Goal: Transaction & Acquisition: Purchase product/service

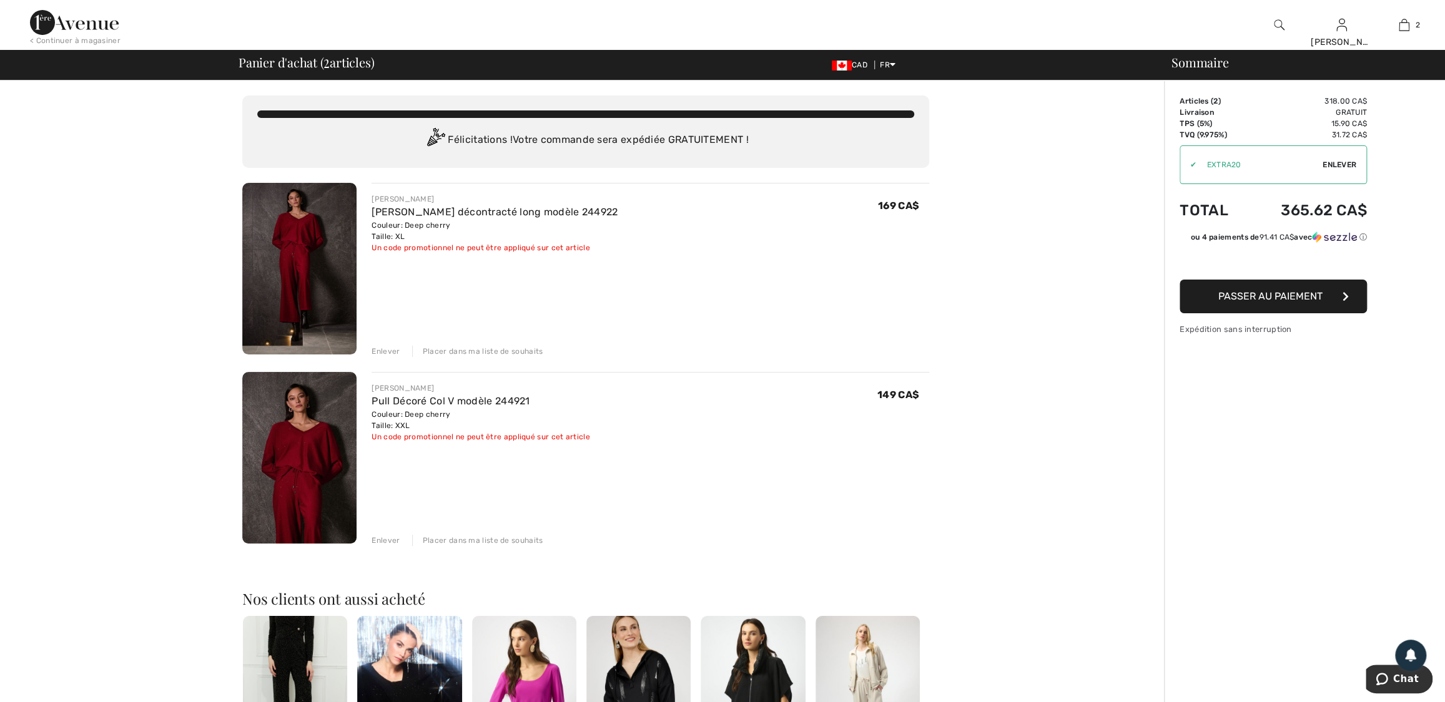
click at [1280, 26] on img at bounding box center [1279, 24] width 11 height 15
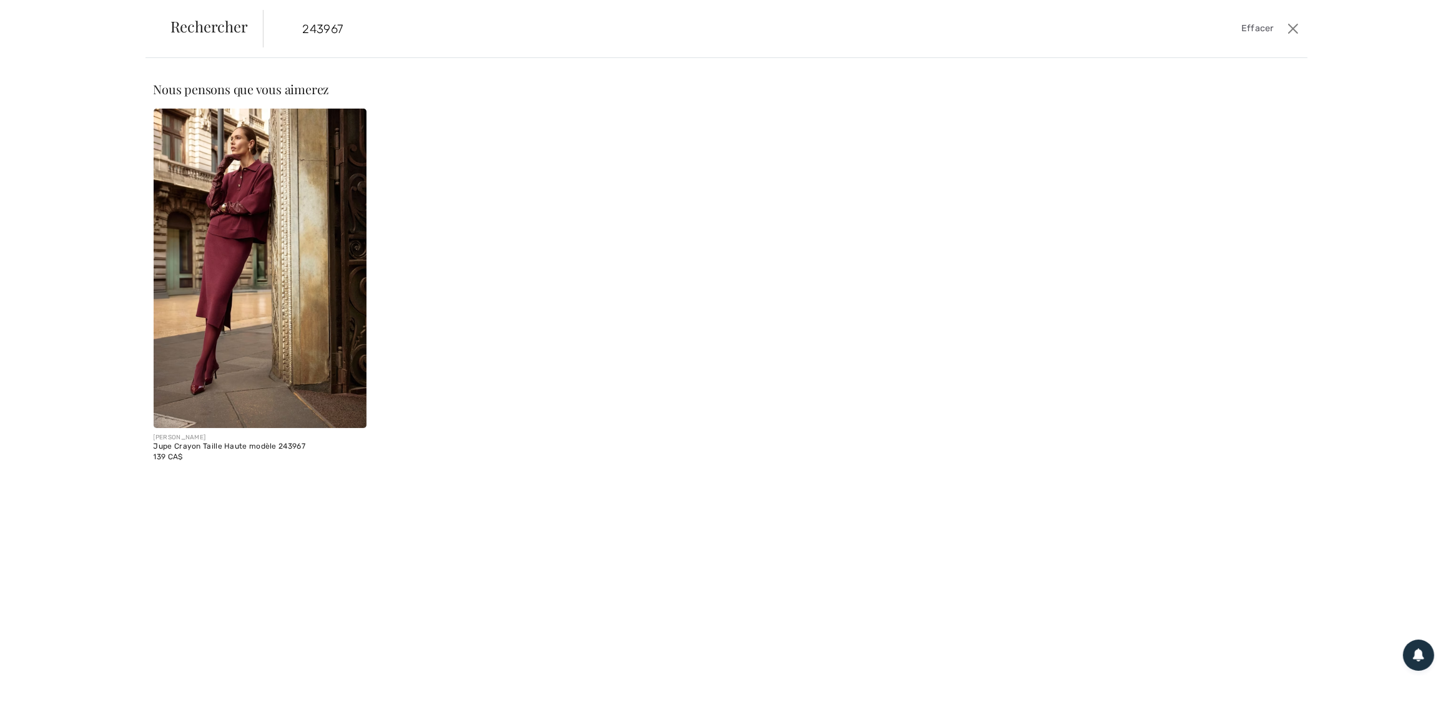
type input "243967"
click at [244, 258] on img at bounding box center [261, 269] width 214 height 320
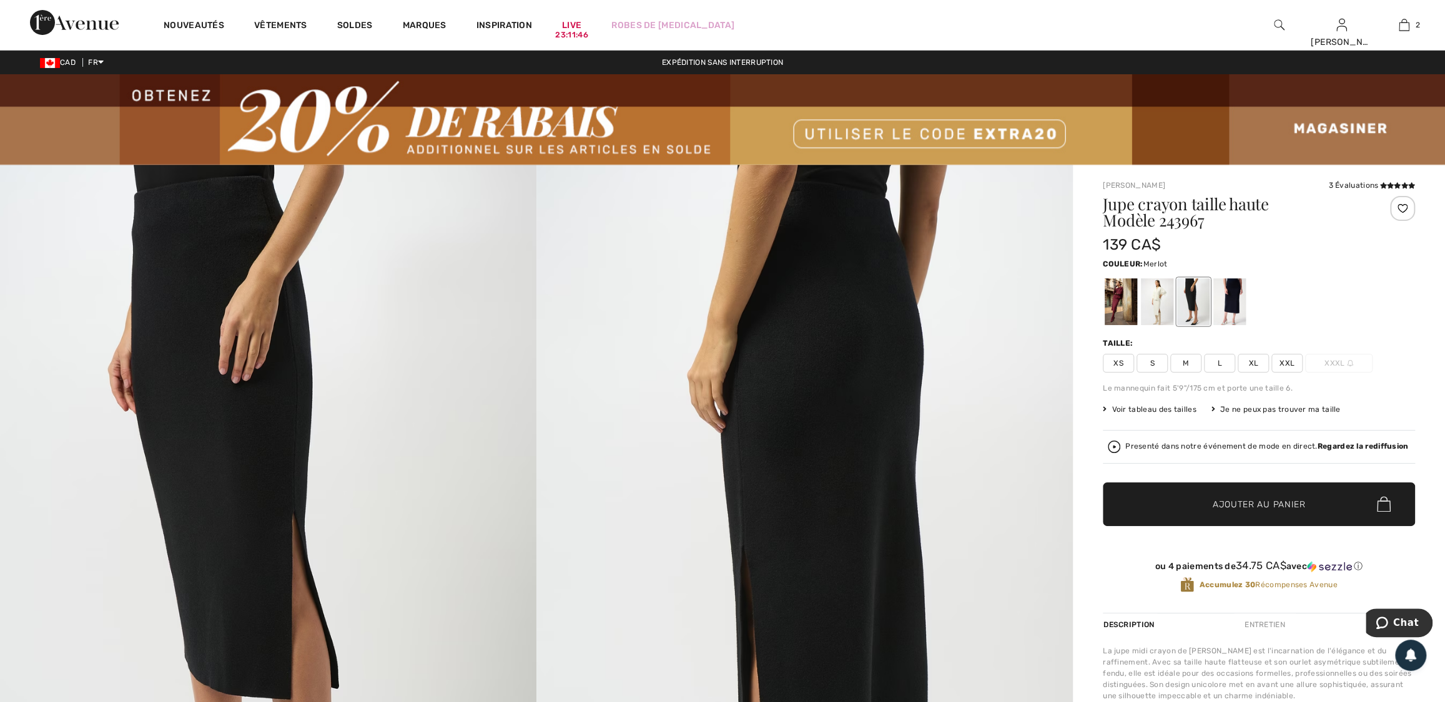
click at [1124, 292] on div at bounding box center [1120, 301] width 32 height 47
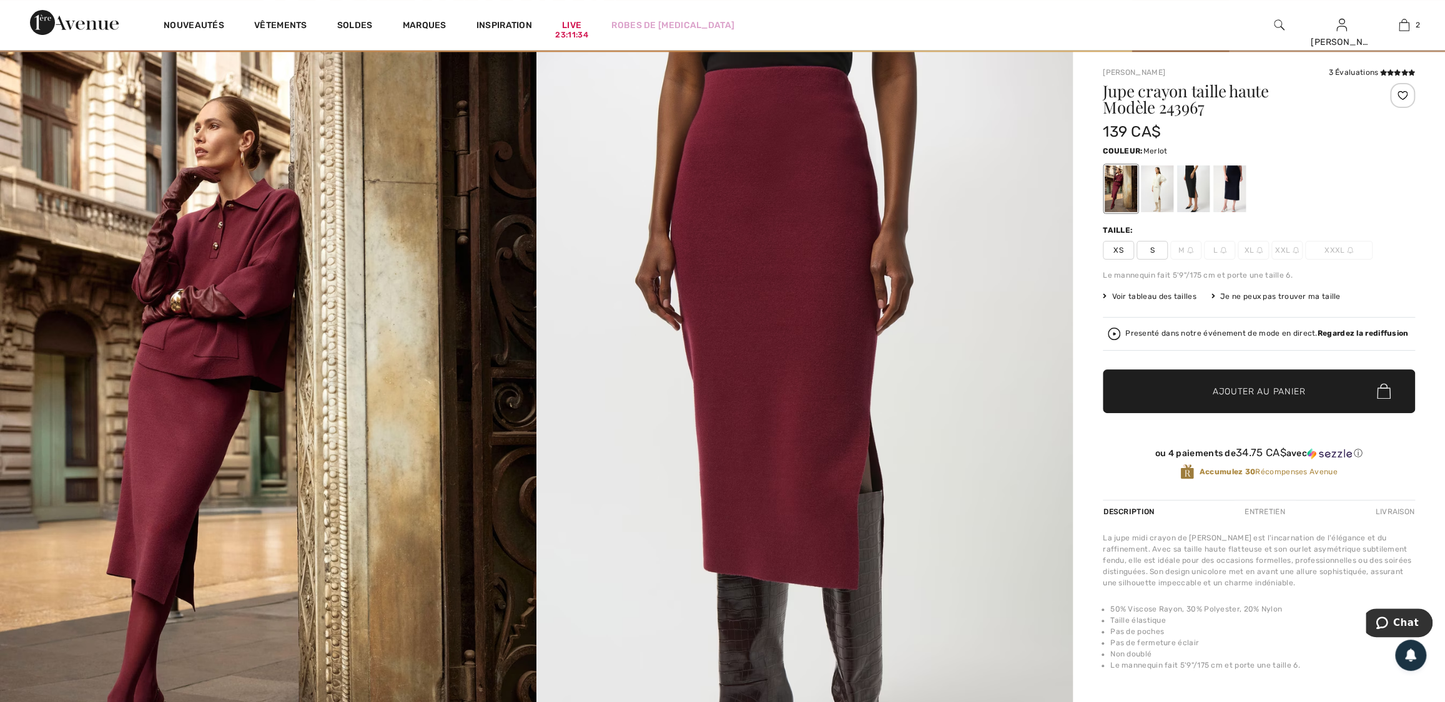
scroll to position [56, 0]
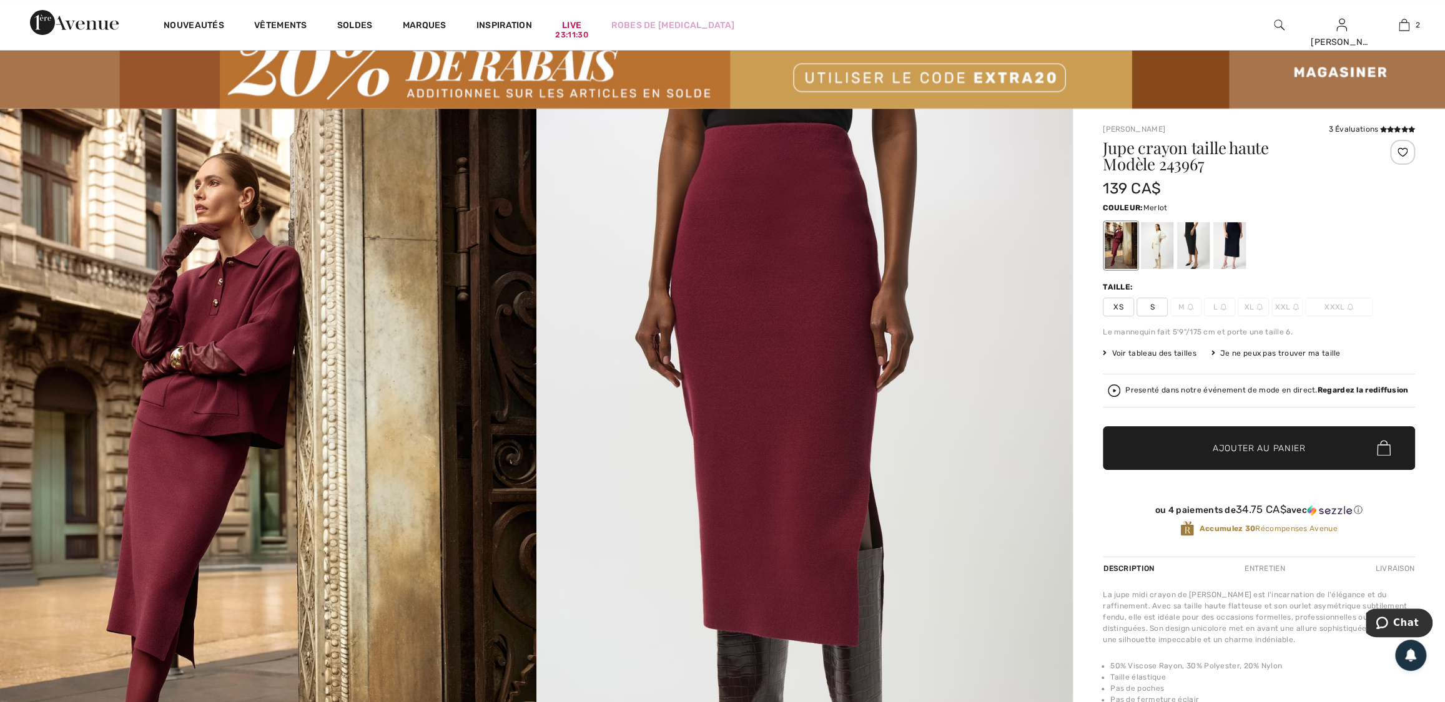
click at [1266, 350] on div "Je ne peux pas trouver ma taille" at bounding box center [1275, 353] width 129 height 11
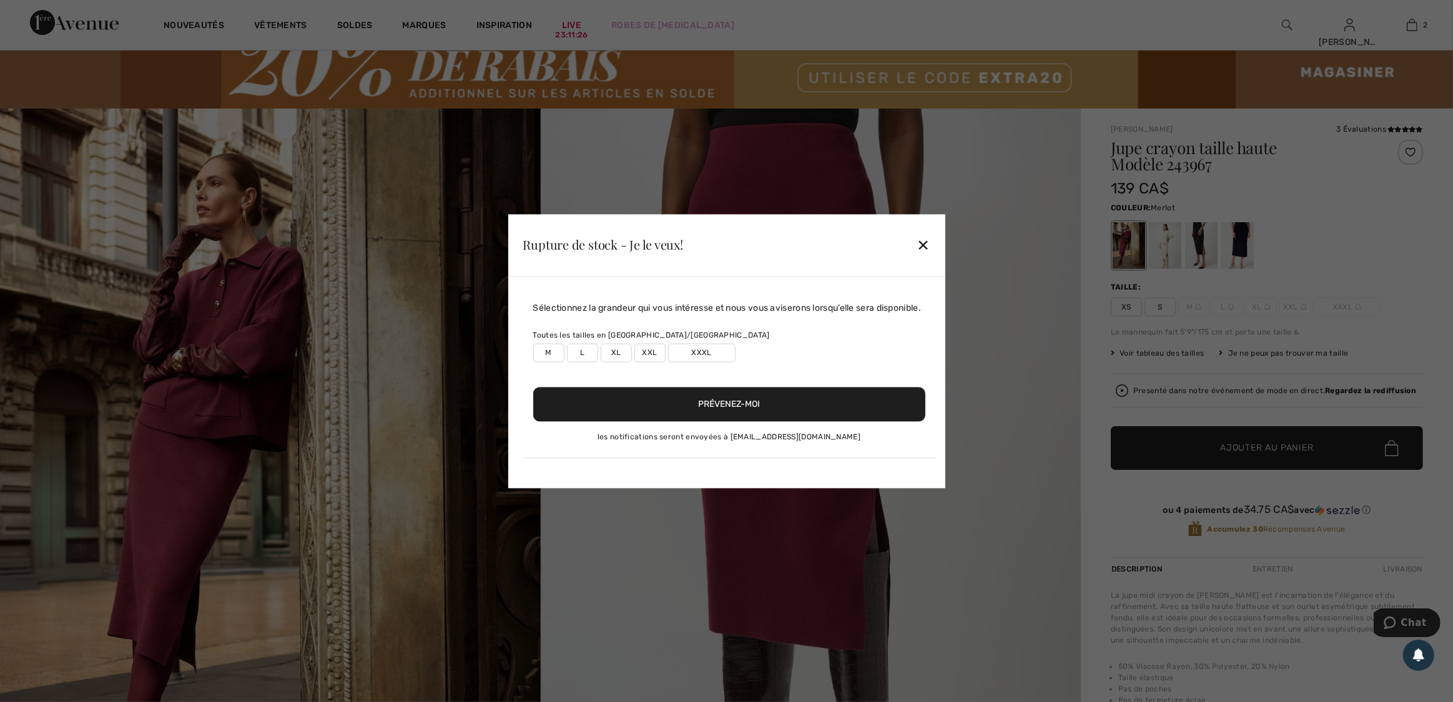
drag, startPoint x: 701, startPoint y: 348, endPoint x: 704, endPoint y: 355, distance: 7.5
click at [701, 348] on label "XXXL" at bounding box center [701, 352] width 67 height 19
click at [765, 391] on button "Prévenez-moi" at bounding box center [729, 404] width 392 height 34
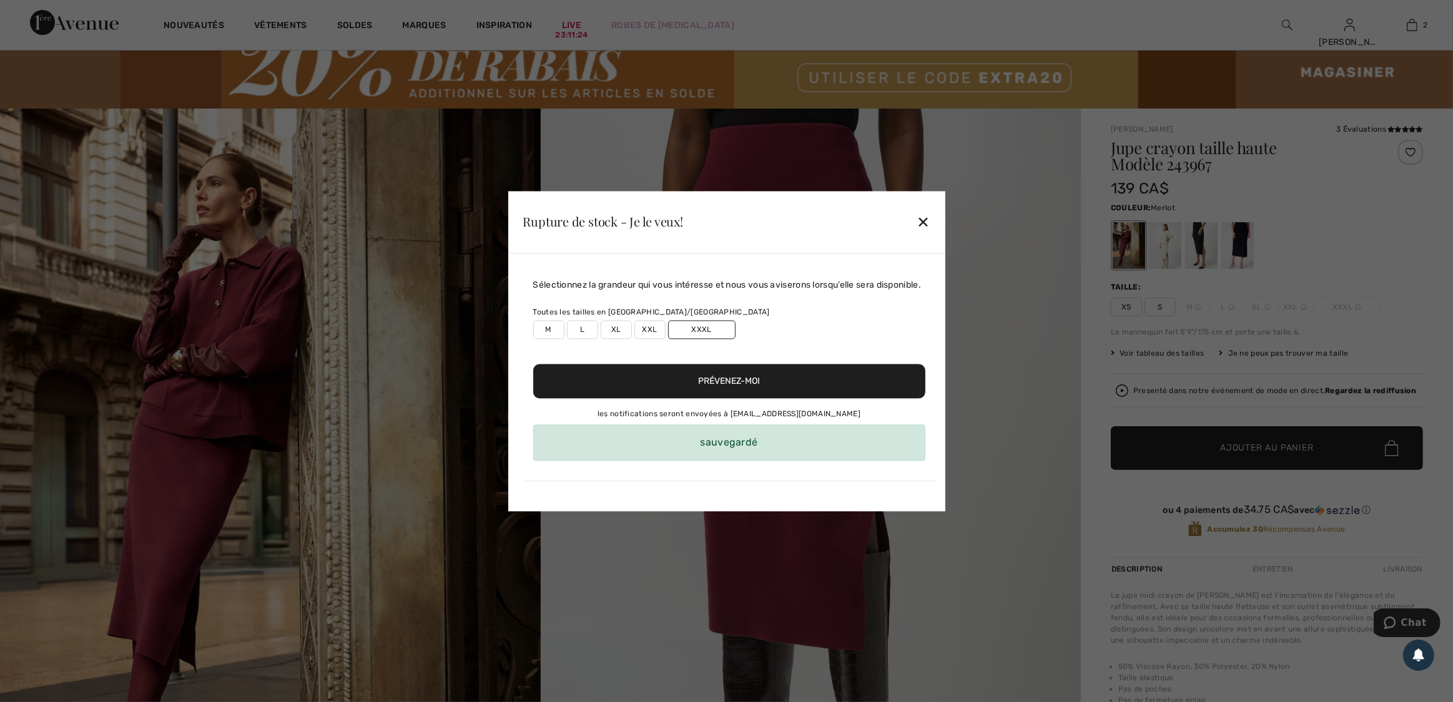
click at [647, 328] on label "XXL" at bounding box center [649, 329] width 31 height 19
click at [750, 380] on button "Prévenez-moi" at bounding box center [729, 381] width 392 height 34
click at [922, 222] on div "✕" at bounding box center [923, 222] width 13 height 26
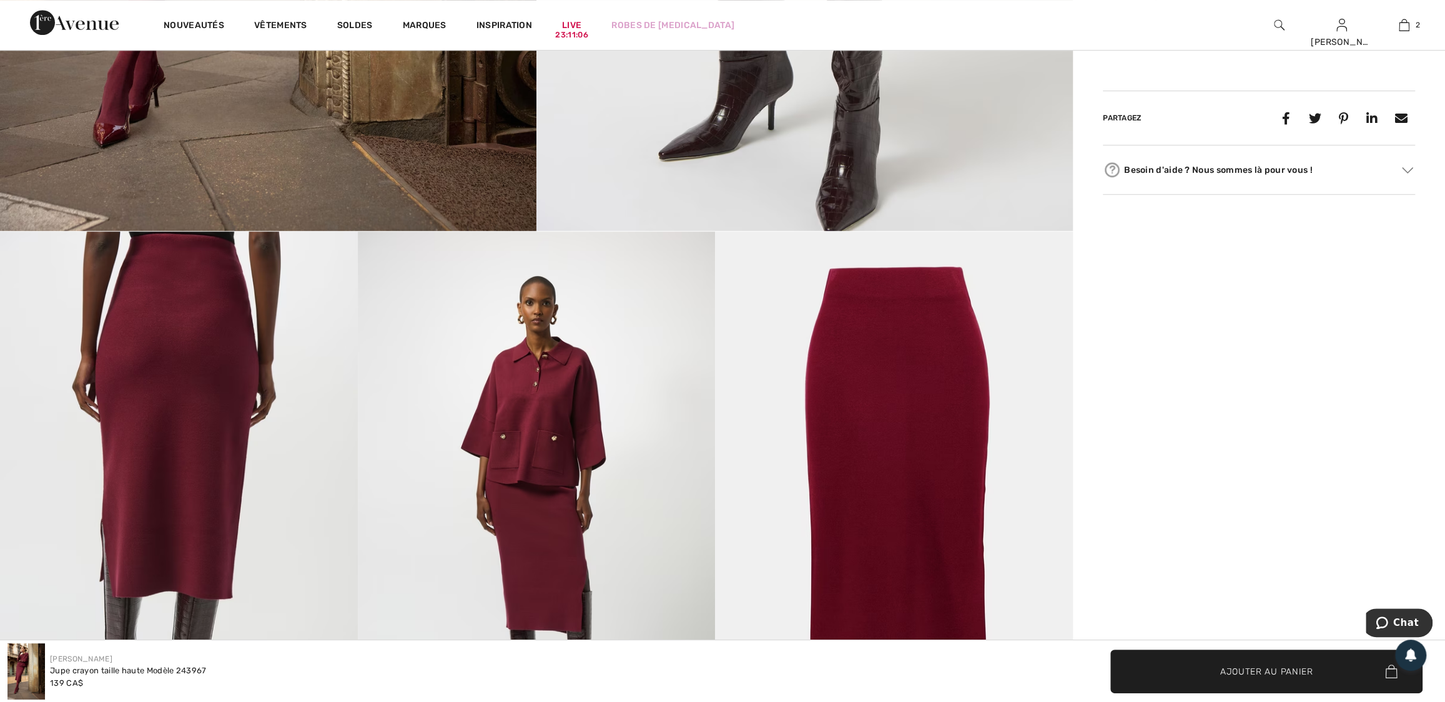
scroll to position [681, 0]
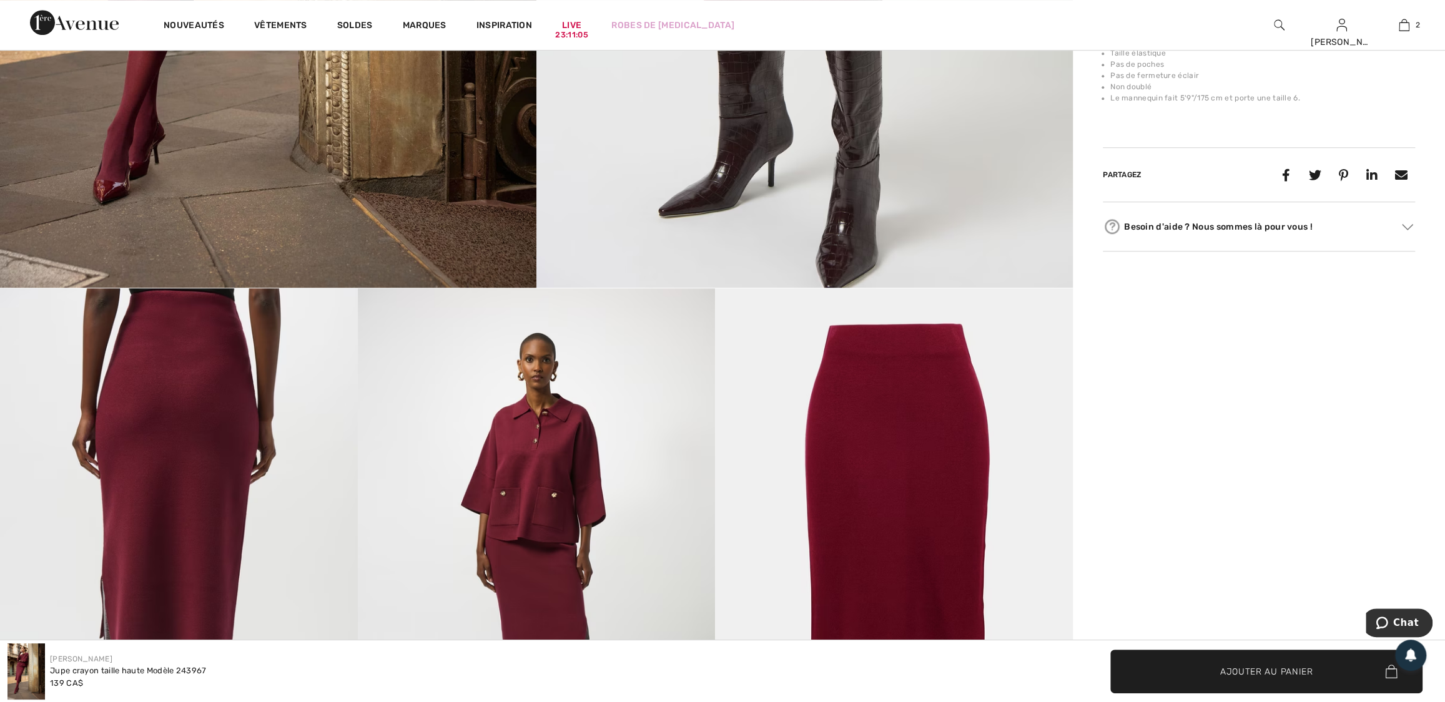
click at [1275, 22] on img at bounding box center [1279, 24] width 11 height 15
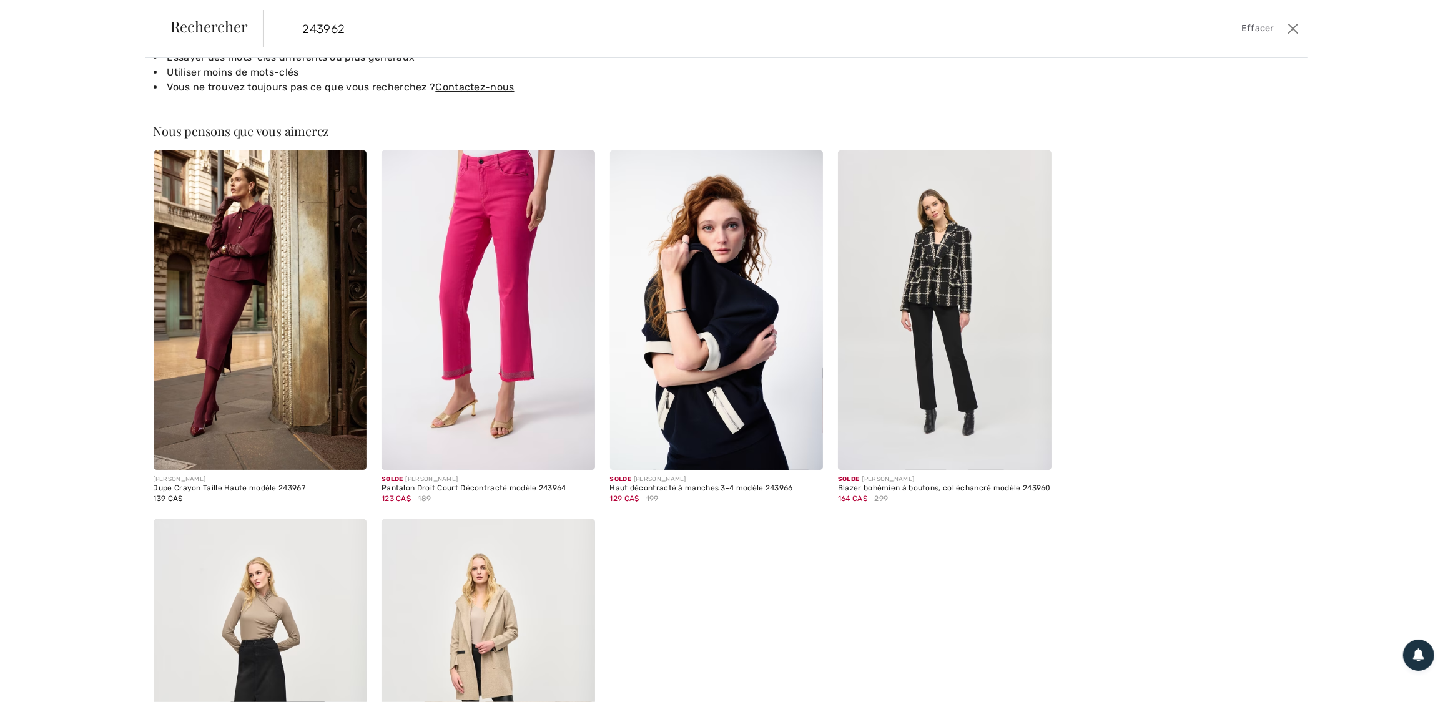
scroll to position [0, 0]
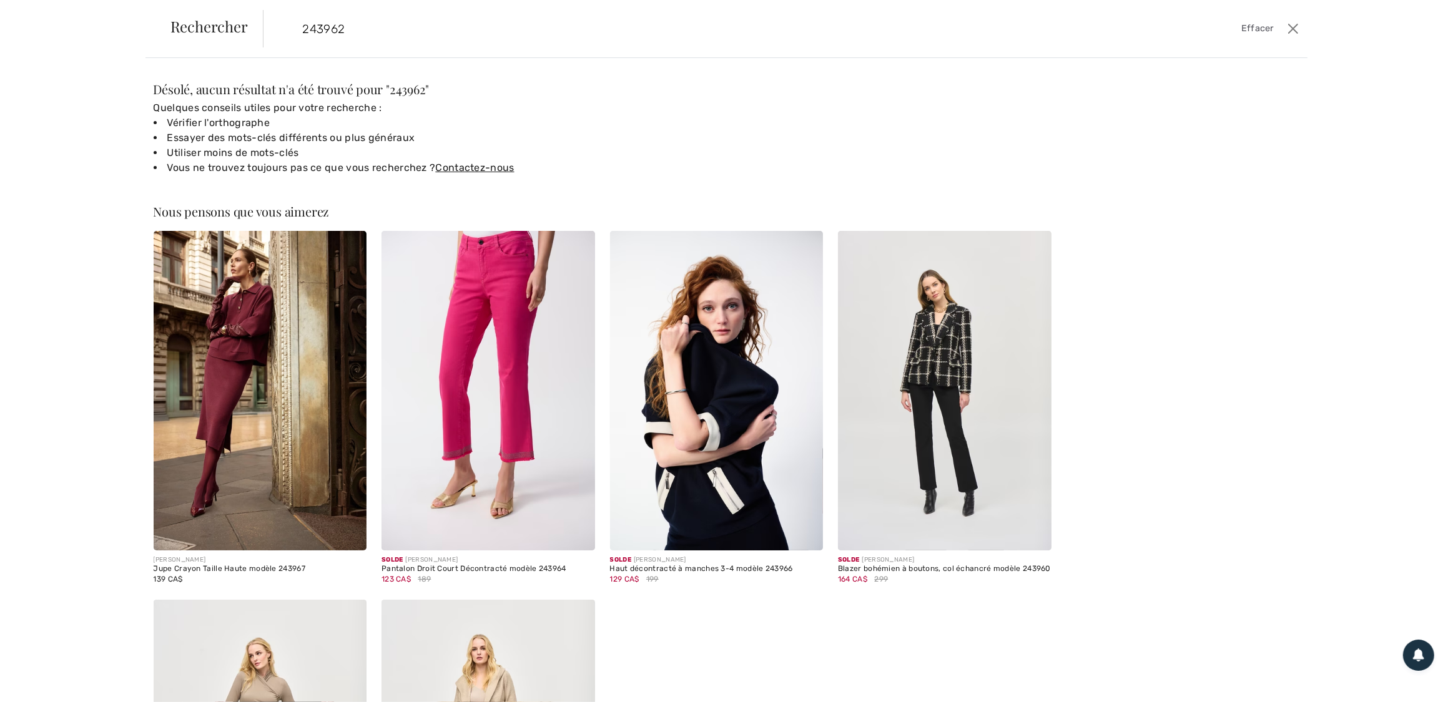
drag, startPoint x: 350, startPoint y: 31, endPoint x: 274, endPoint y: 15, distance: 77.1
click at [274, 15] on form "243962 Effacer" at bounding box center [773, 28] width 1021 height 37
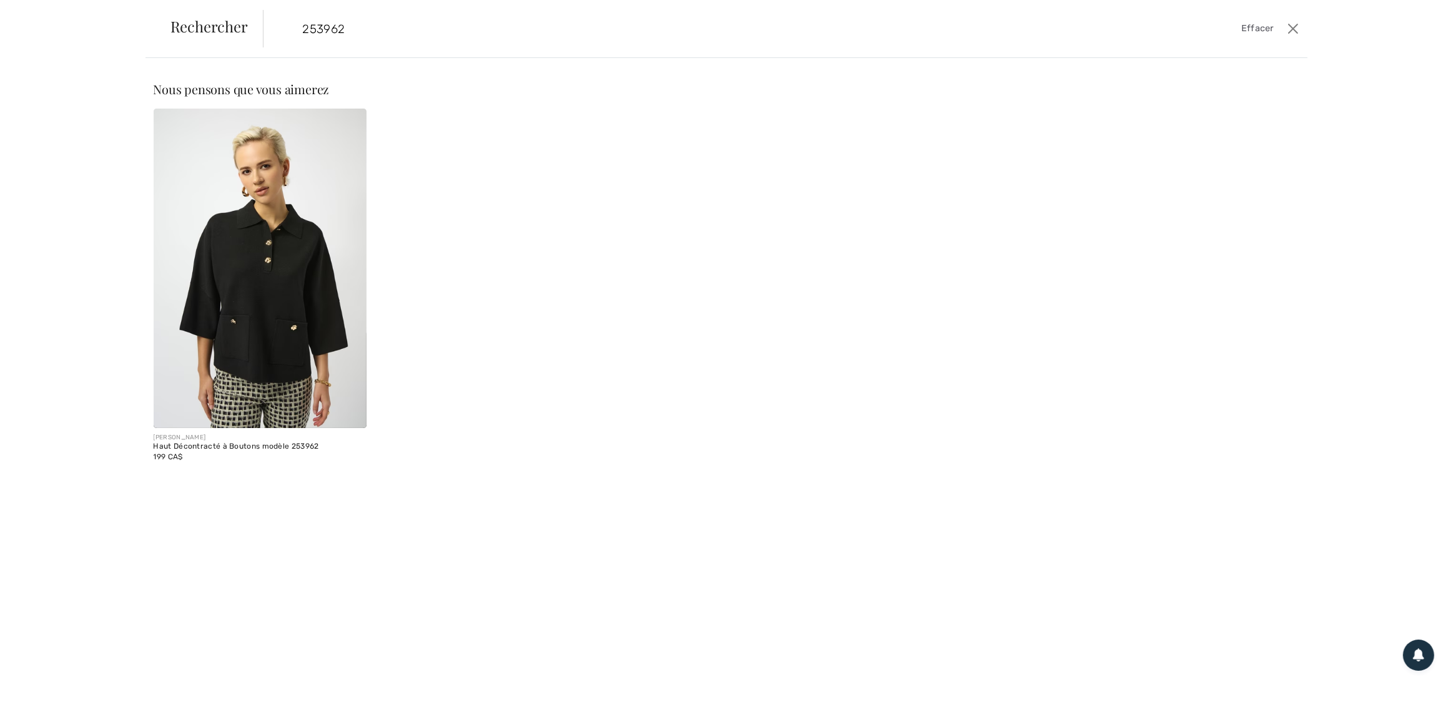
type input "253962"
click at [264, 318] on img at bounding box center [261, 269] width 214 height 320
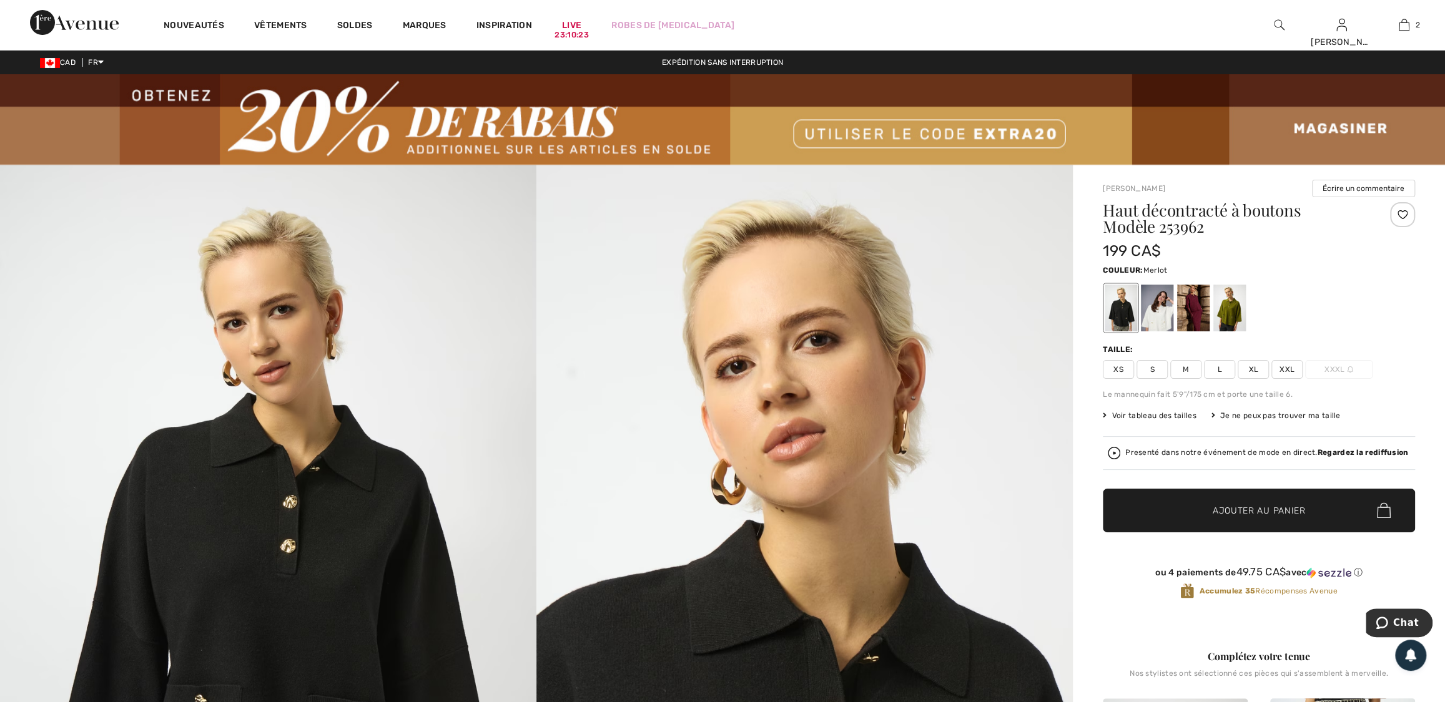
click at [1198, 308] on div at bounding box center [1193, 308] width 32 height 47
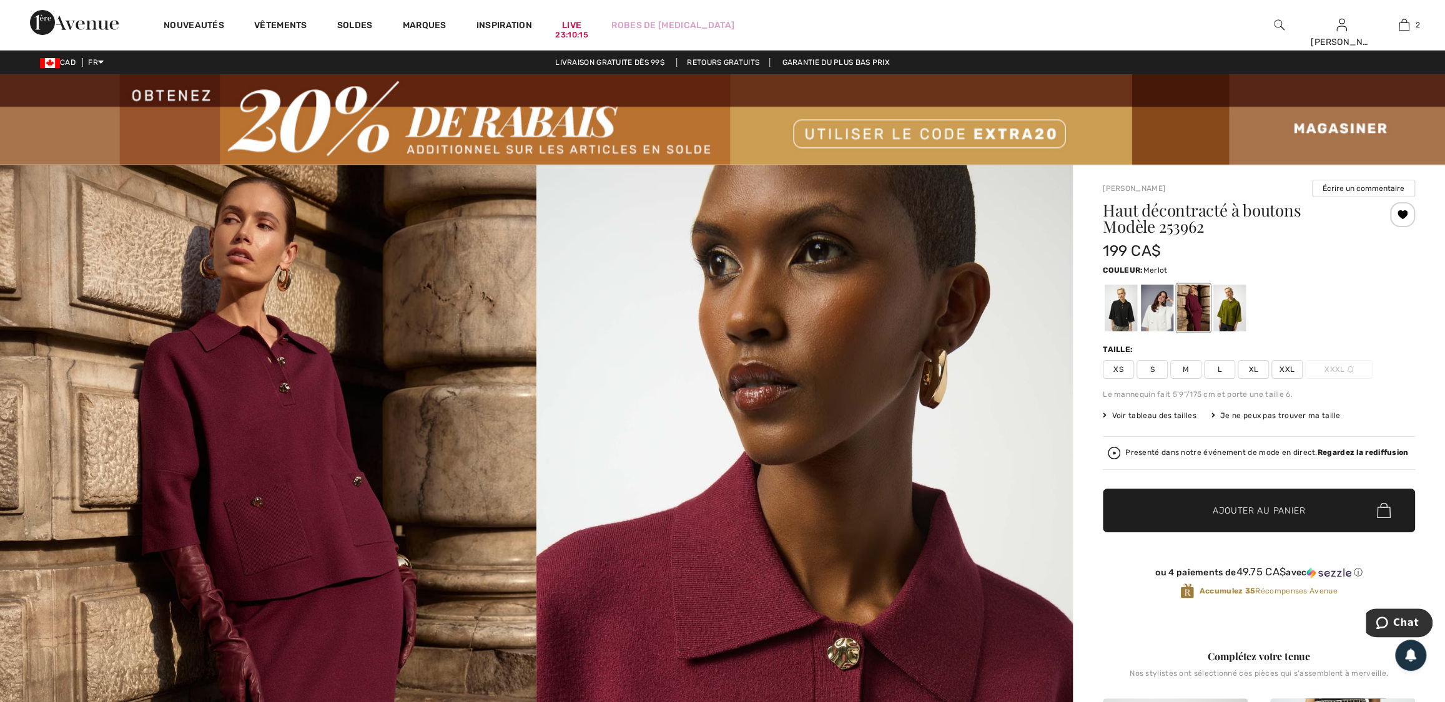
click at [1285, 365] on span "XXL" at bounding box center [1286, 369] width 31 height 19
drag, startPoint x: 1271, startPoint y: 509, endPoint x: 1274, endPoint y: 489, distance: 20.8
click at [1271, 509] on span "Ajouter au panier" at bounding box center [1259, 510] width 93 height 13
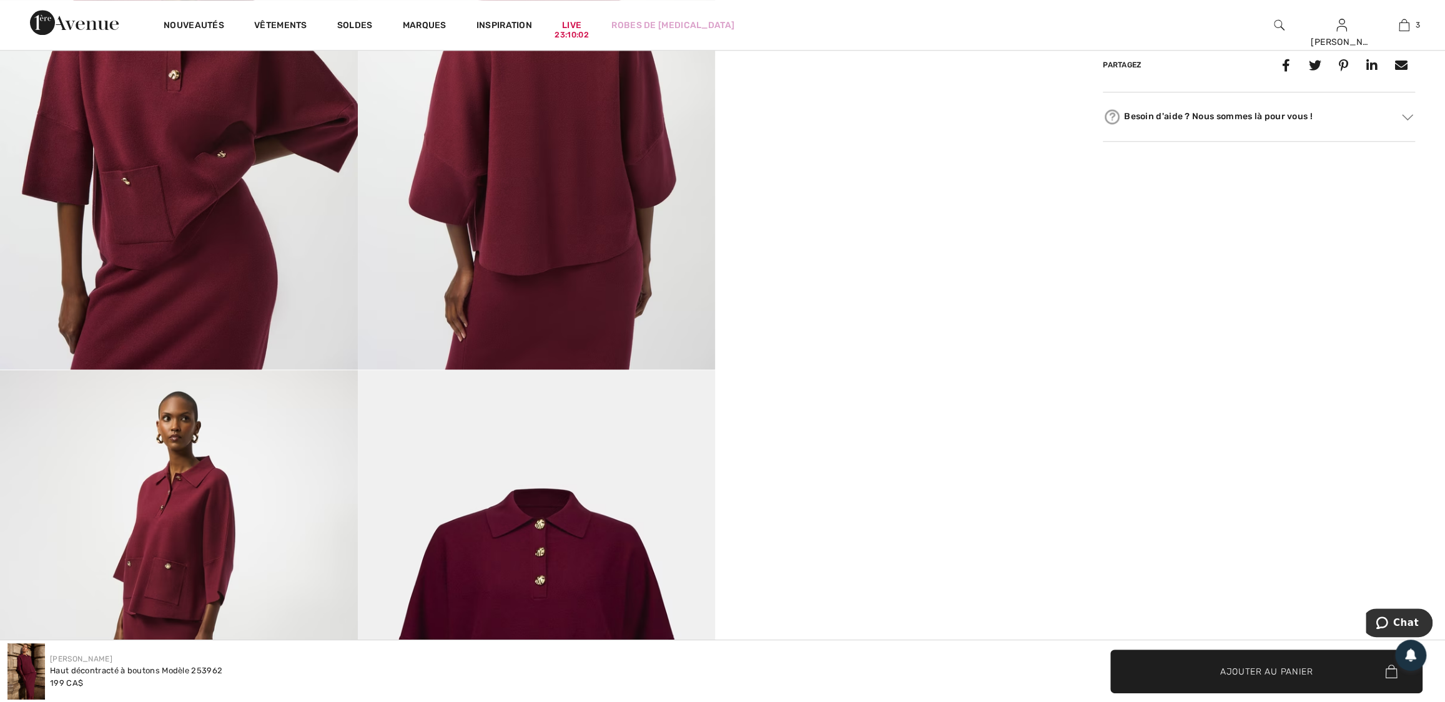
scroll to position [1230, 0]
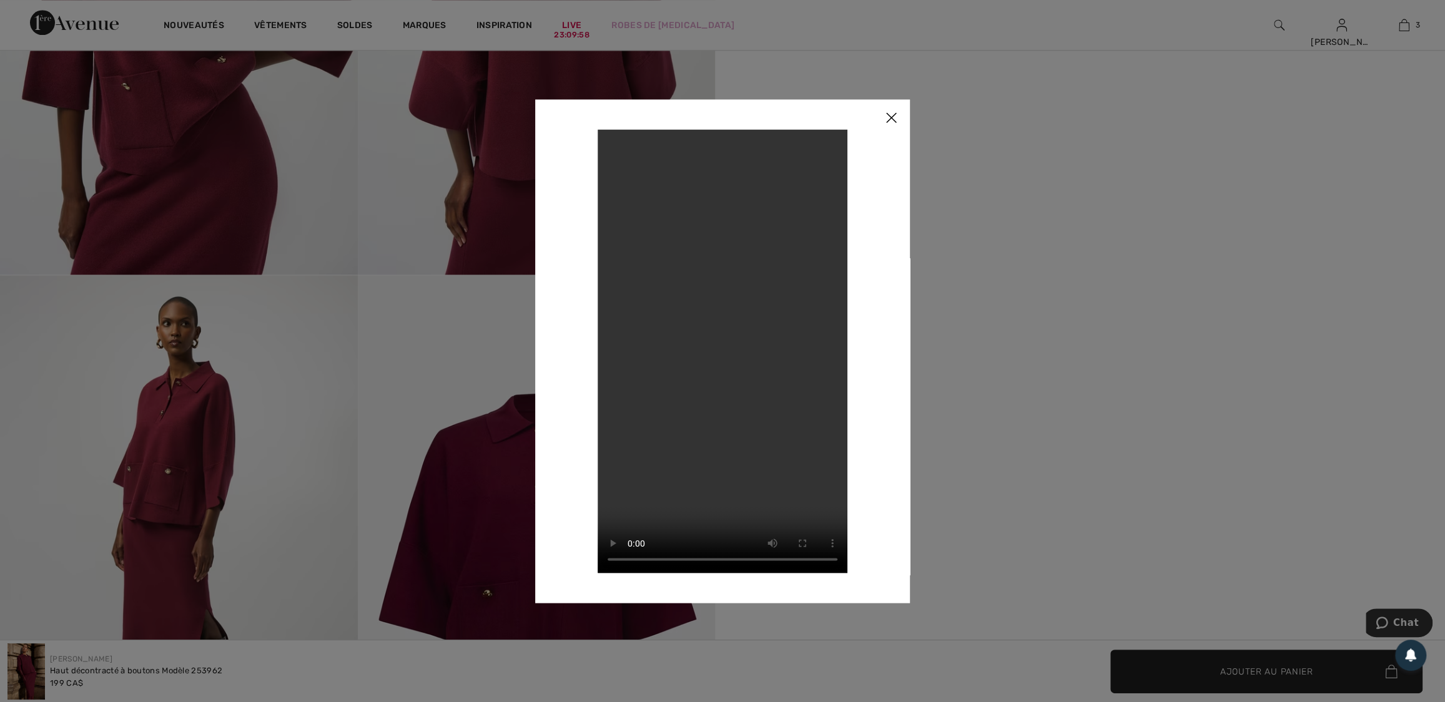
click at [887, 123] on img at bounding box center [890, 118] width 37 height 39
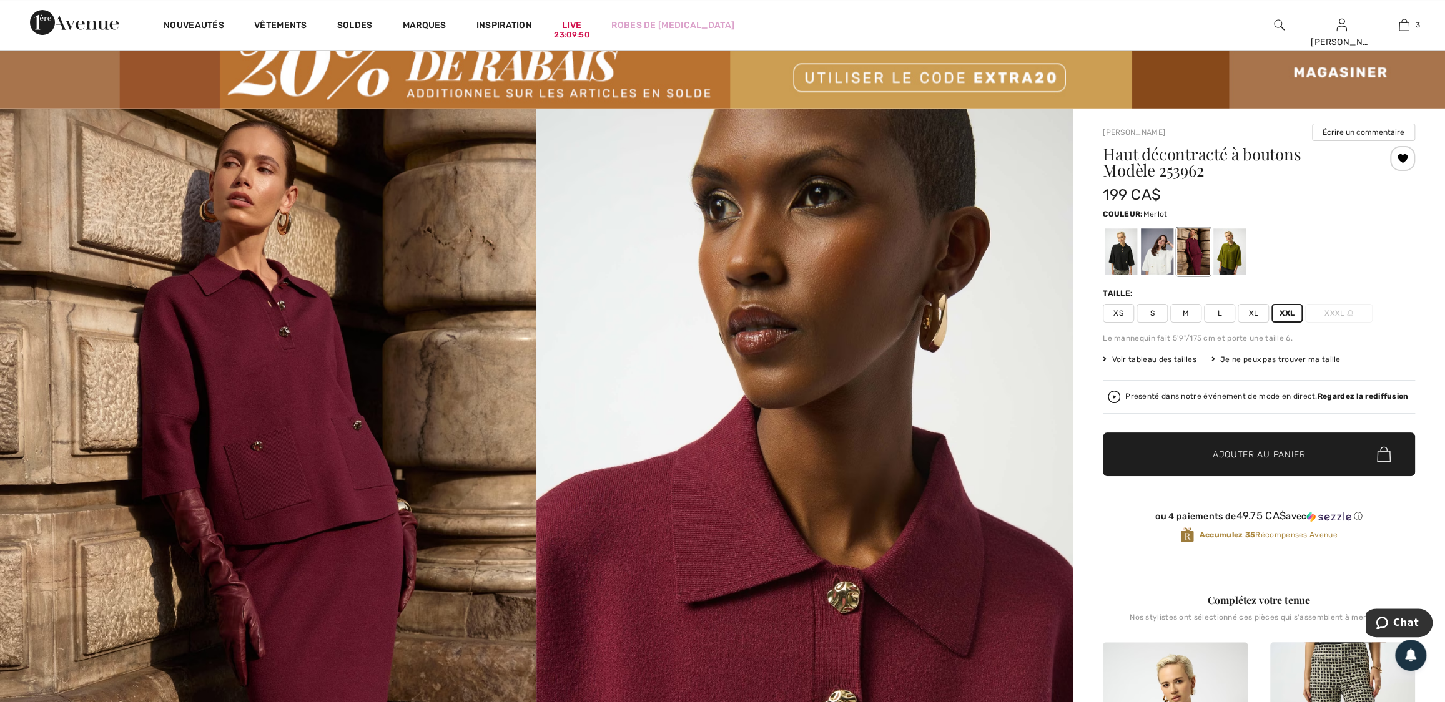
scroll to position [0, 0]
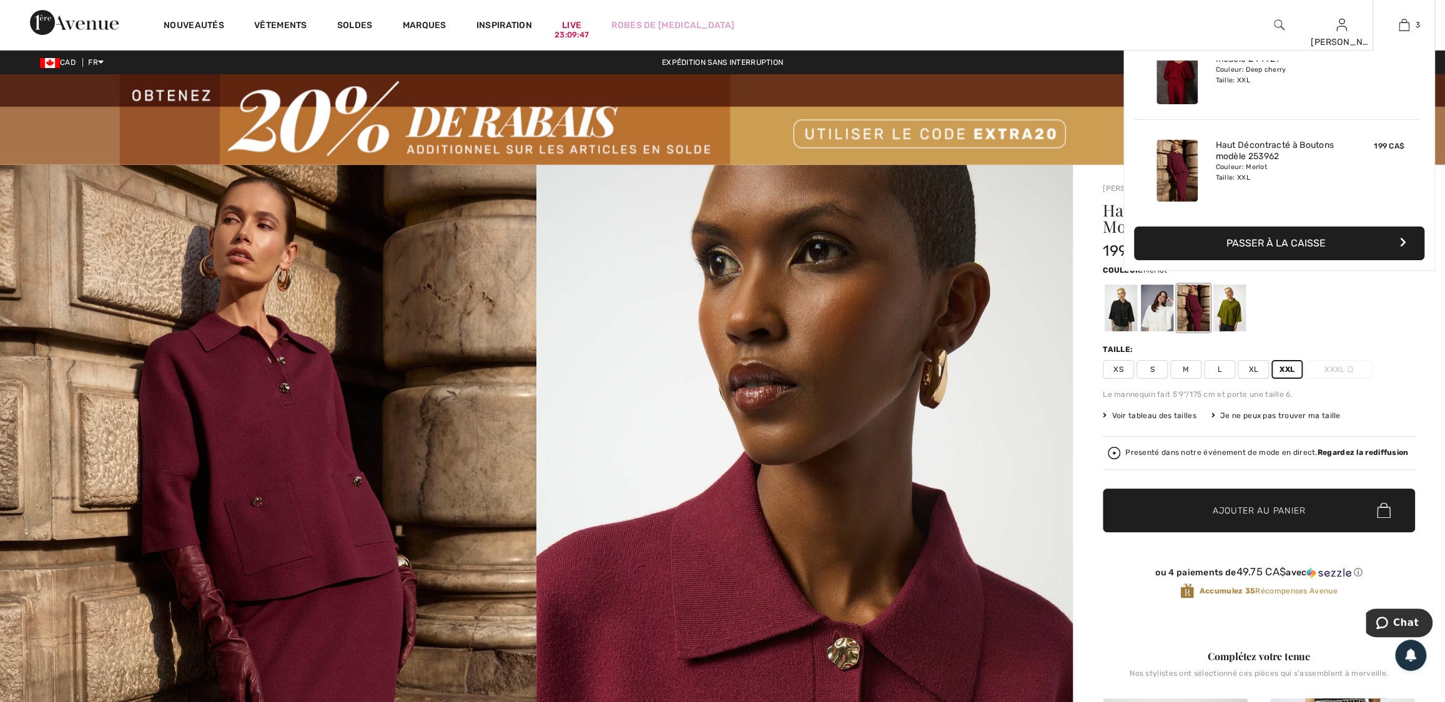
click at [1374, 98] on div "149 CA$" at bounding box center [1376, 73] width 66 height 72
click at [1411, 24] on link "3" at bounding box center [1403, 24] width 61 height 15
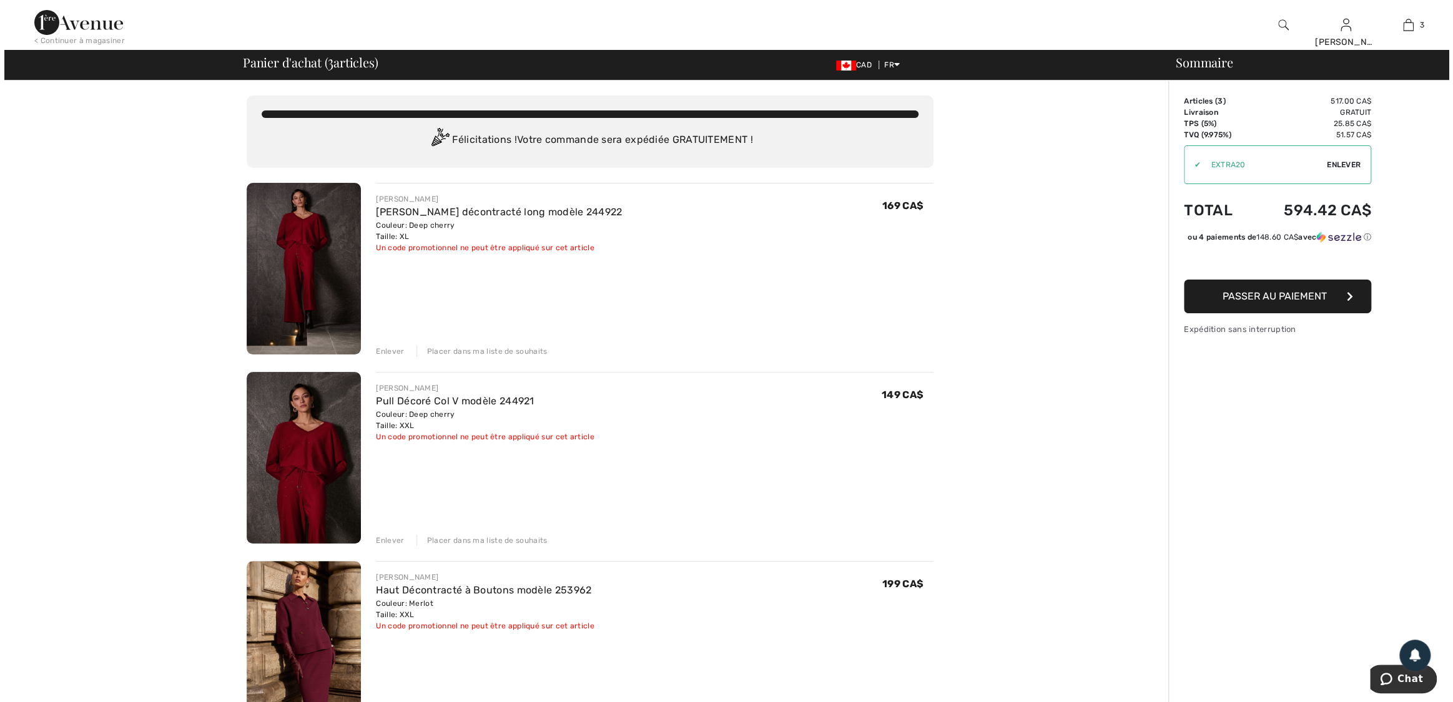
scroll to position [94, 0]
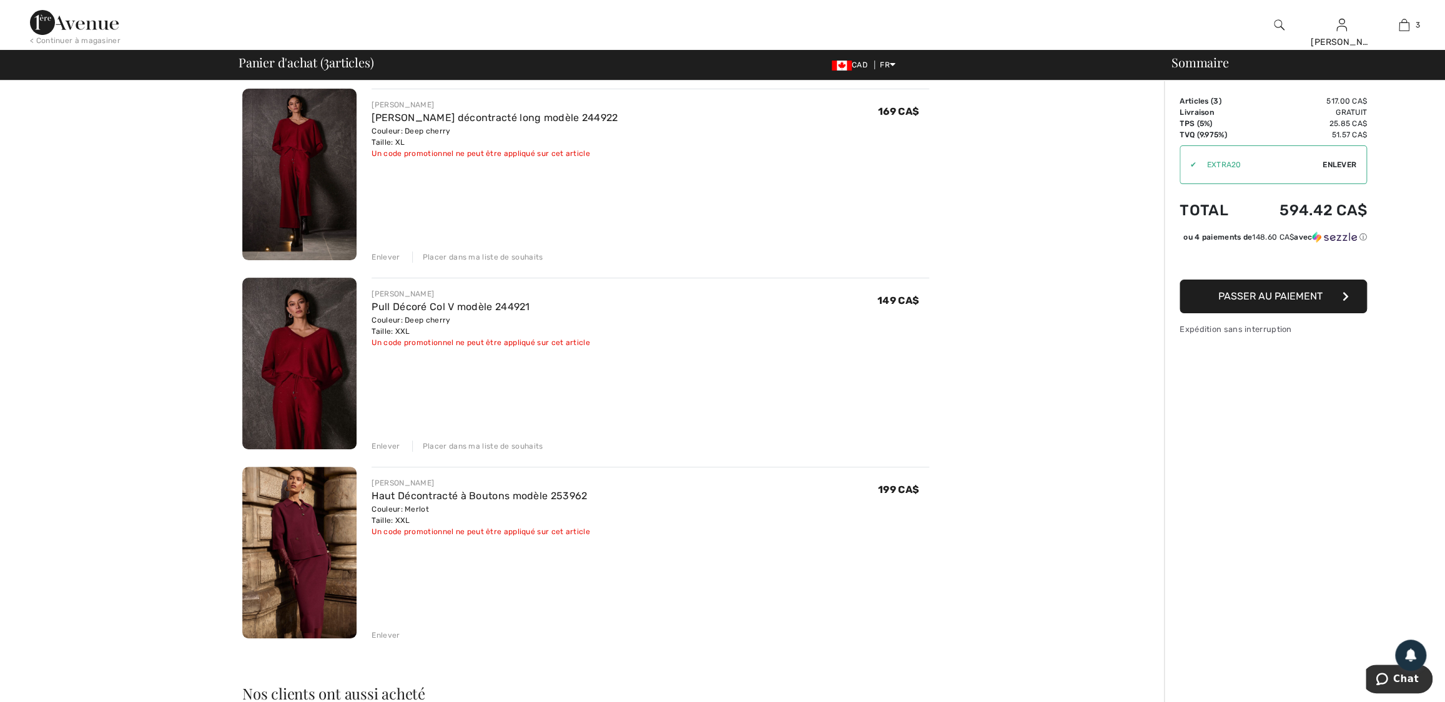
click at [1279, 26] on img at bounding box center [1279, 24] width 11 height 15
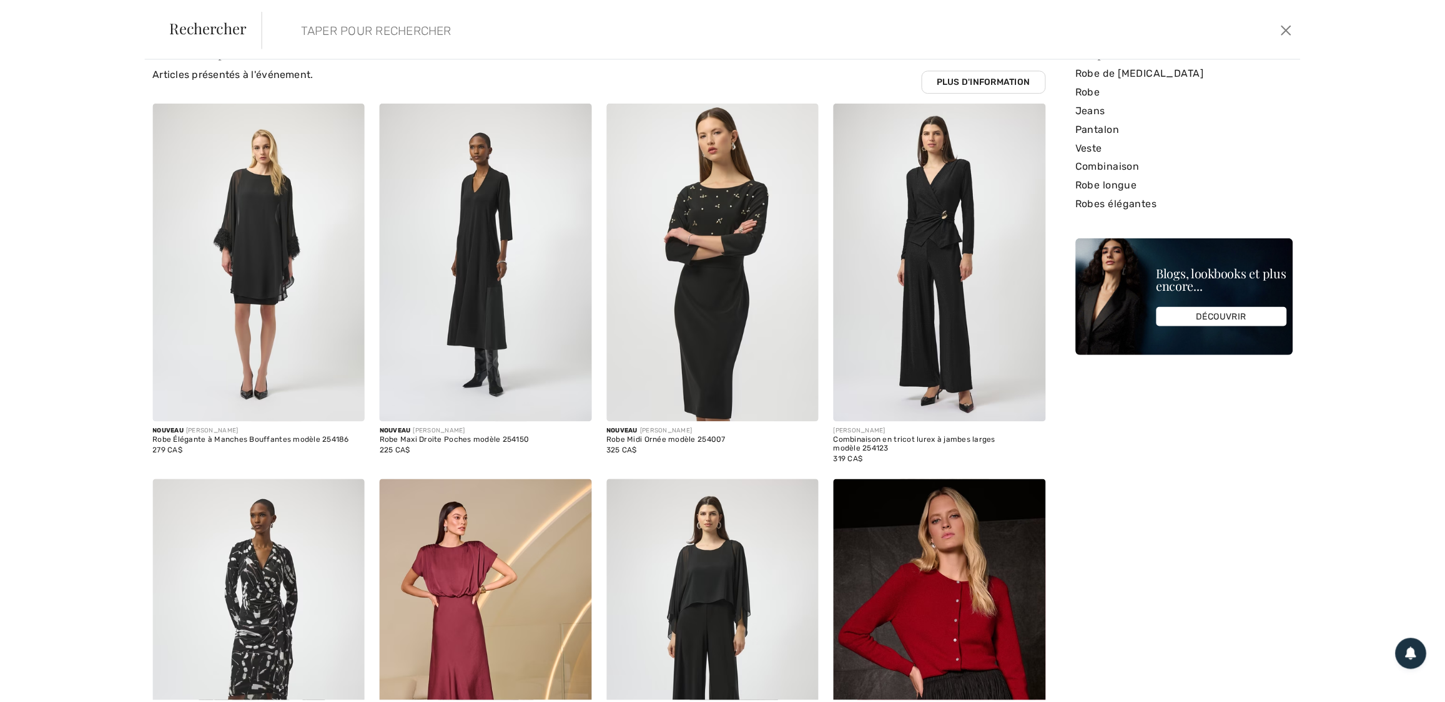
scroll to position [0, 0]
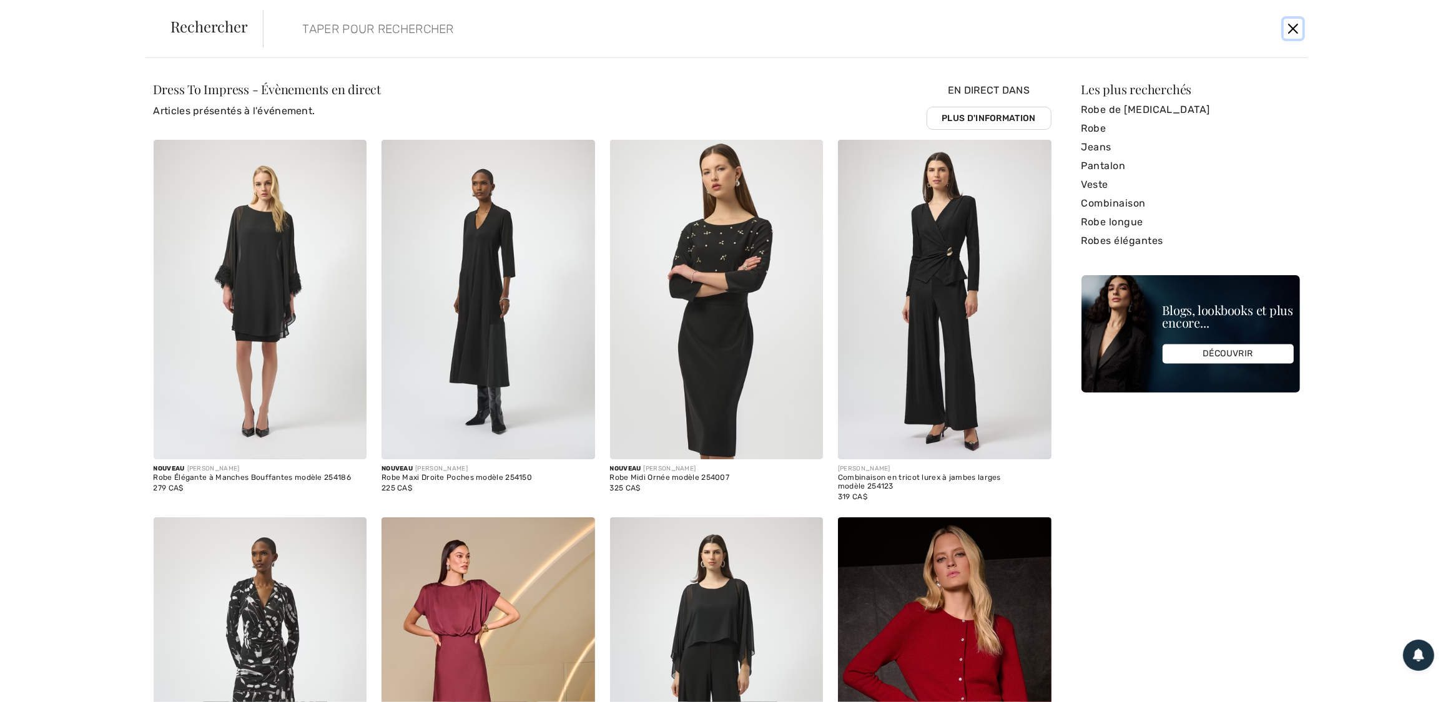
click at [1290, 29] on button "Ferme" at bounding box center [1293, 29] width 19 height 20
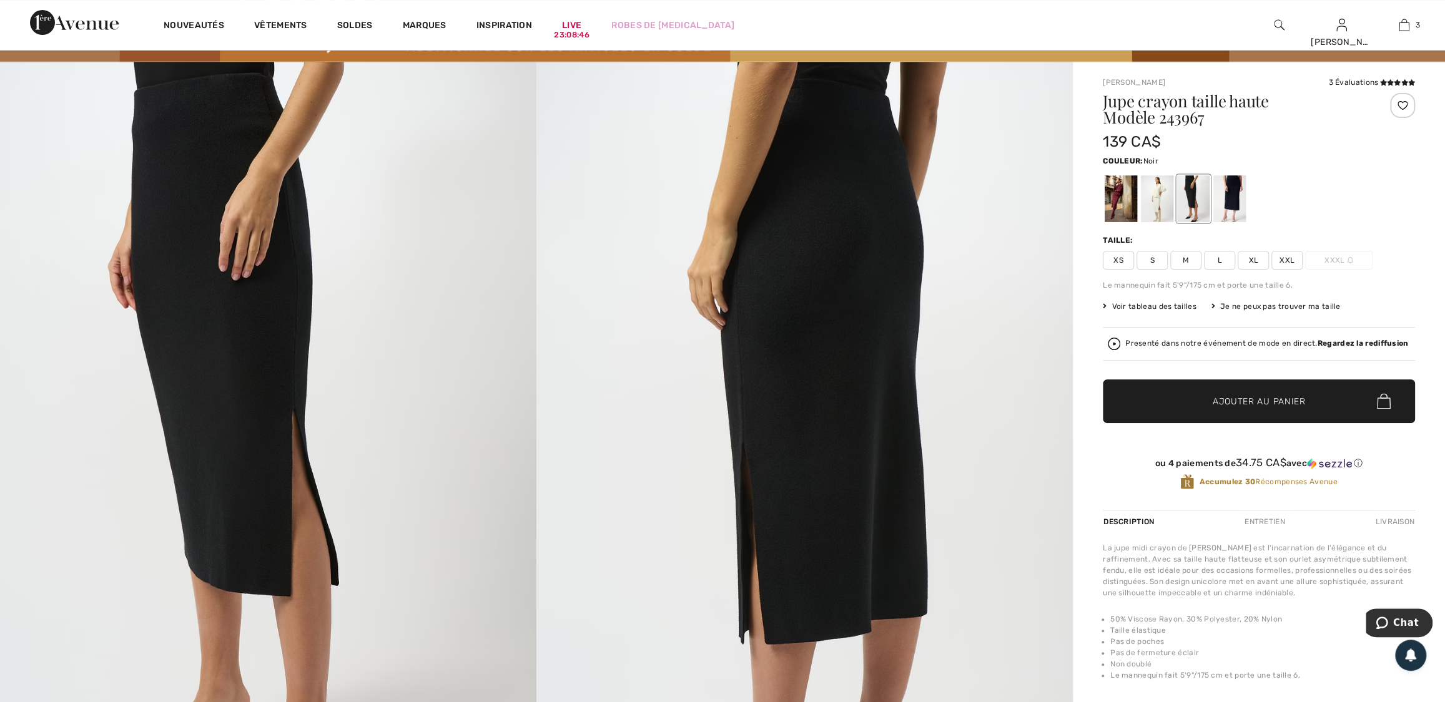
scroll to position [8, 0]
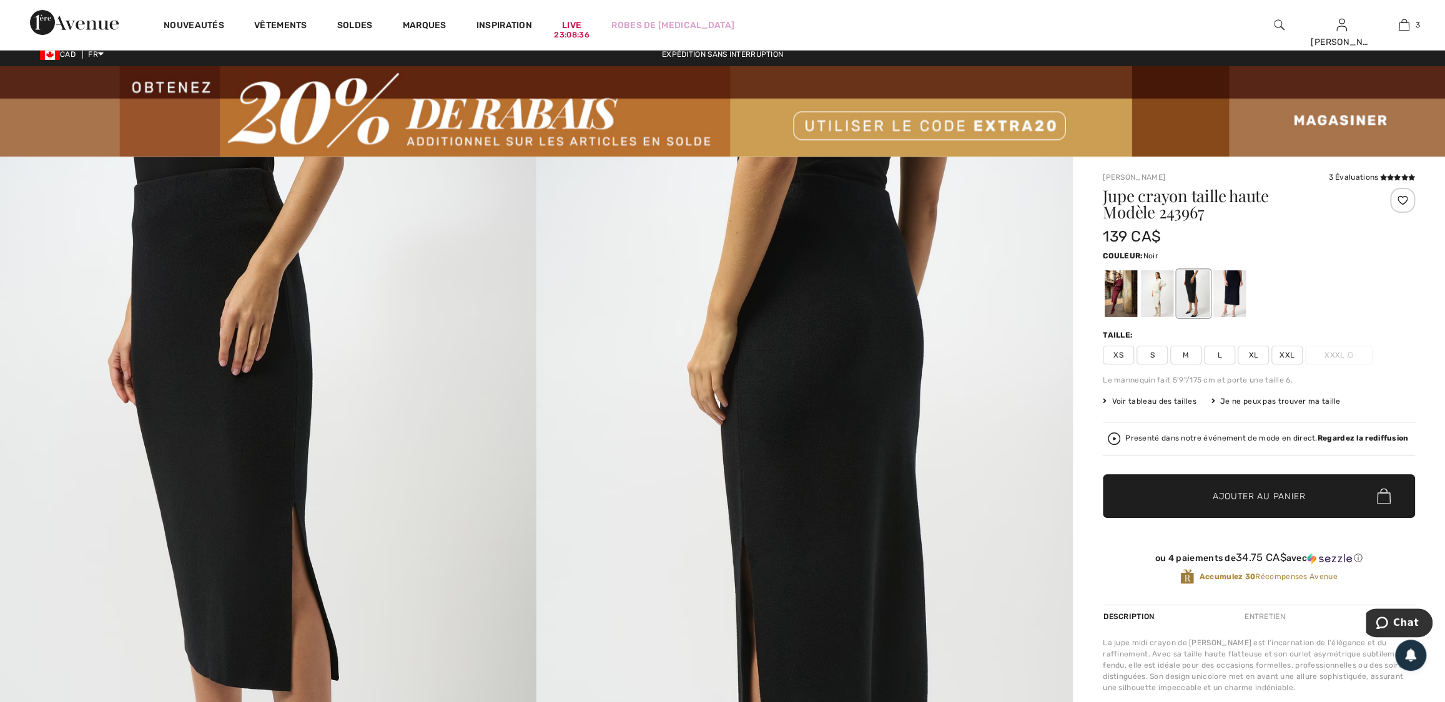
click at [1286, 355] on span "XXL" at bounding box center [1286, 355] width 31 height 19
click at [1401, 199] on div at bounding box center [1402, 200] width 25 height 25
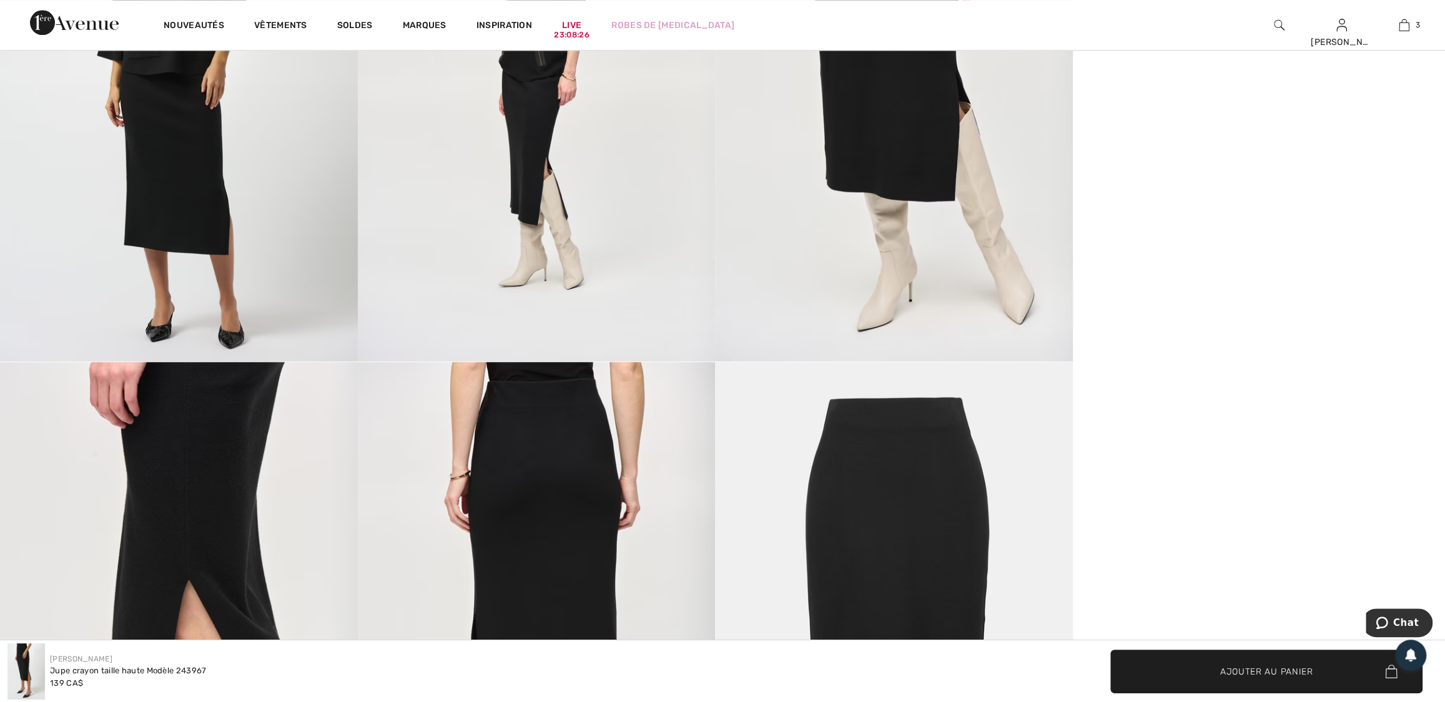
scroll to position [1257, 0]
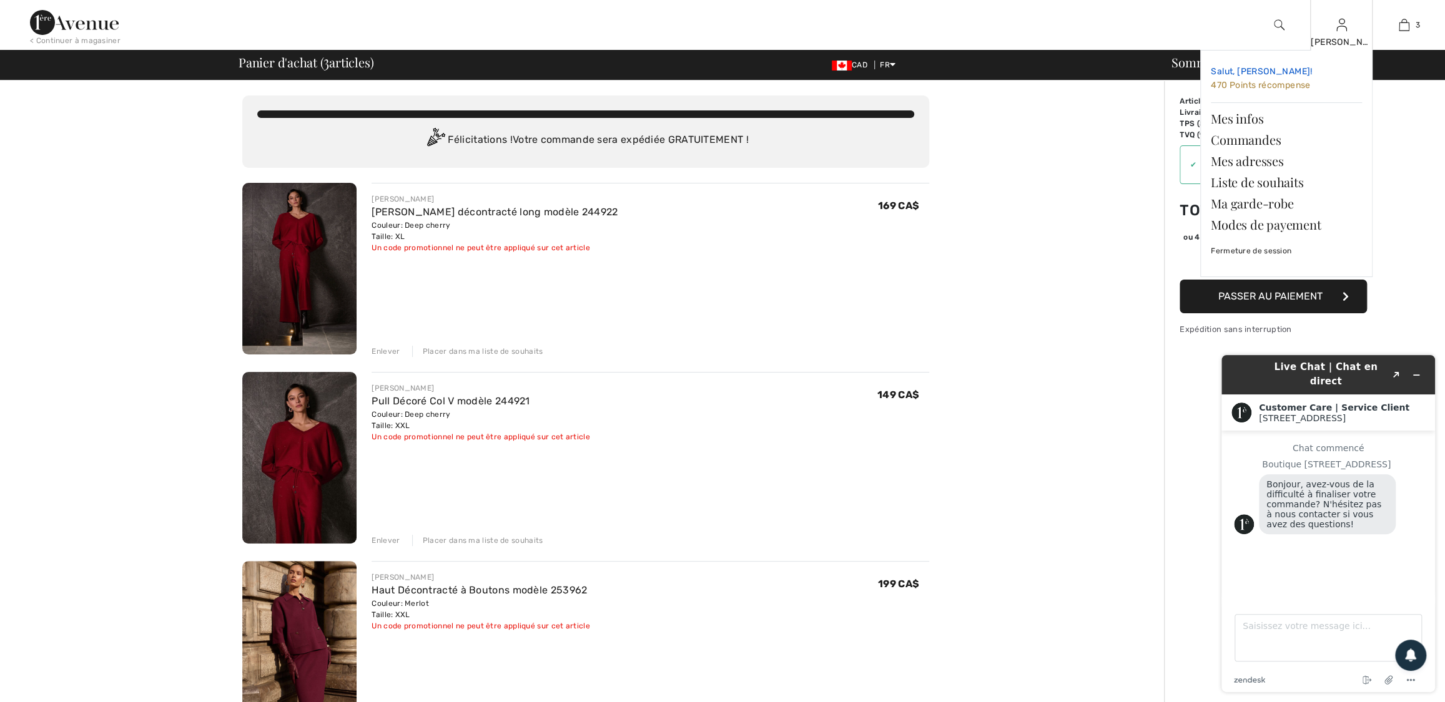
click at [1288, 86] on span "470 Points récompense" at bounding box center [1260, 85] width 99 height 11
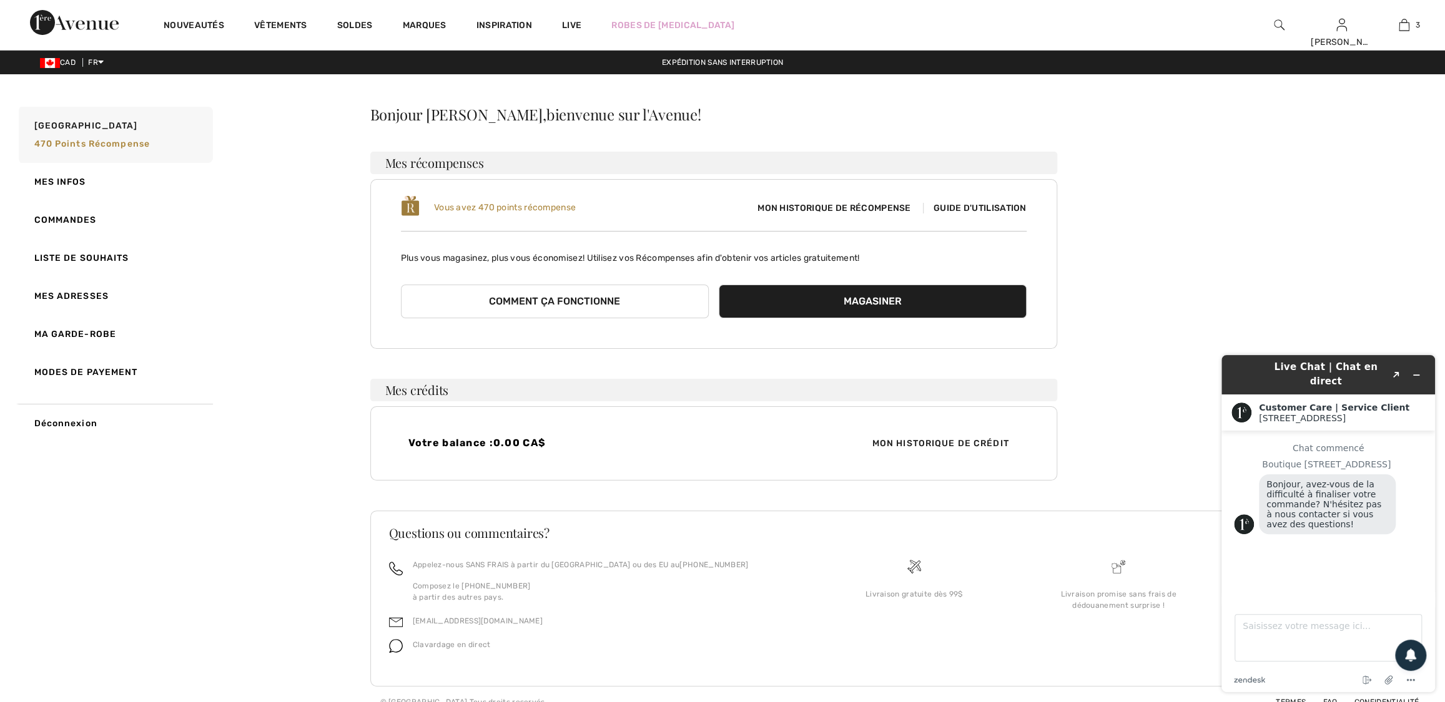
click at [1000, 207] on span "Guide d'utilisation" at bounding box center [975, 208] width 104 height 11
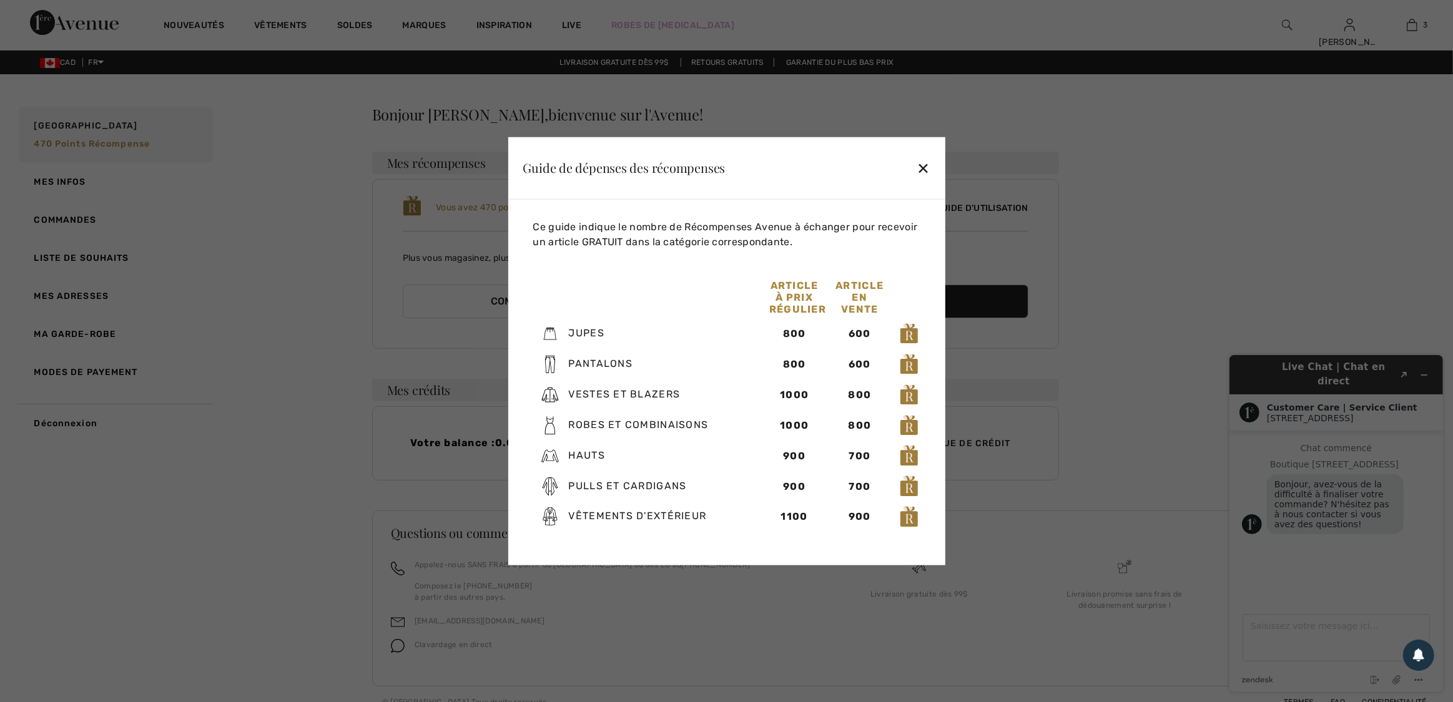
click at [925, 170] on div "✕" at bounding box center [923, 168] width 13 height 26
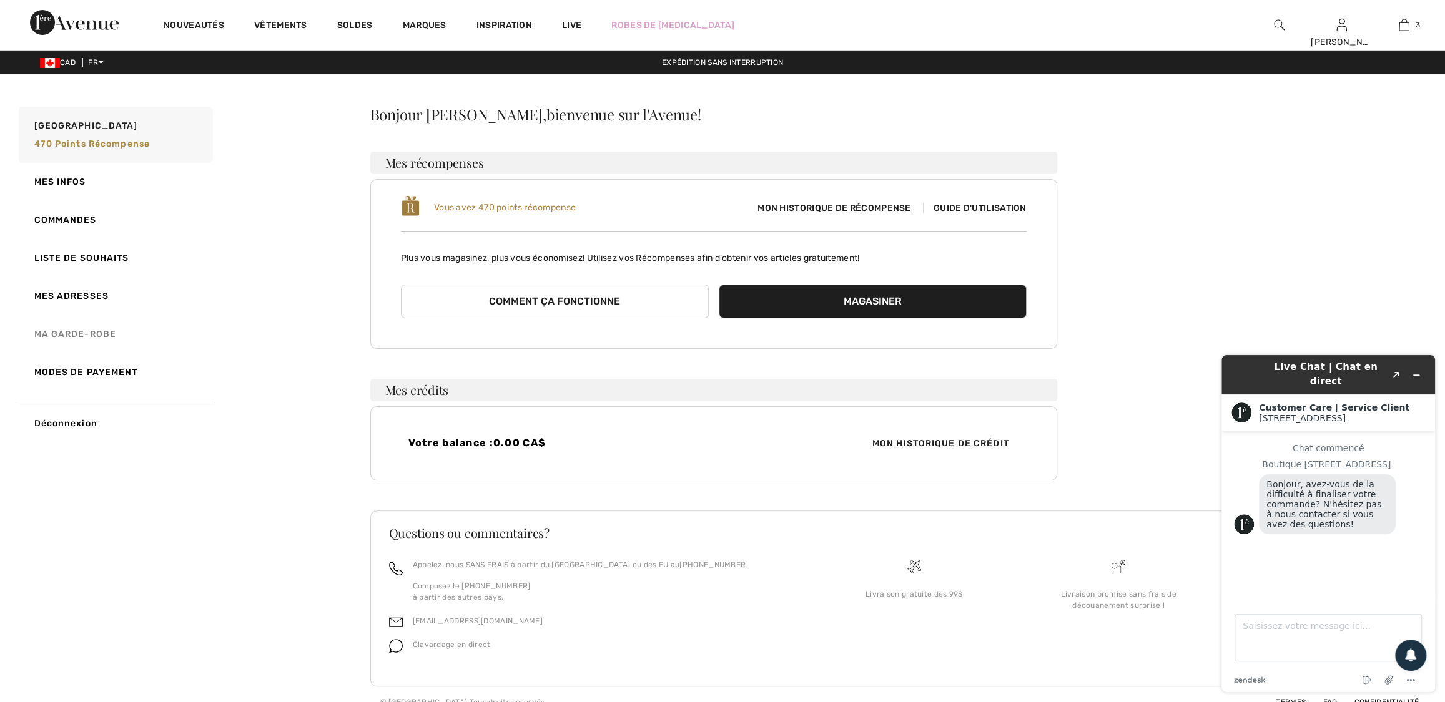
click at [79, 331] on link "Ma garde-robe" at bounding box center [114, 334] width 197 height 38
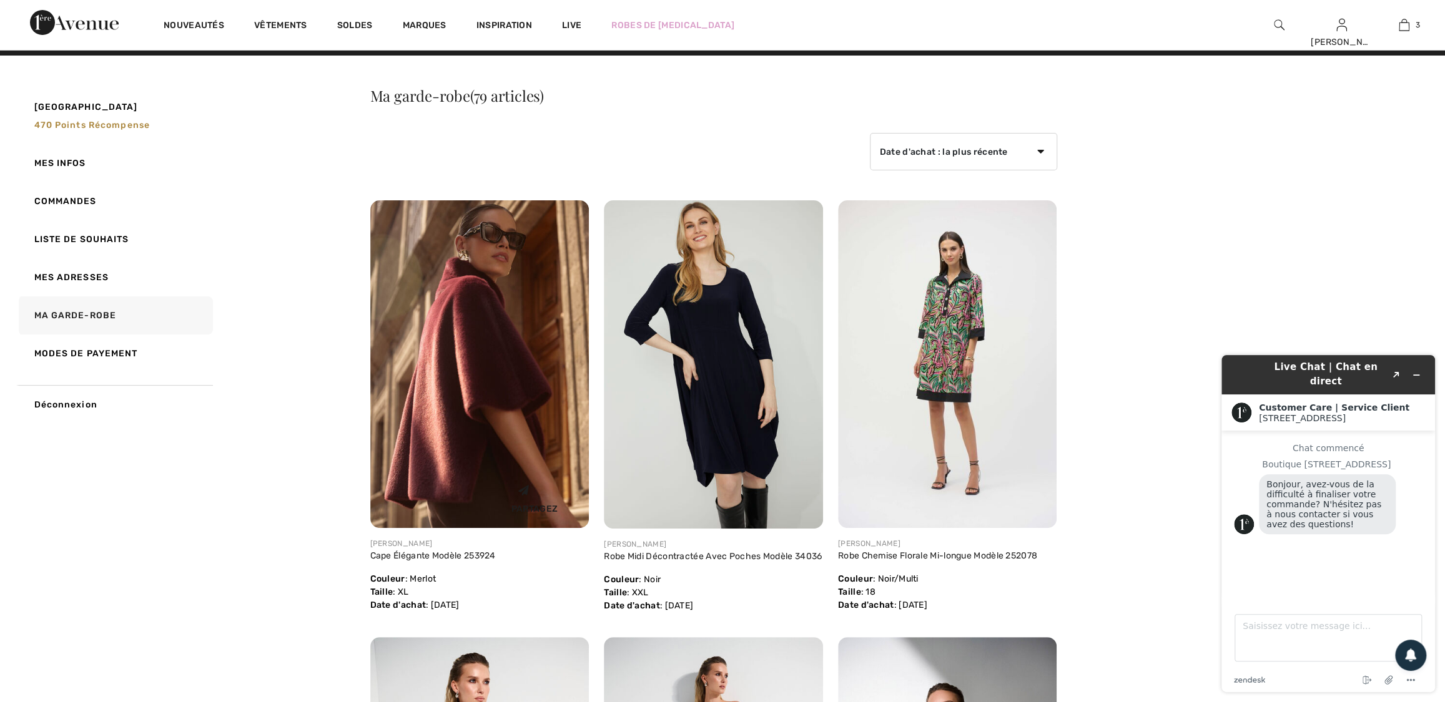
scroll to position [37, 0]
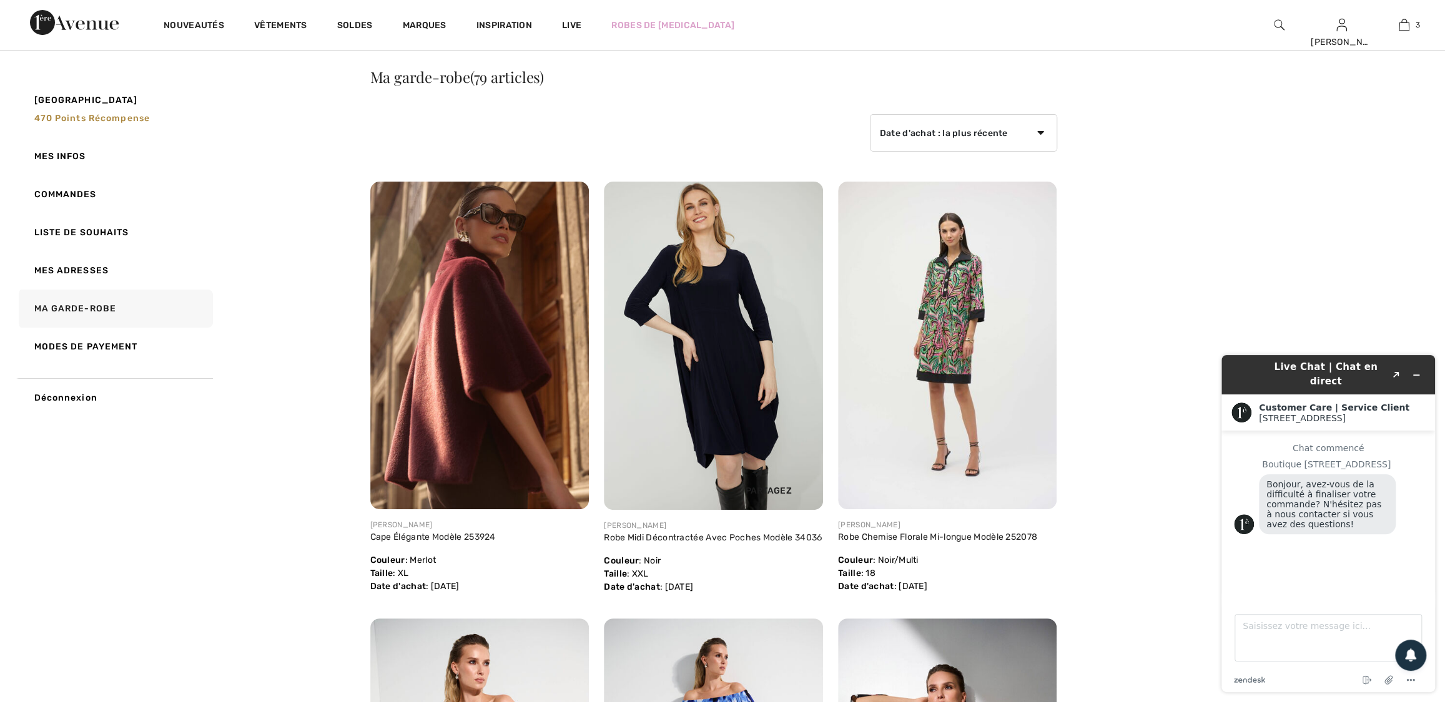
click at [745, 396] on img at bounding box center [713, 346] width 219 height 328
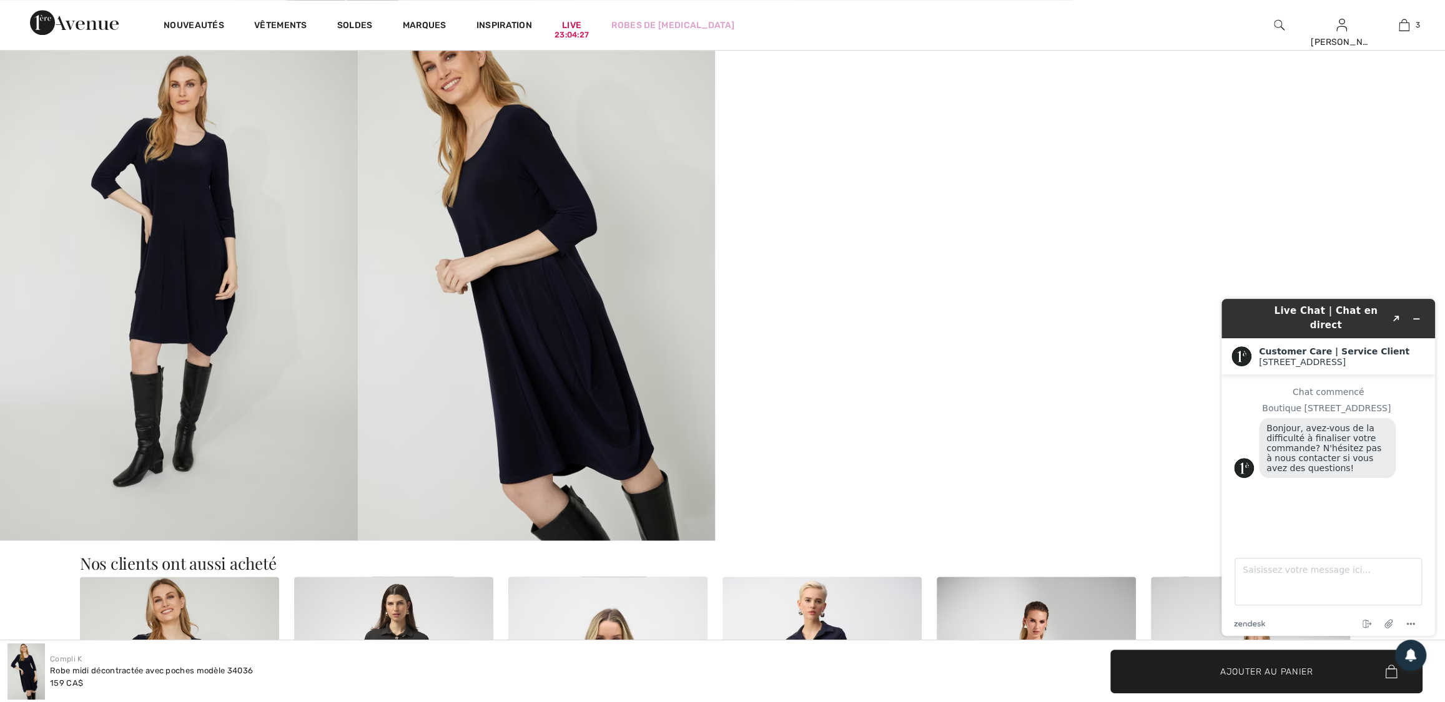
scroll to position [1040, 0]
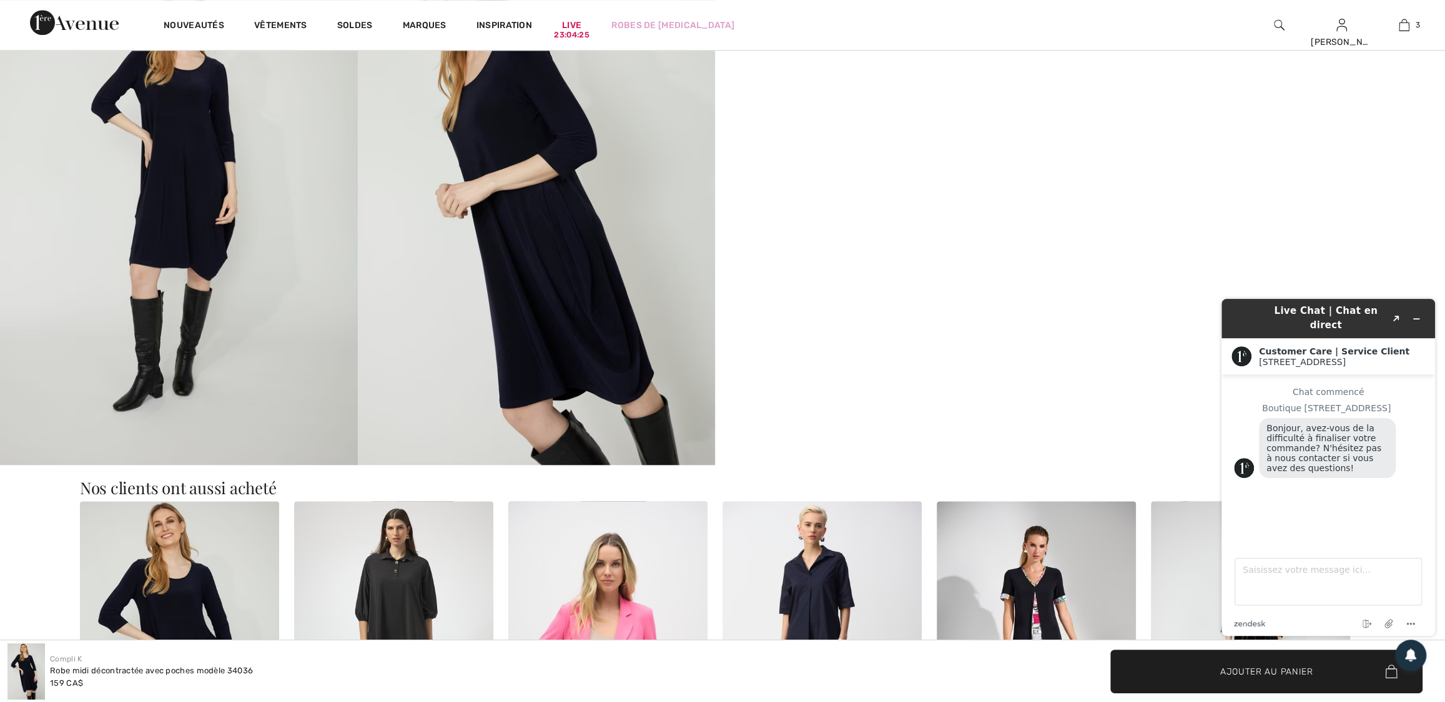
click at [897, 107] on video "Your browser does not support the video tag." at bounding box center [894, 18] width 358 height 179
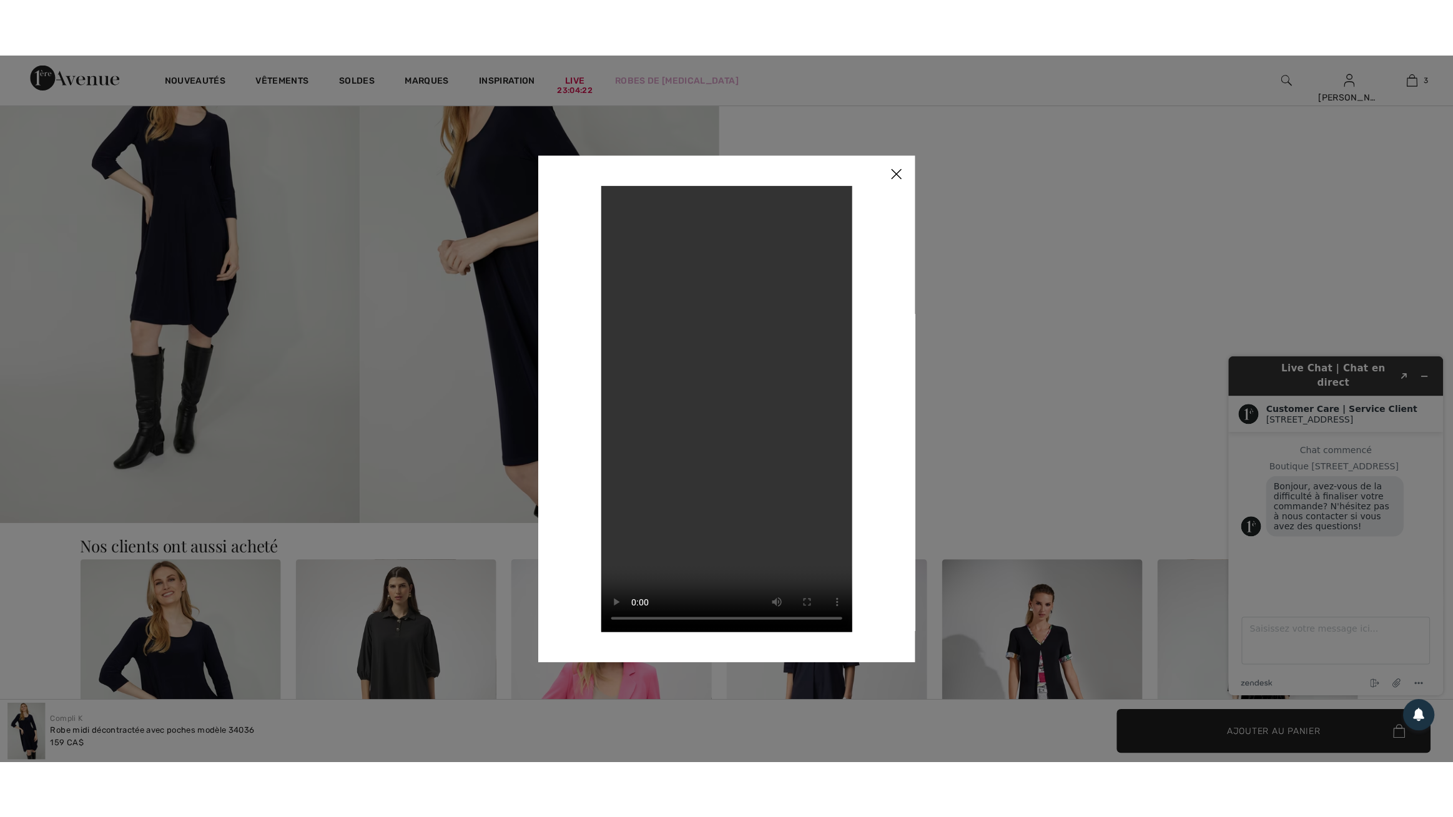
scroll to position [1047, 0]
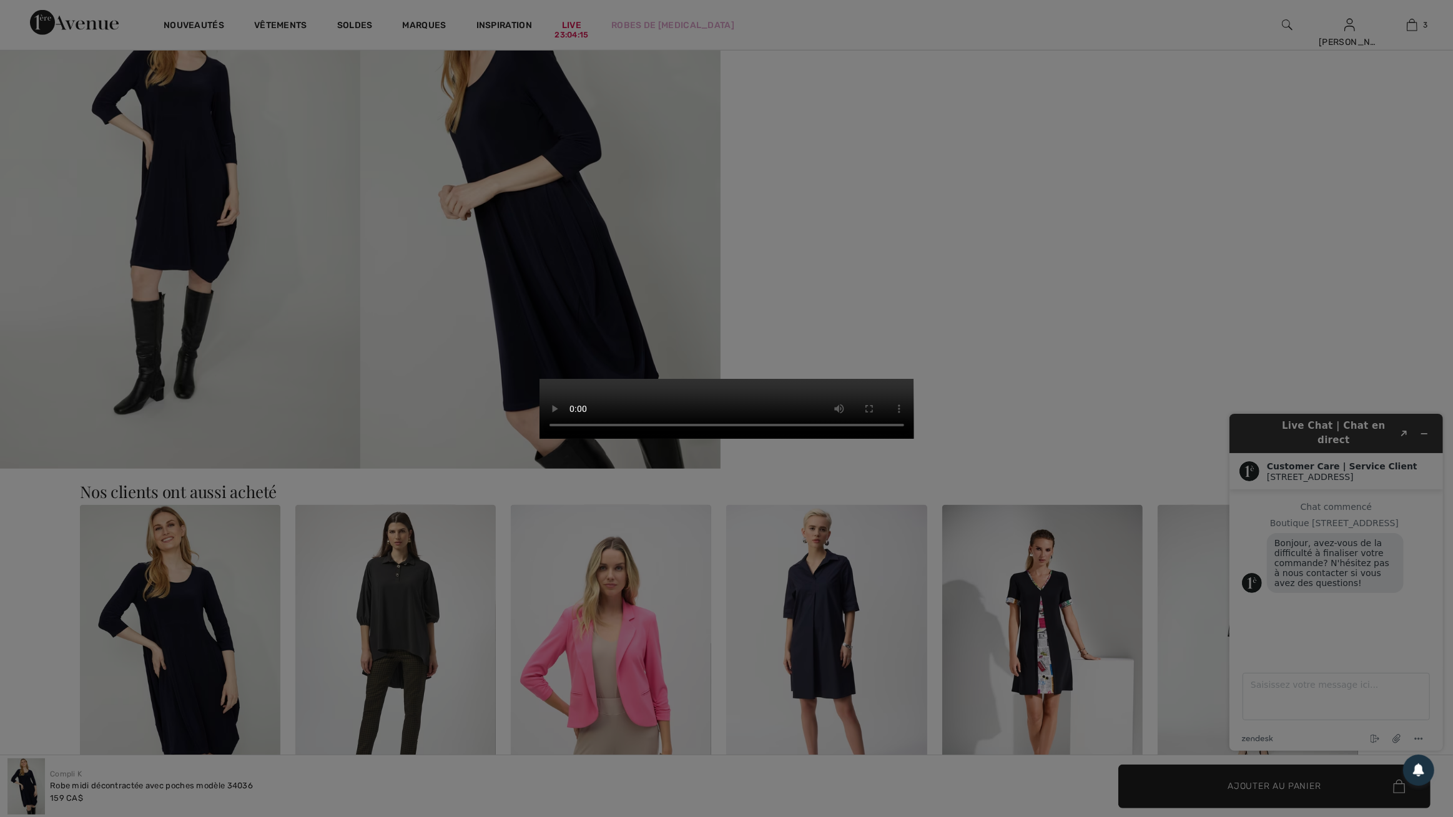
click at [914, 379] on video "Your browser does not support the video tag." at bounding box center [726, 409] width 375 height 60
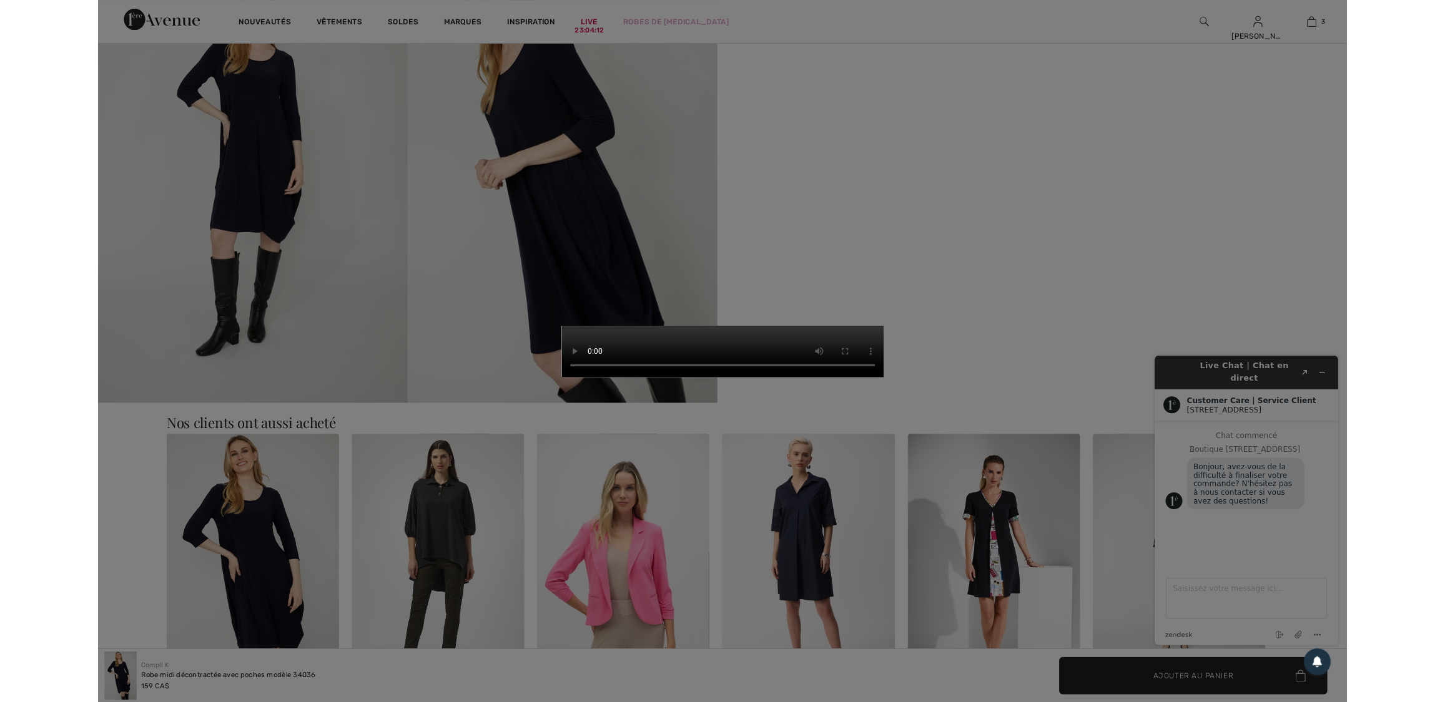
scroll to position [1040, 0]
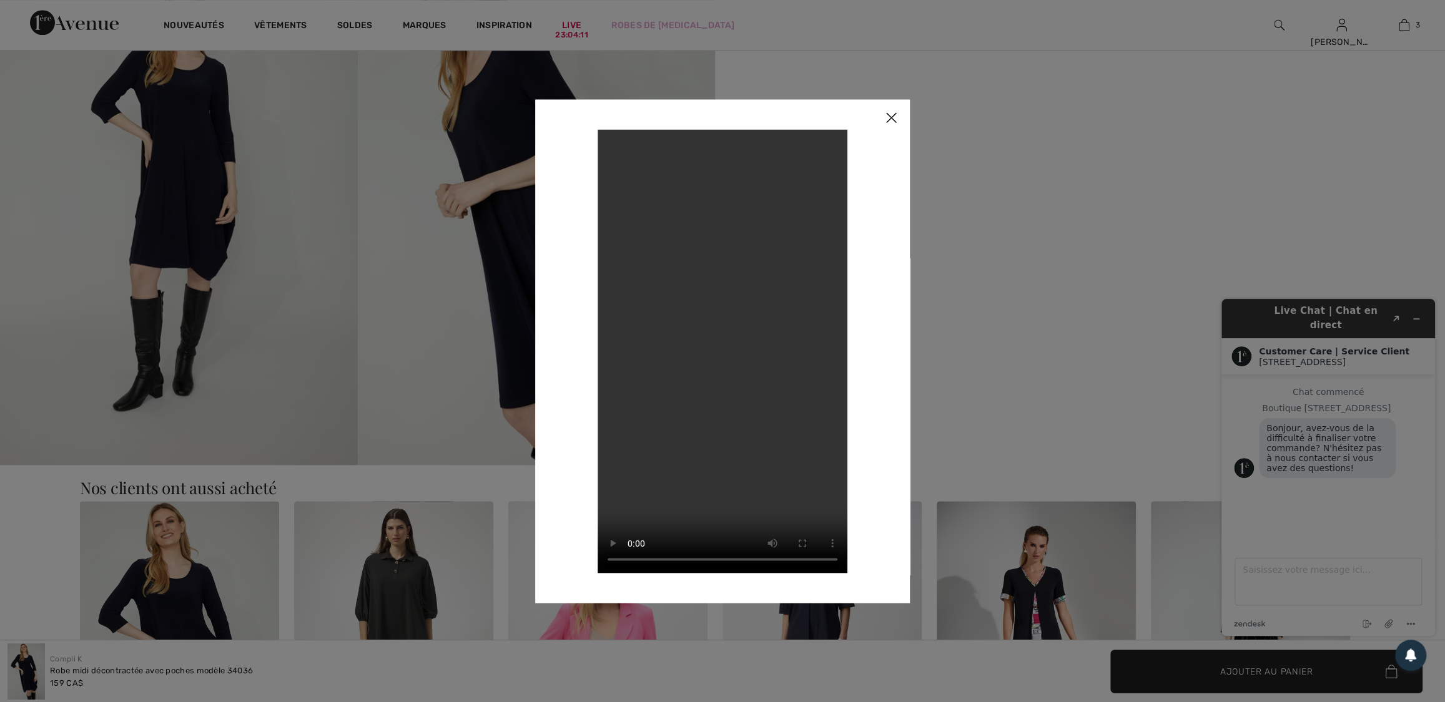
click at [891, 118] on img at bounding box center [890, 118] width 37 height 39
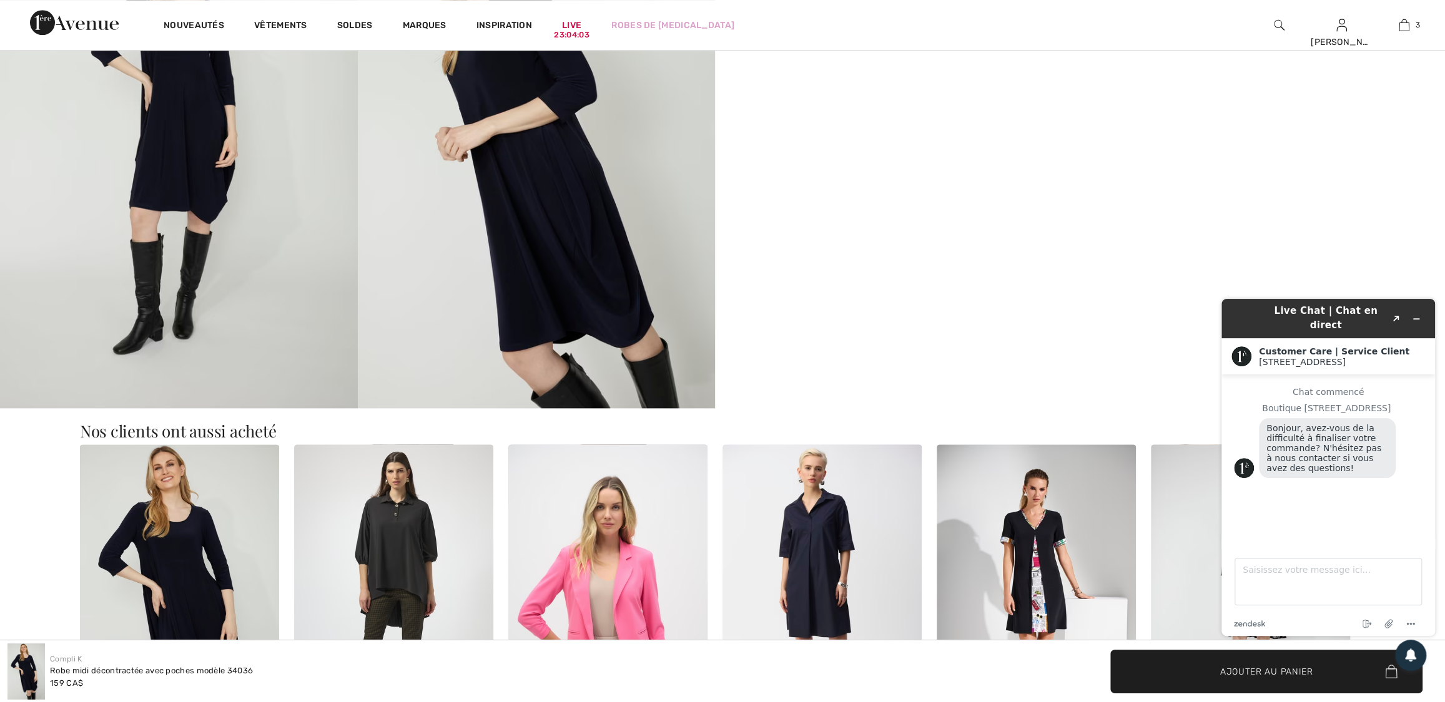
scroll to position [965, 0]
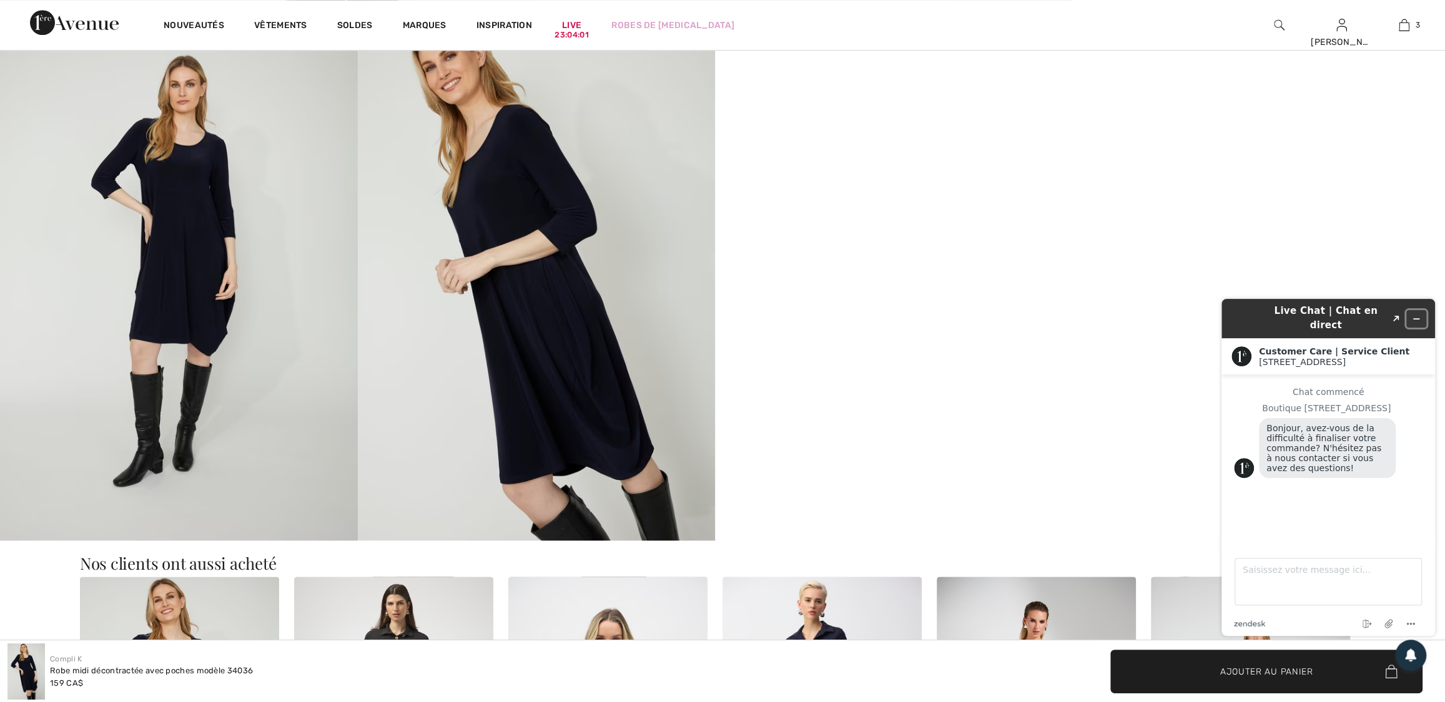
click at [1410, 321] on button "Réduire le widget" at bounding box center [1416, 318] width 20 height 17
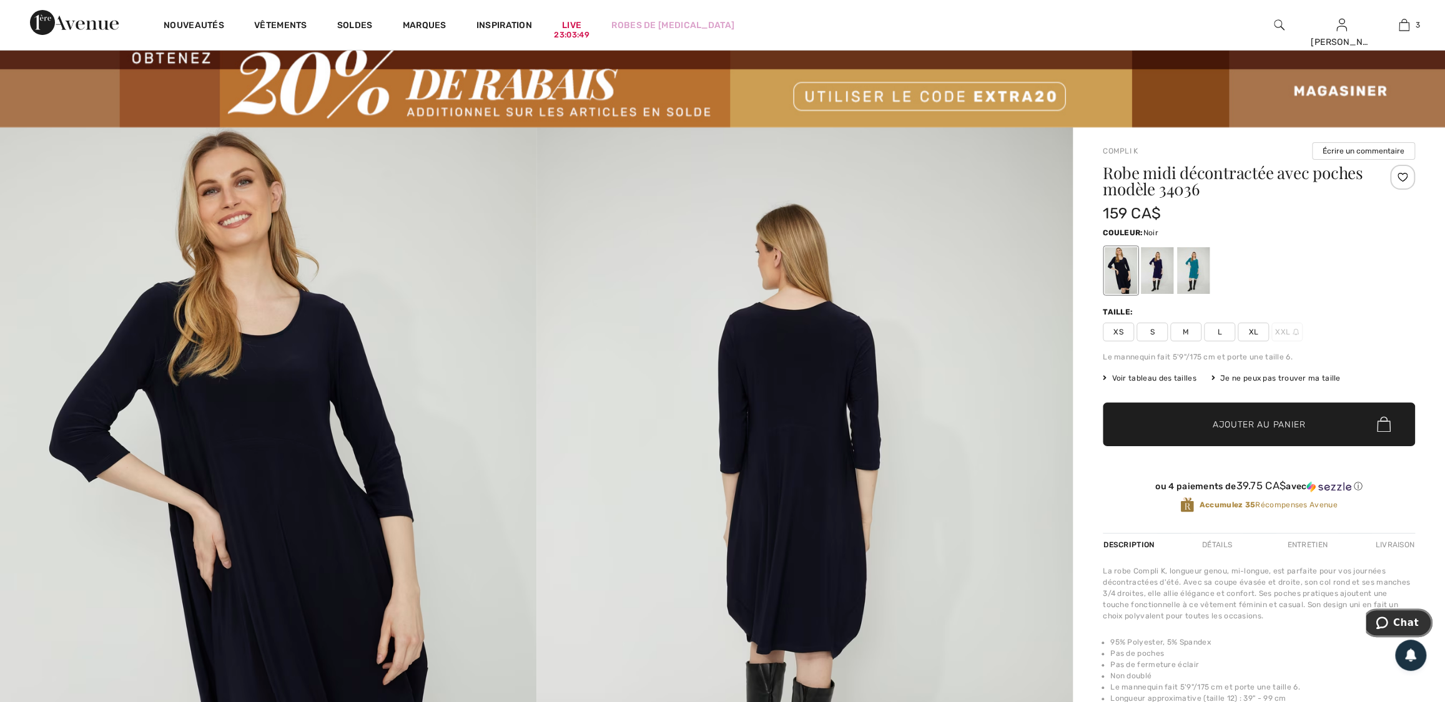
scroll to position [0, 0]
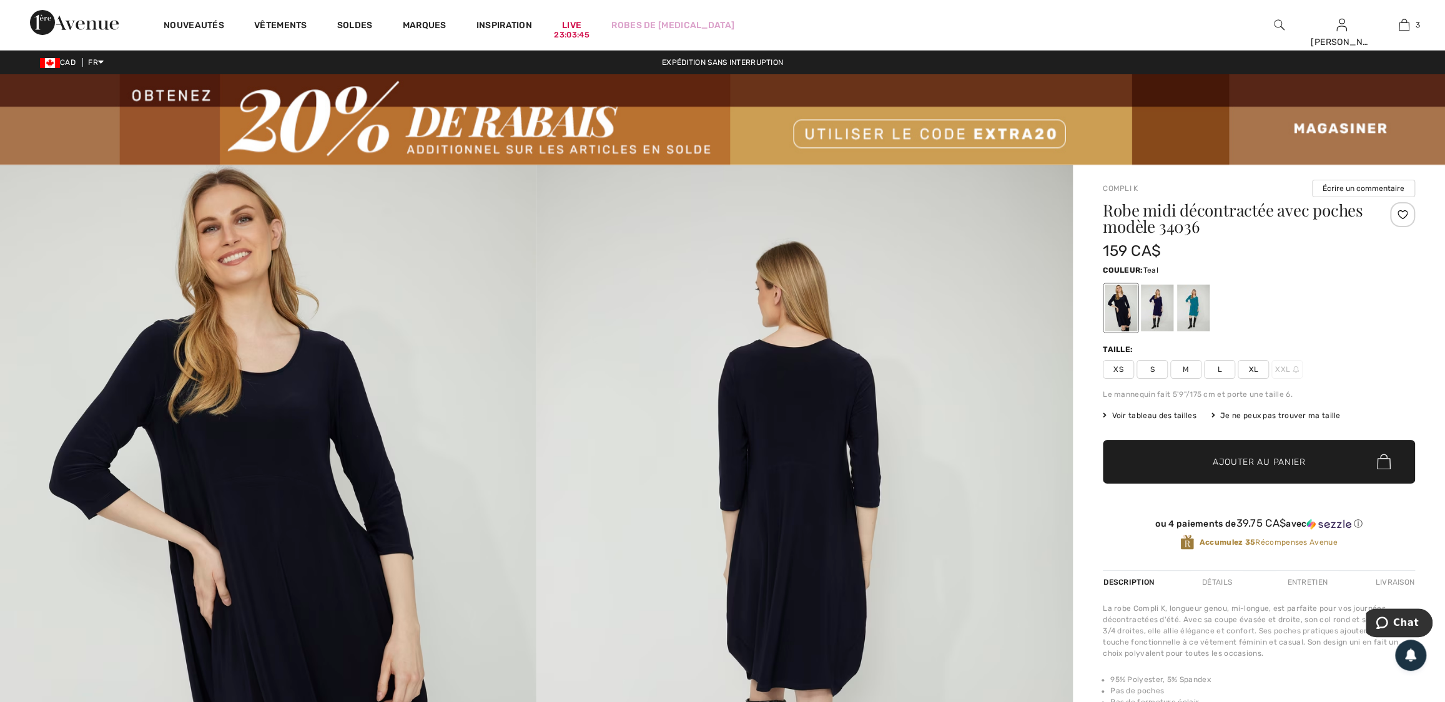
click at [1198, 306] on div at bounding box center [1193, 308] width 32 height 47
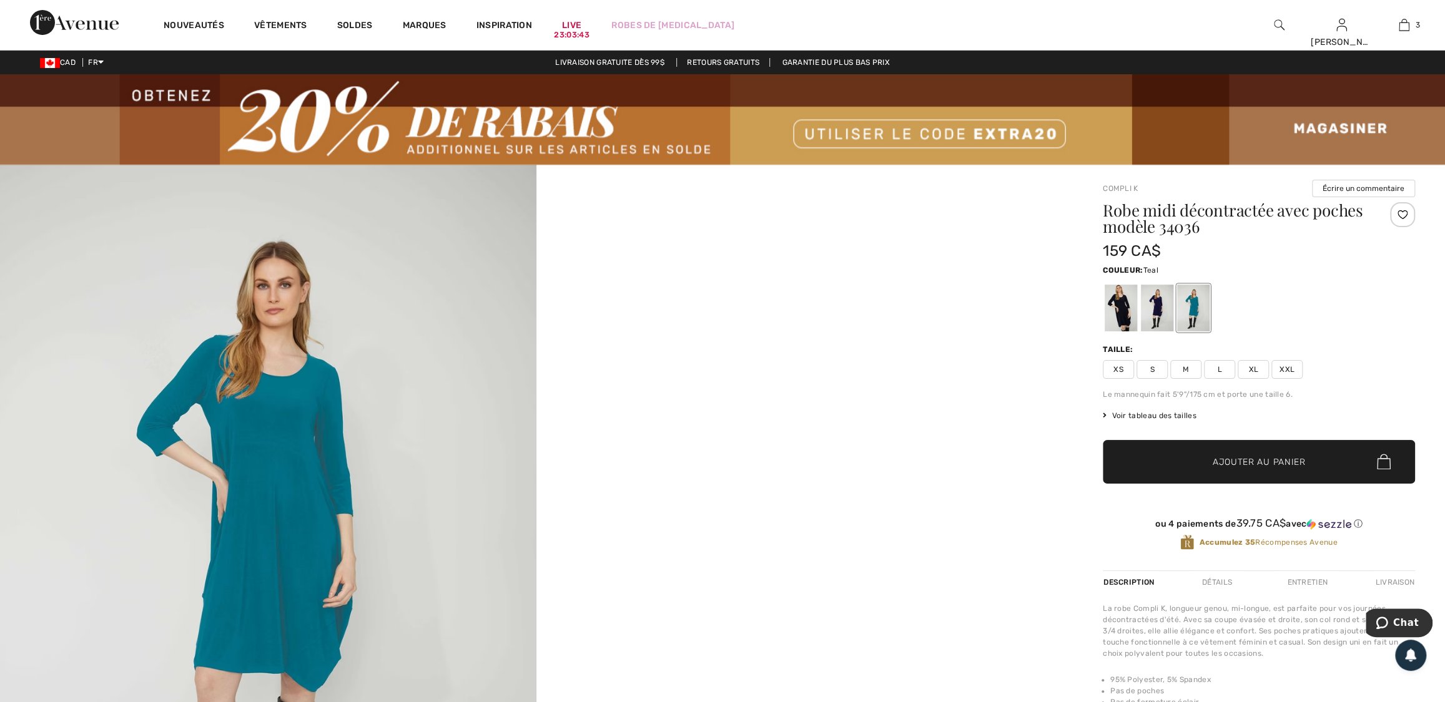
scroll to position [94, 0]
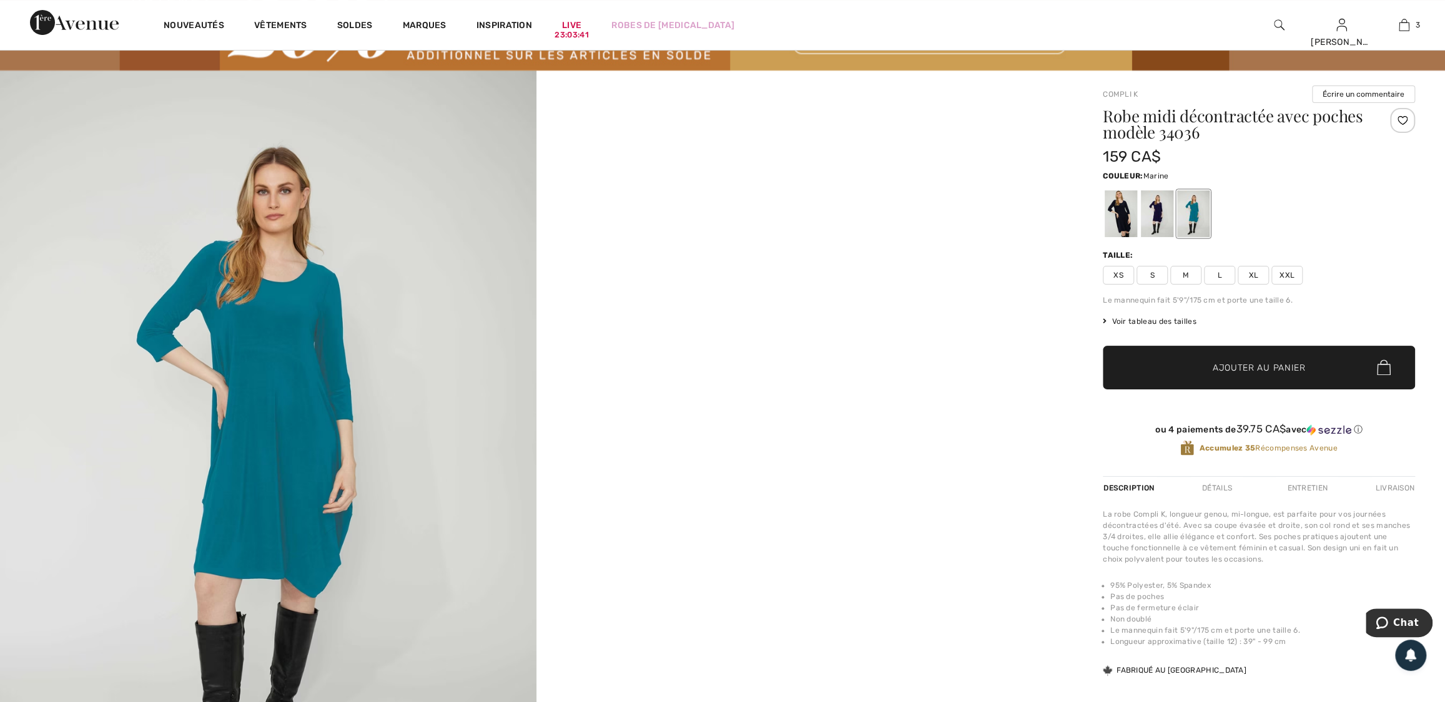
click at [1158, 204] on div at bounding box center [1157, 213] width 32 height 47
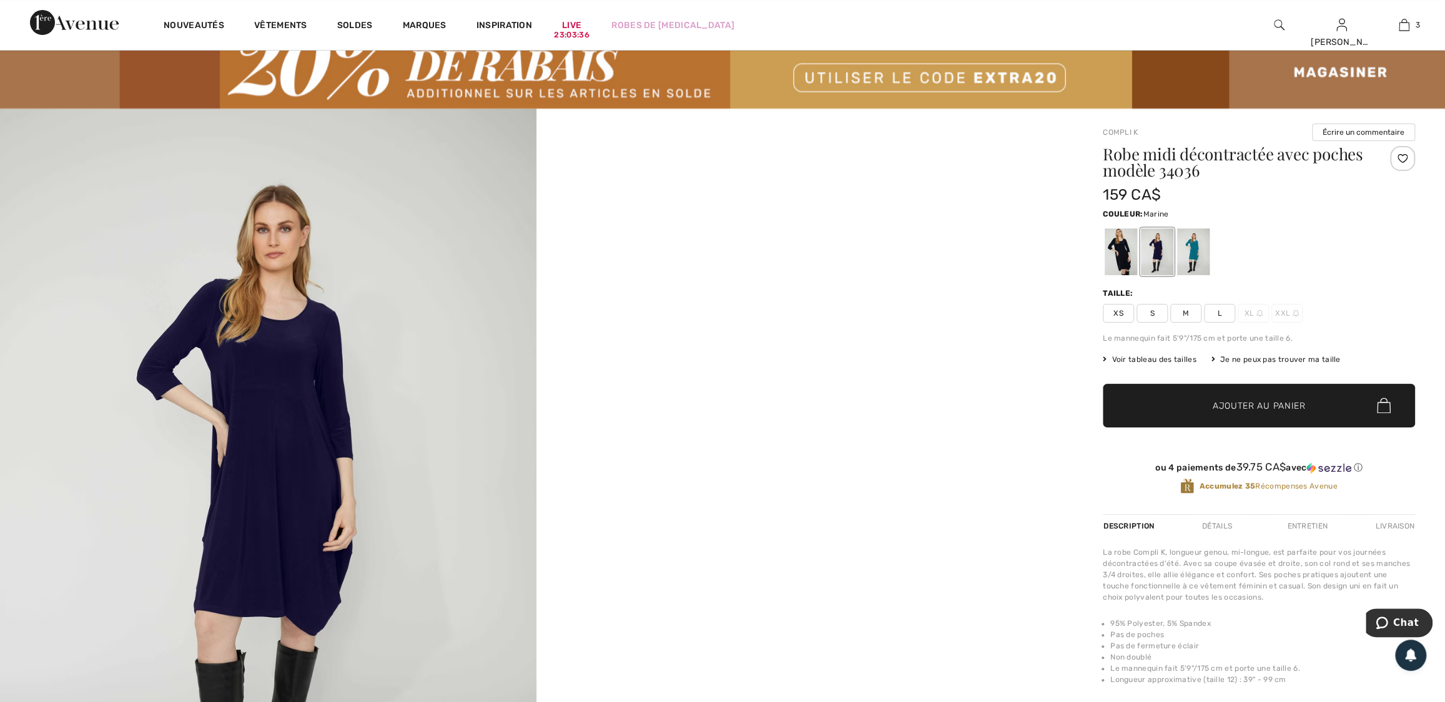
scroll to position [37, 0]
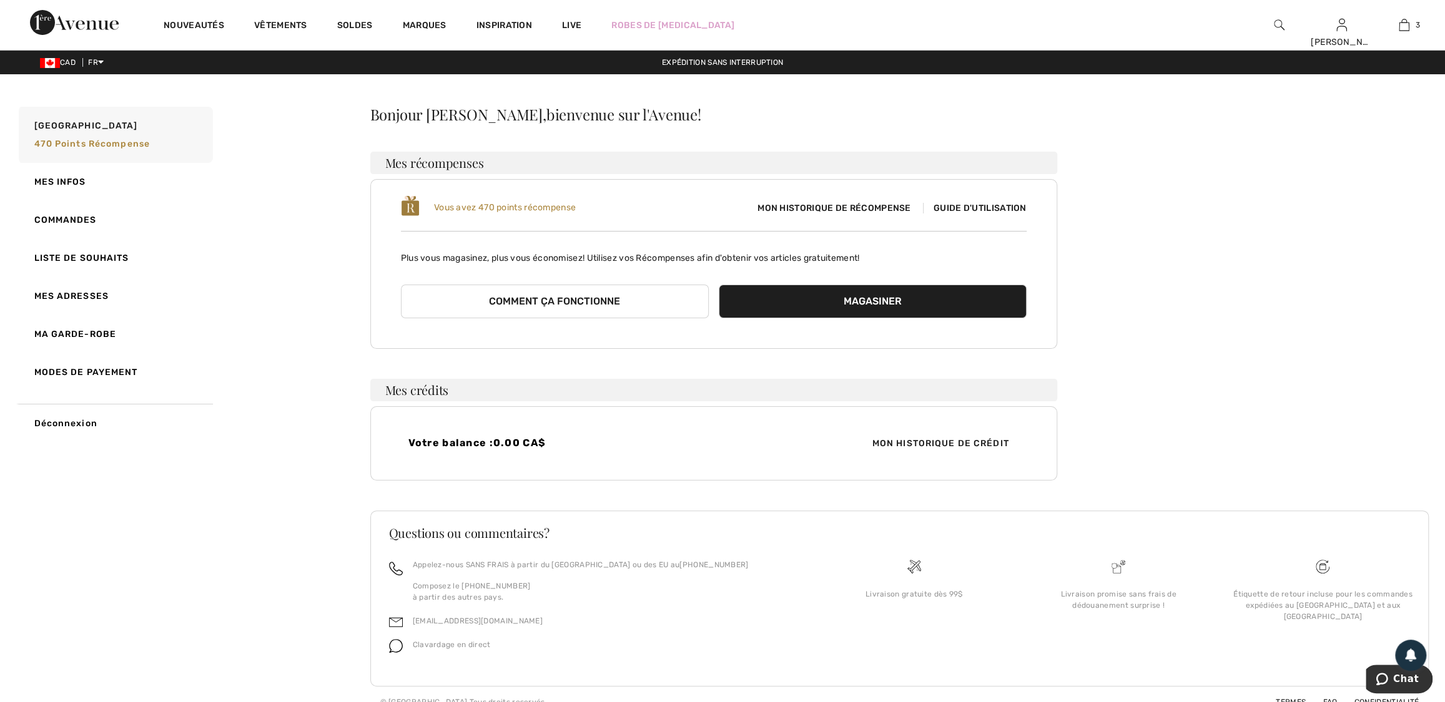
checkbox input "true"
click at [57, 181] on link "Mes infos" at bounding box center [114, 182] width 197 height 38
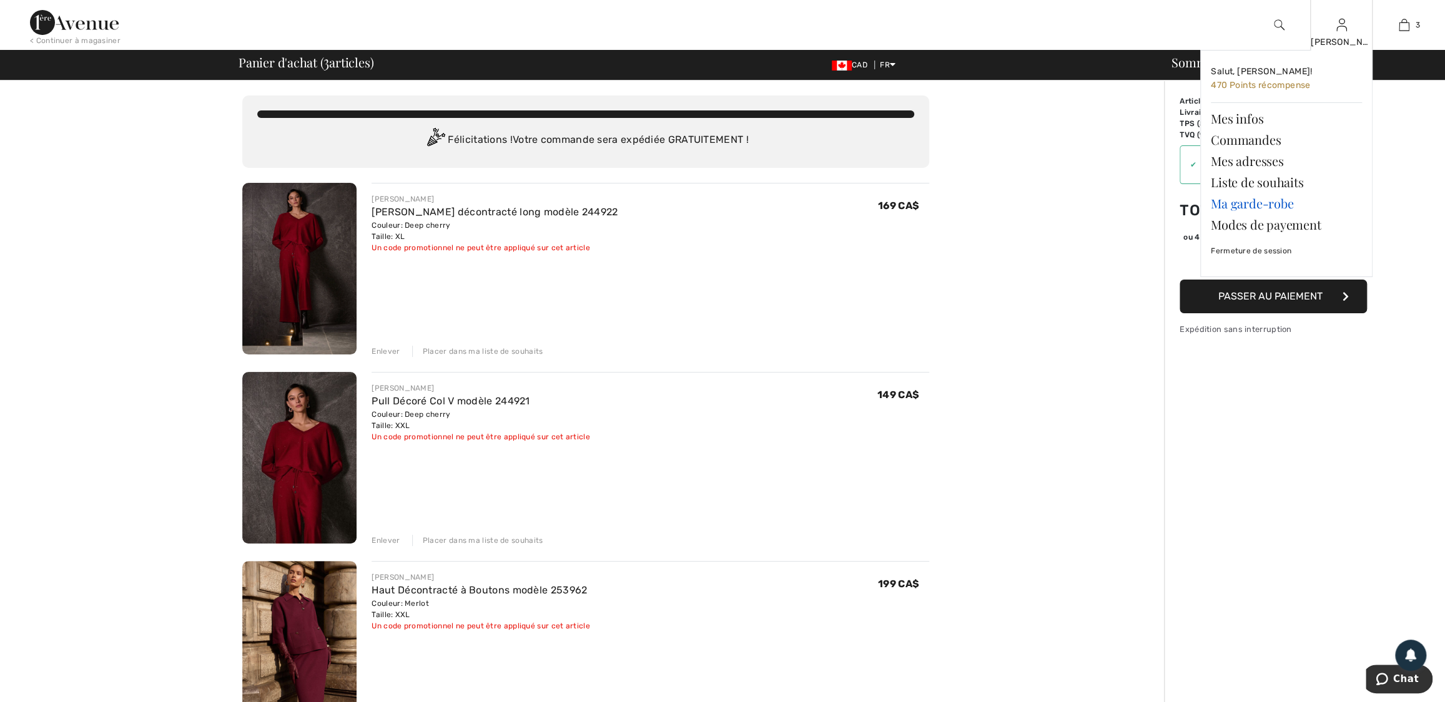
click at [1293, 206] on link "Ma garde-robe" at bounding box center [1286, 203] width 151 height 21
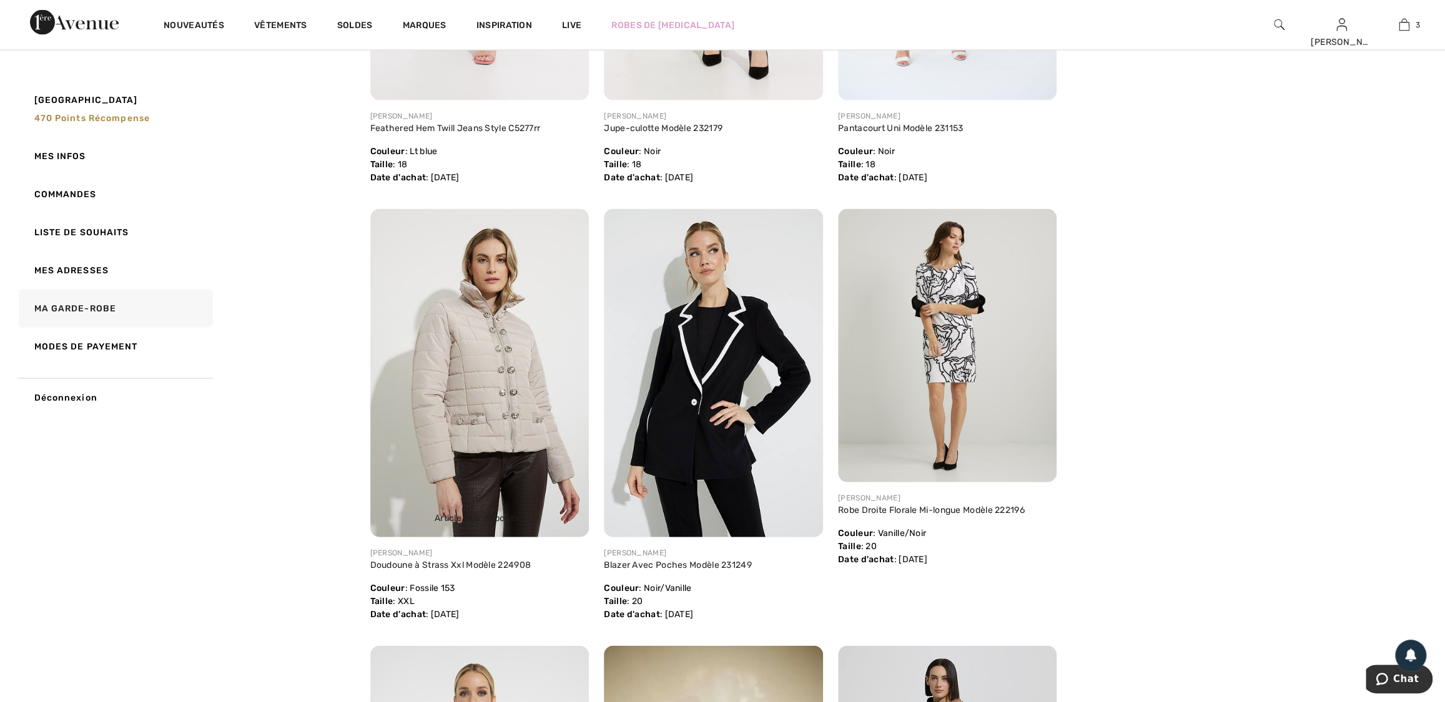
scroll to position [6244, 0]
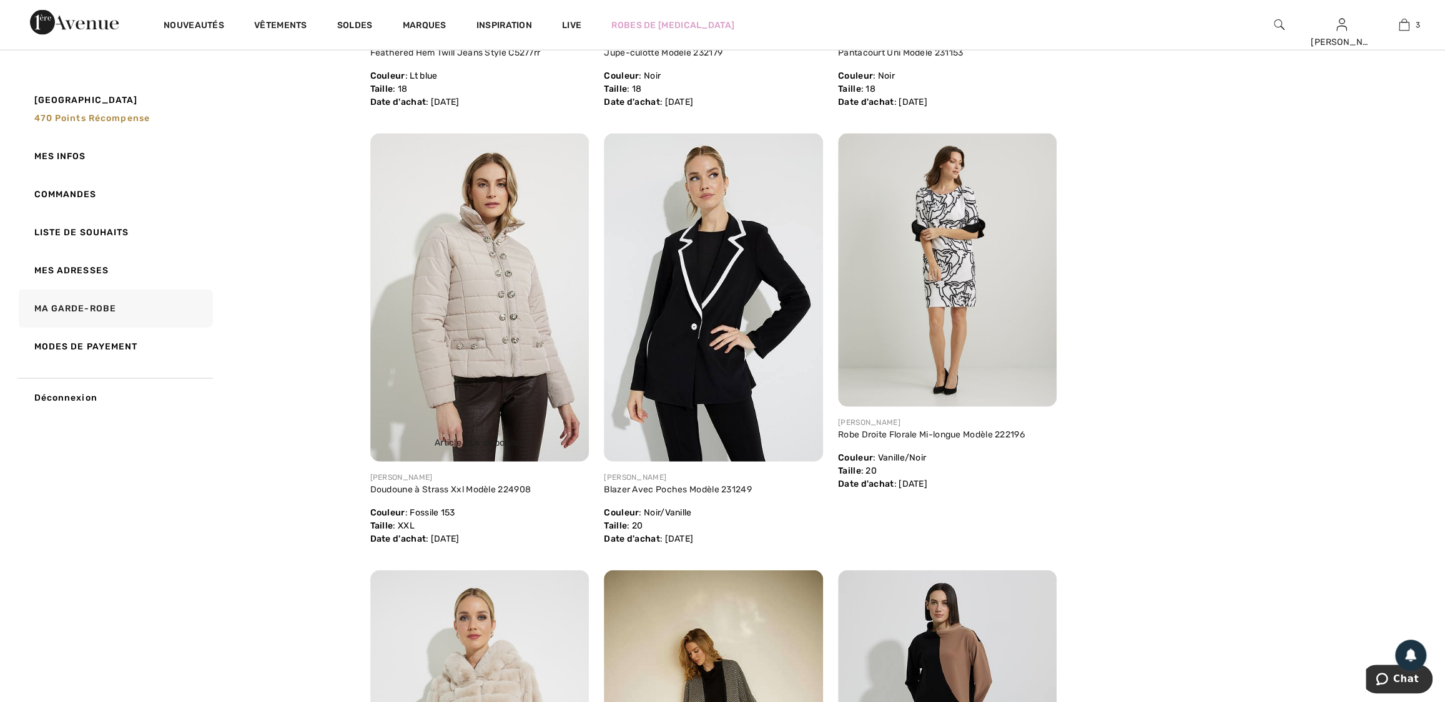
click at [478, 294] on img at bounding box center [479, 298] width 219 height 328
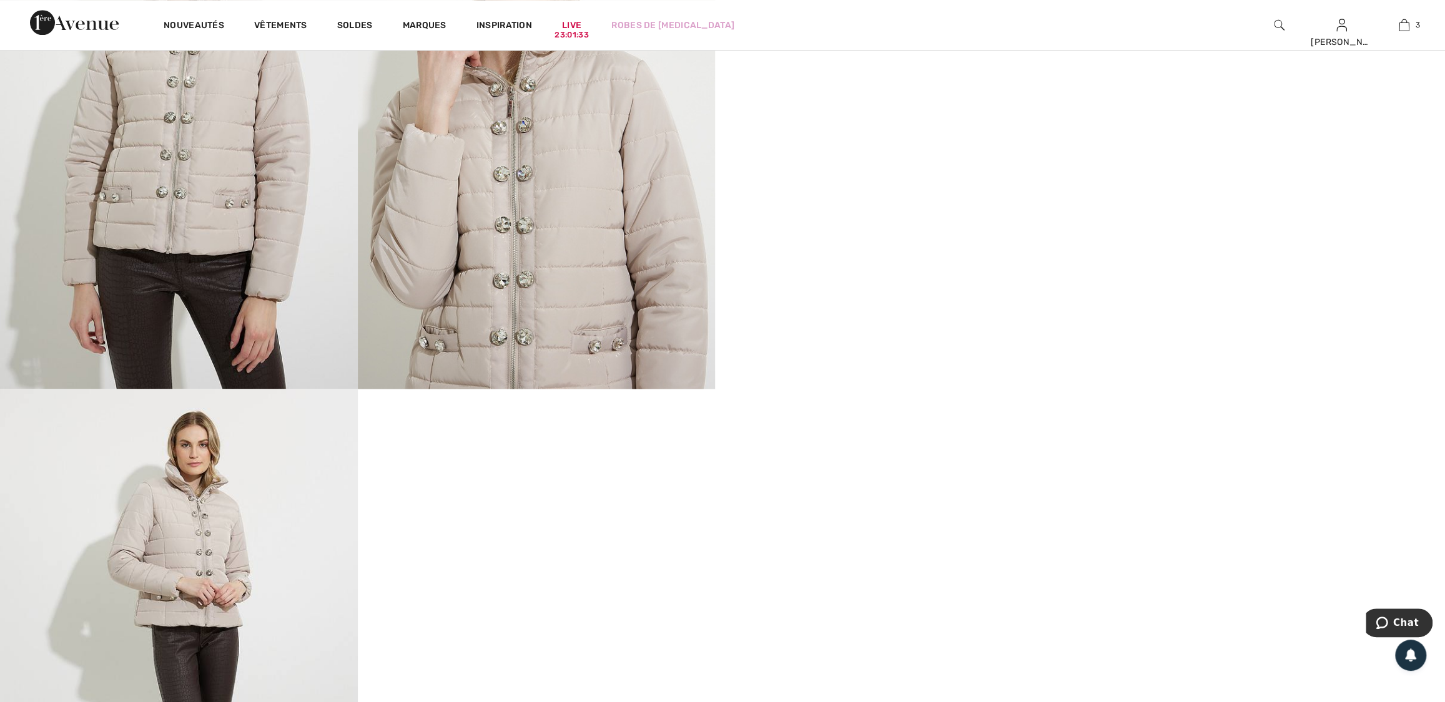
scroll to position [983, 0]
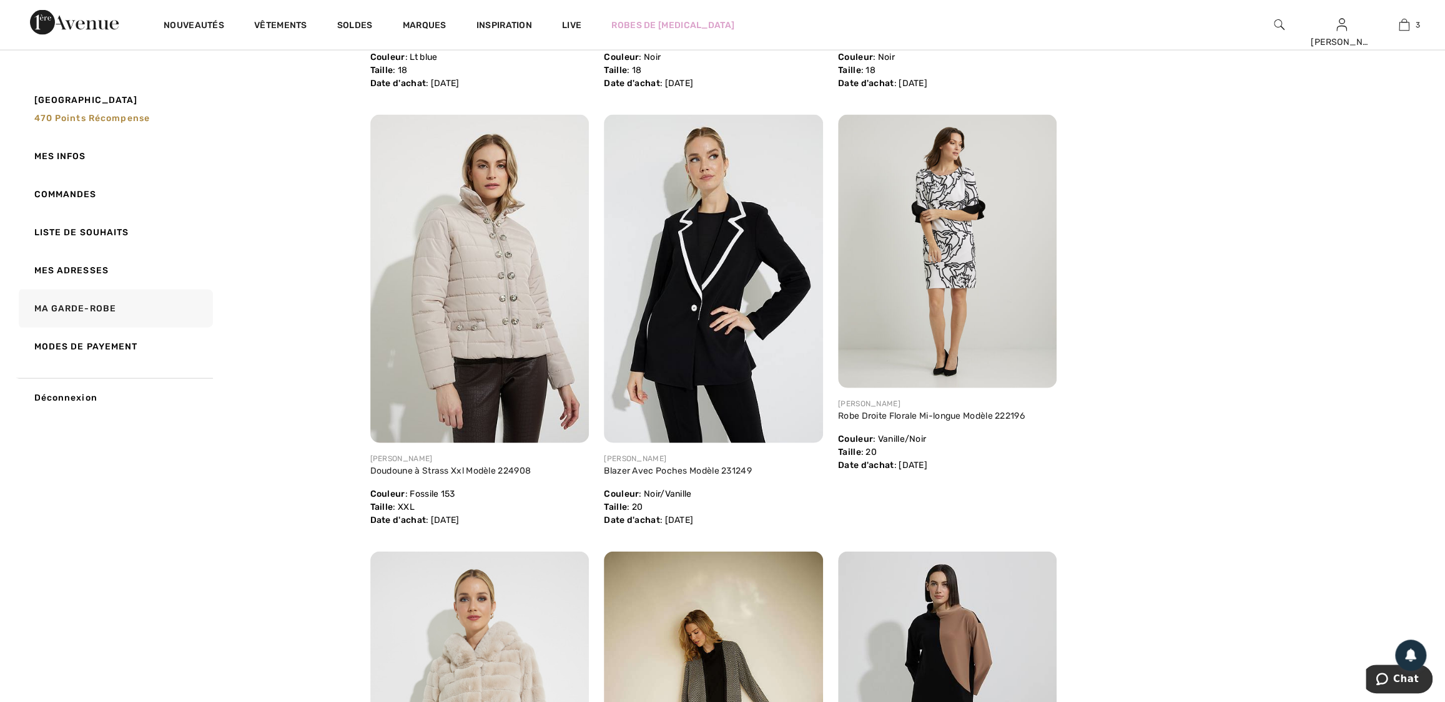
scroll to position [6275, 0]
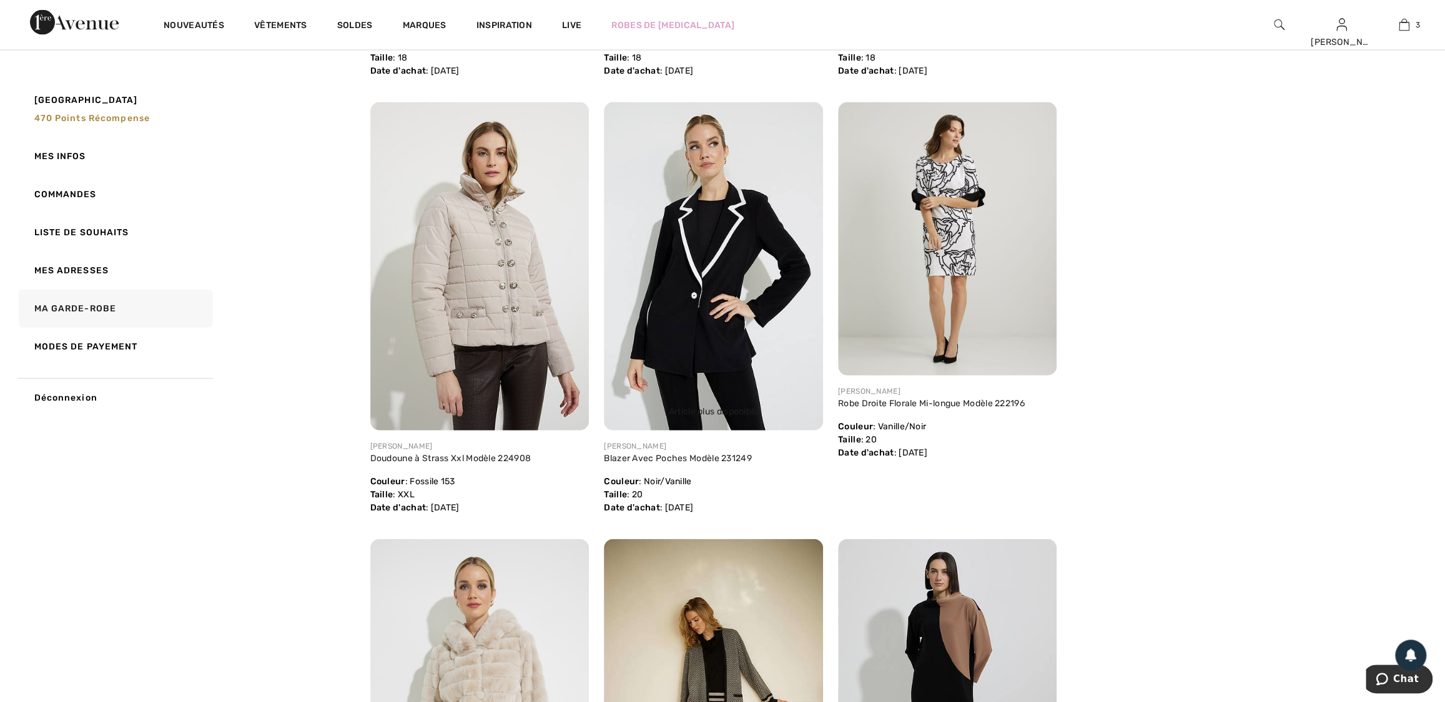
click at [716, 326] on img at bounding box center [713, 266] width 219 height 328
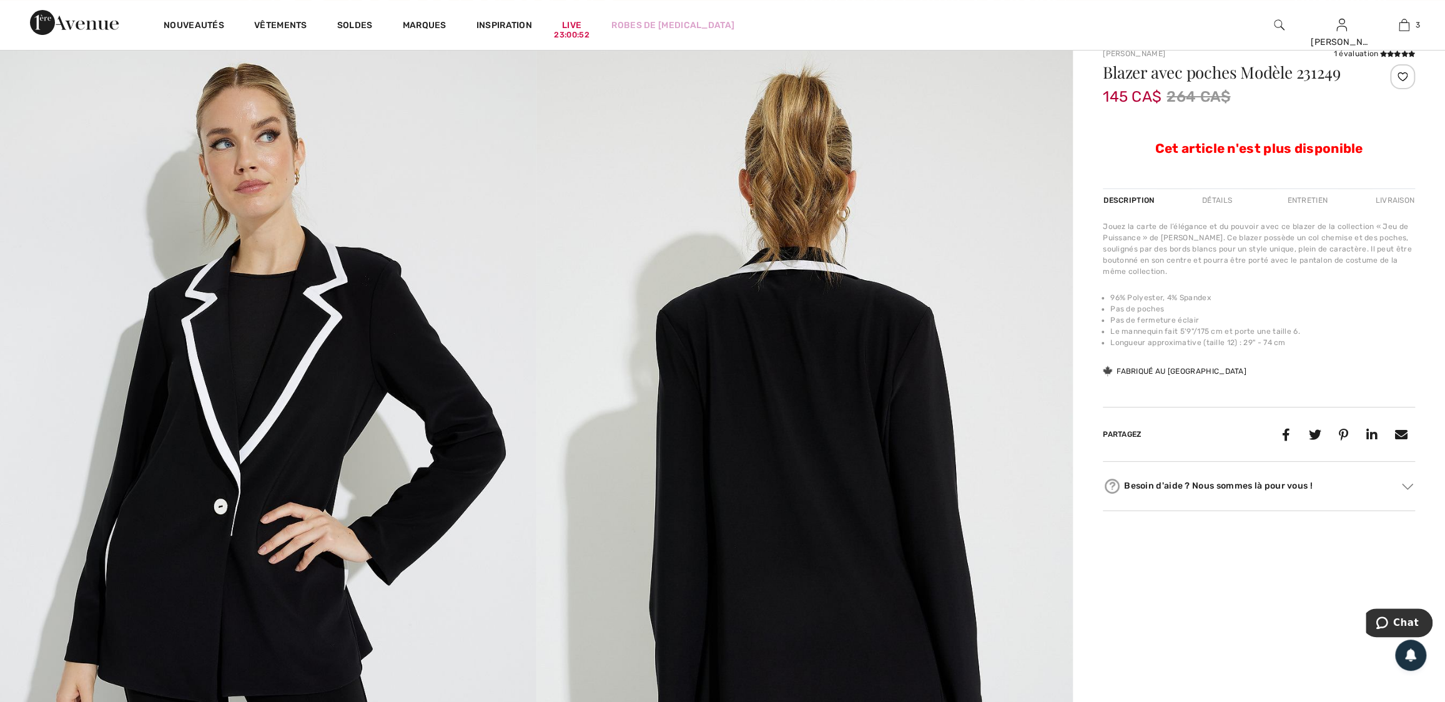
scroll to position [37, 0]
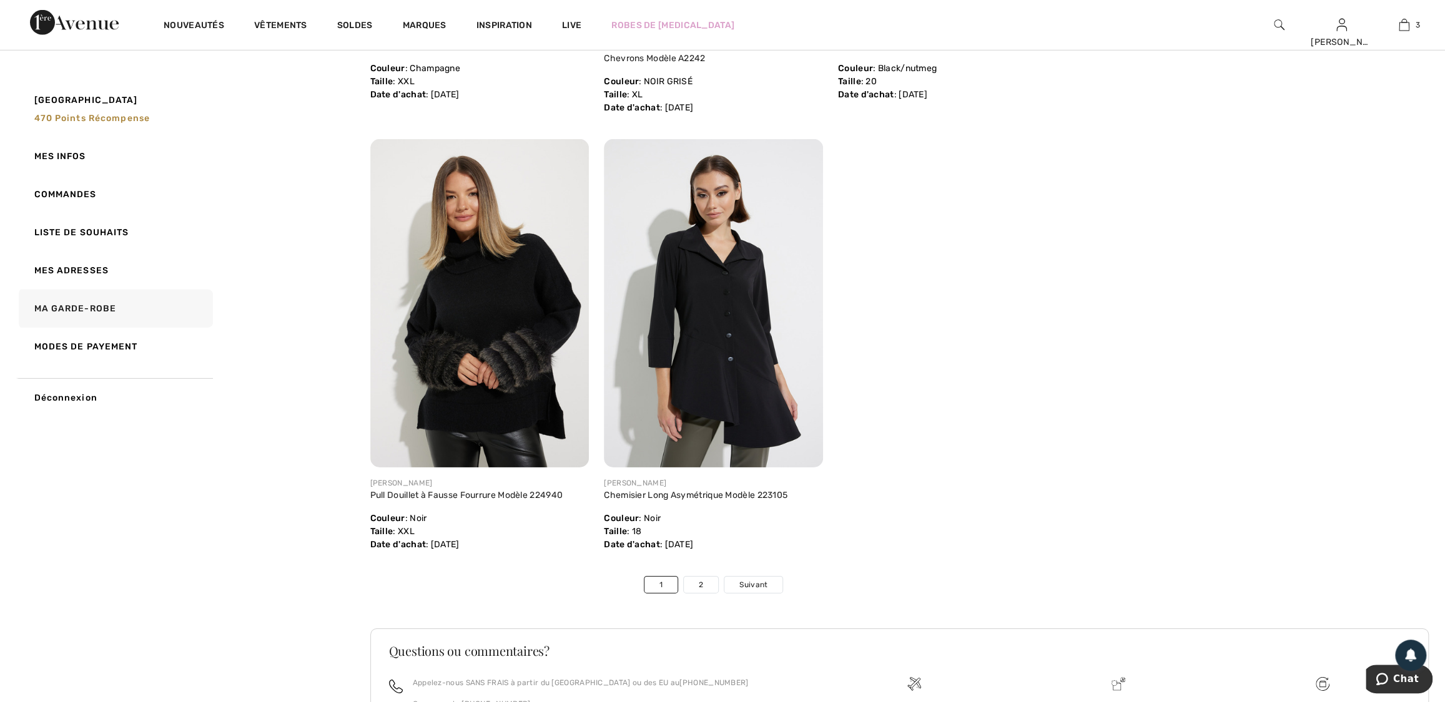
scroll to position [7271, 0]
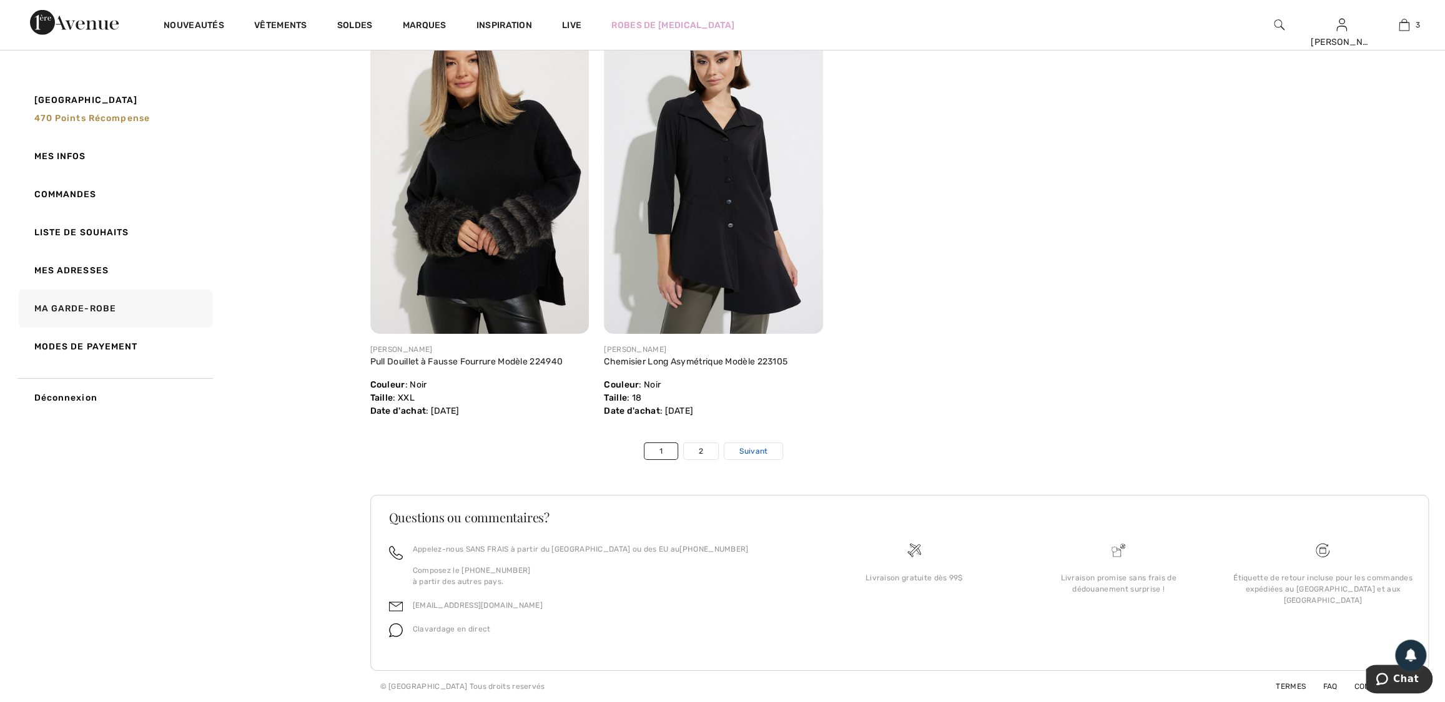
click at [750, 455] on span "Suivant" at bounding box center [753, 451] width 28 height 11
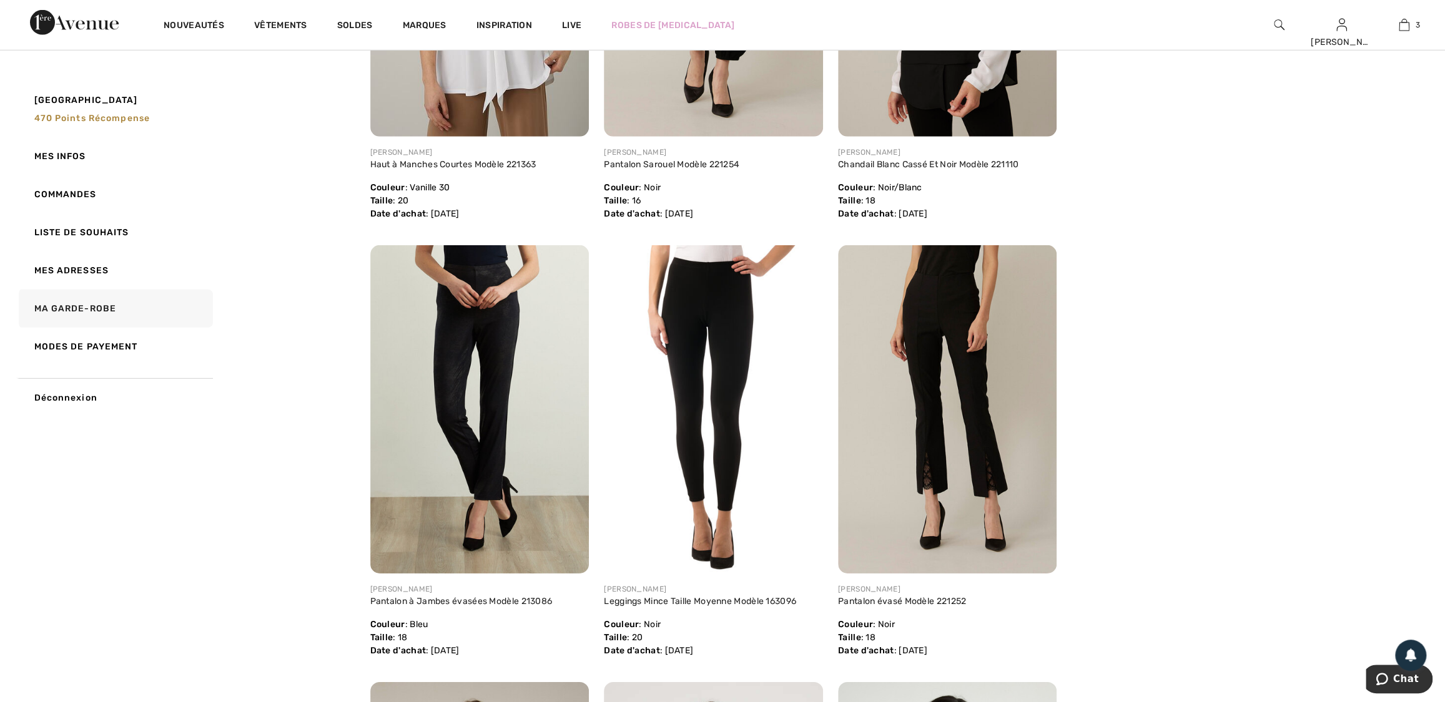
scroll to position [3159, 0]
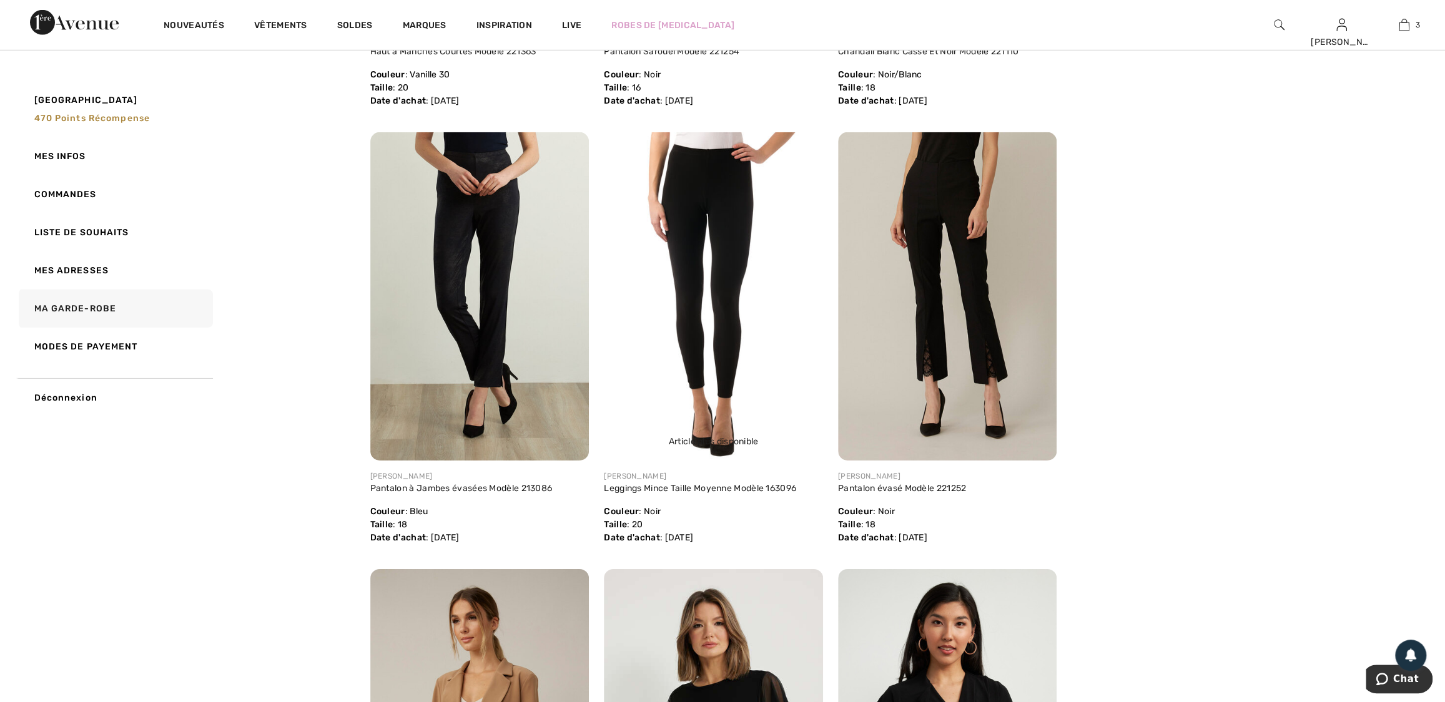
click at [695, 315] on img at bounding box center [713, 296] width 219 height 328
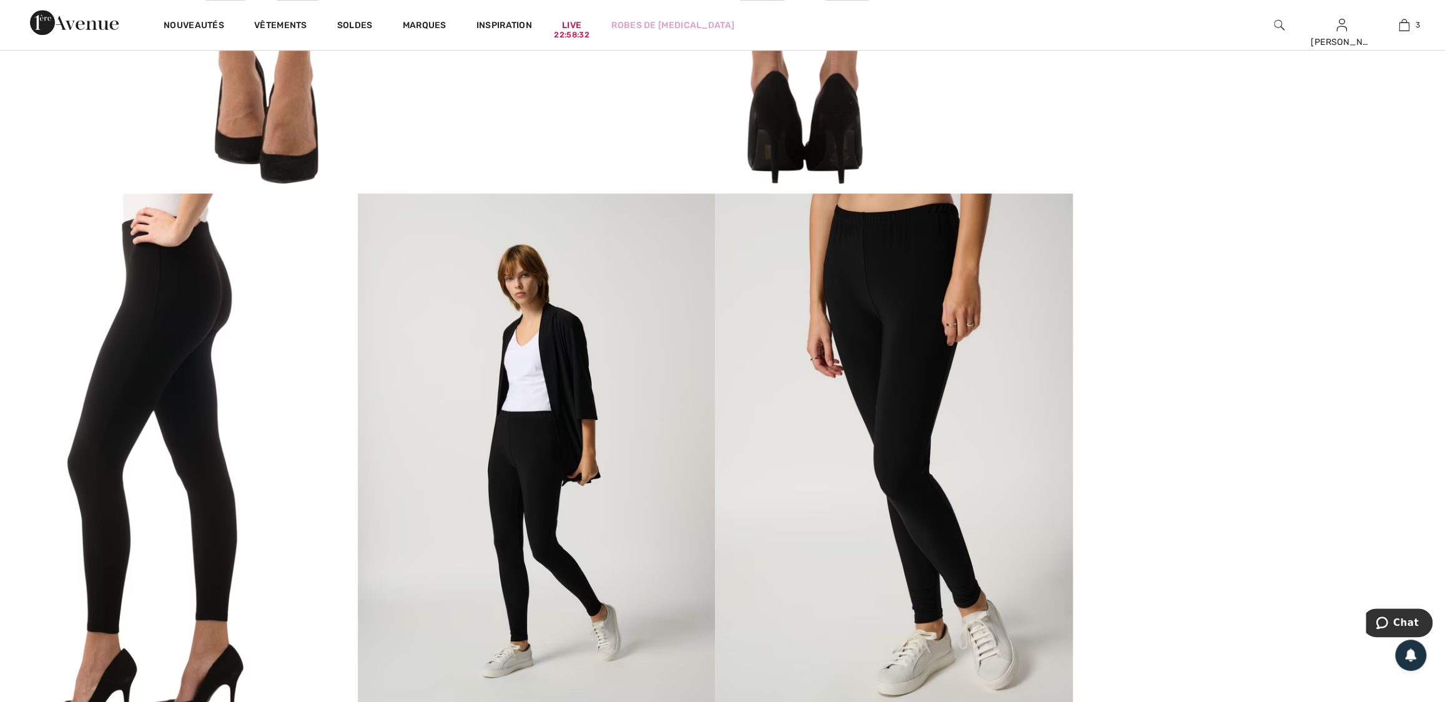
scroll to position [889, 0]
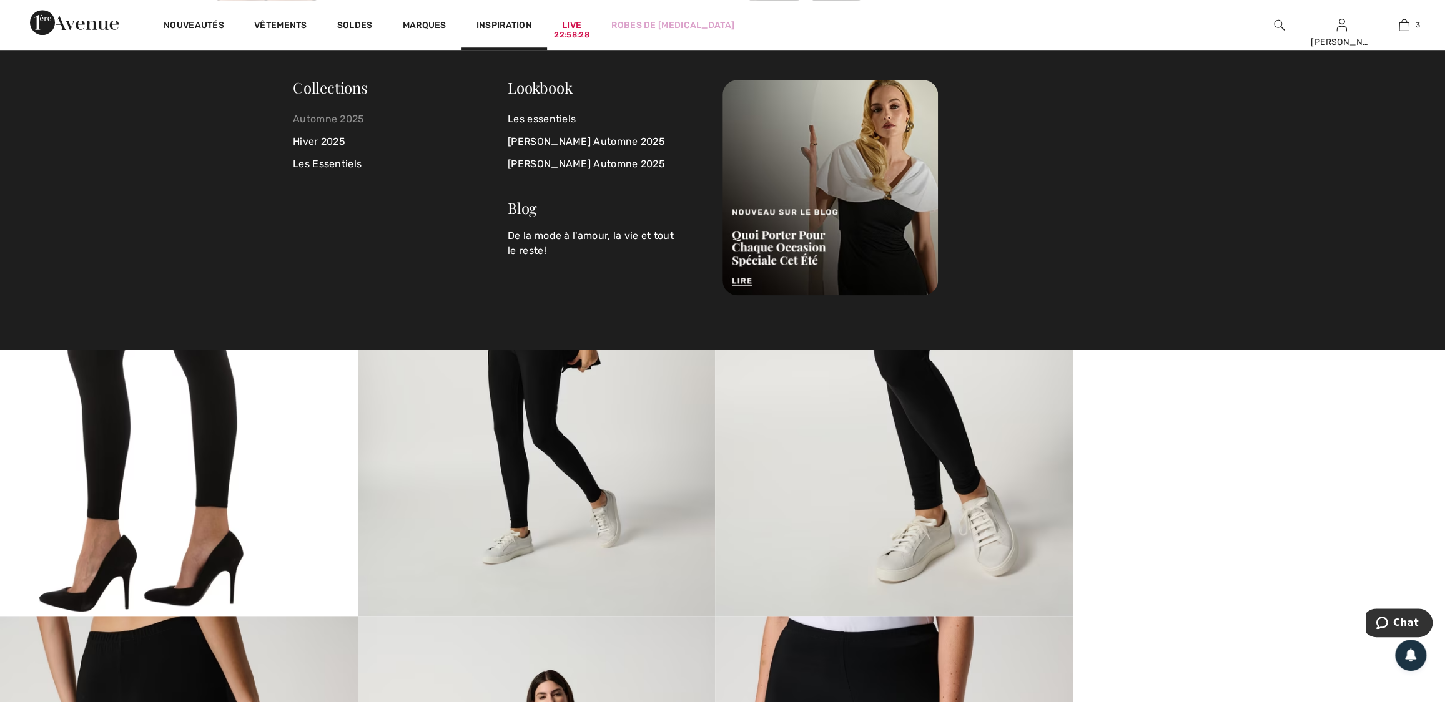
click at [340, 118] on link "Automne 2025" at bounding box center [400, 119] width 215 height 22
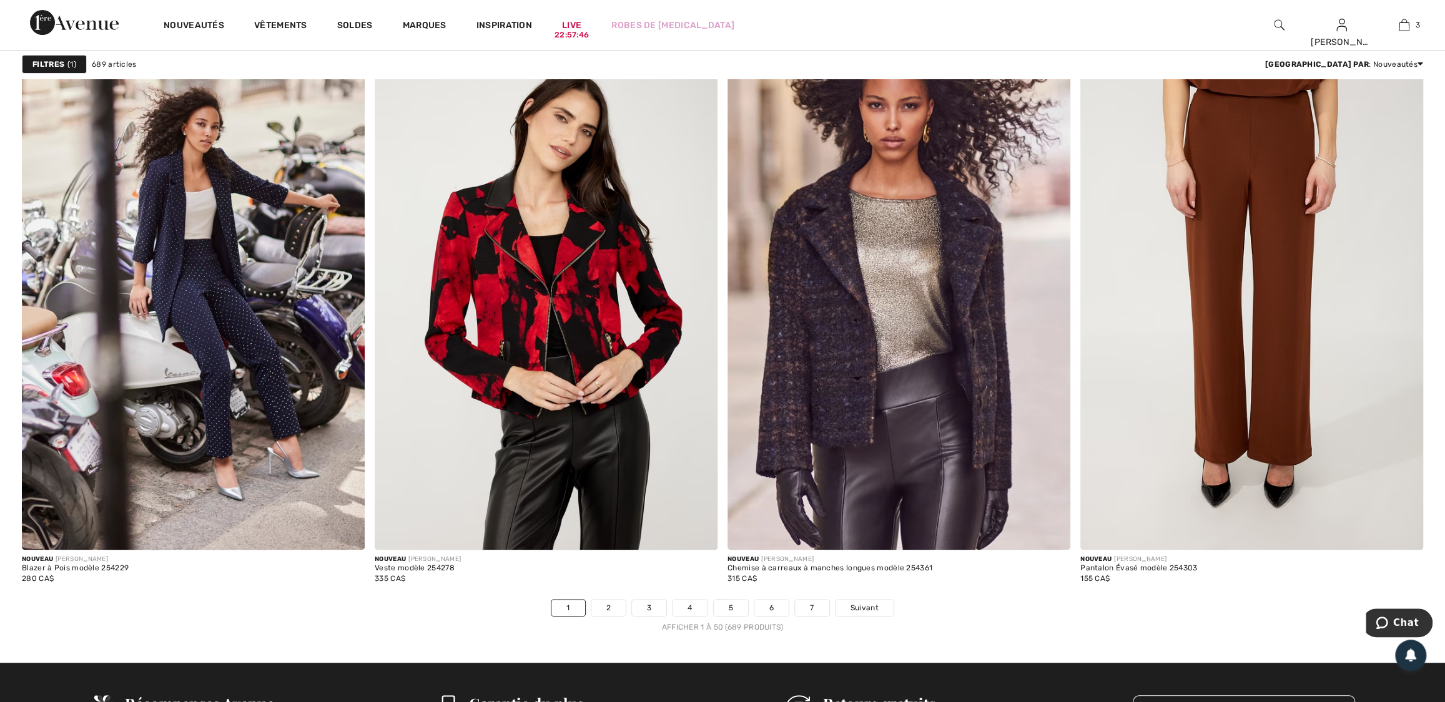
scroll to position [8243, 0]
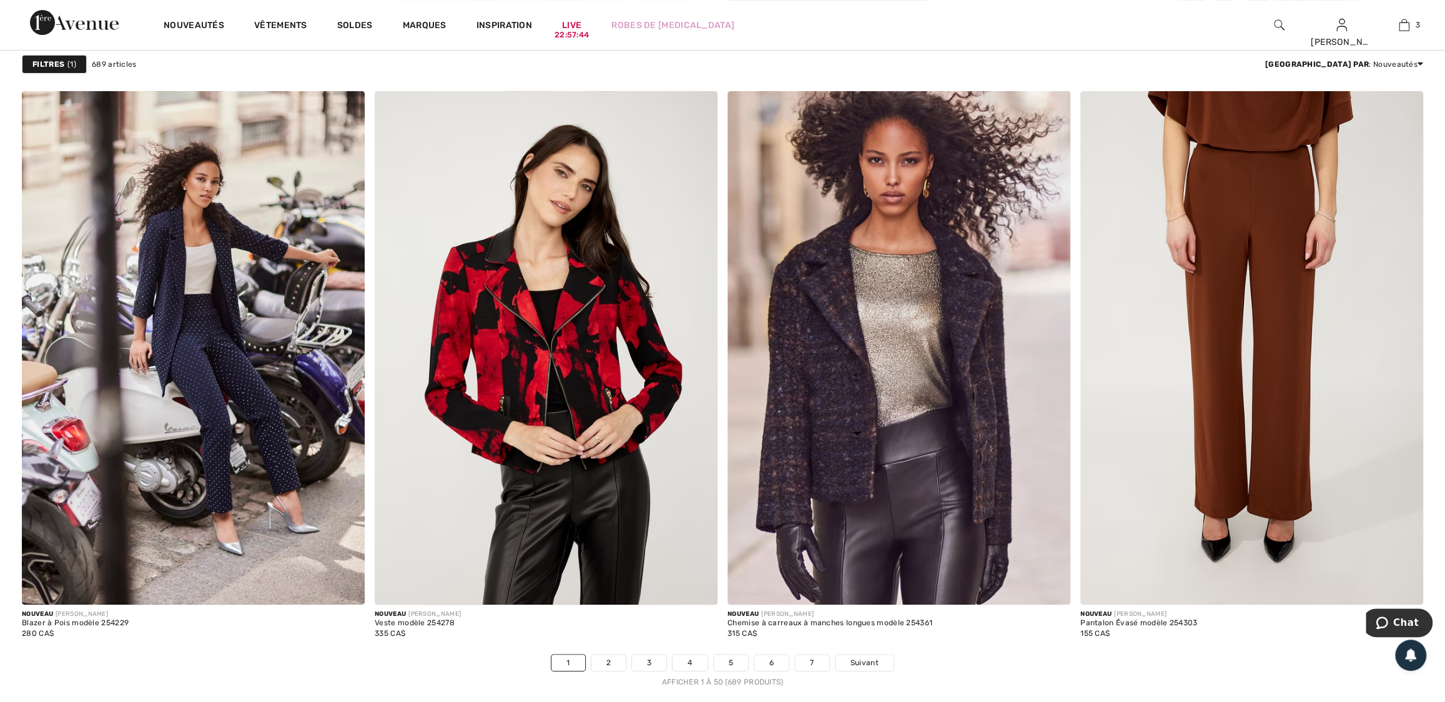
drag, startPoint x: 1446, startPoint y: 492, endPoint x: 16, endPoint y: 10, distance: 1508.8
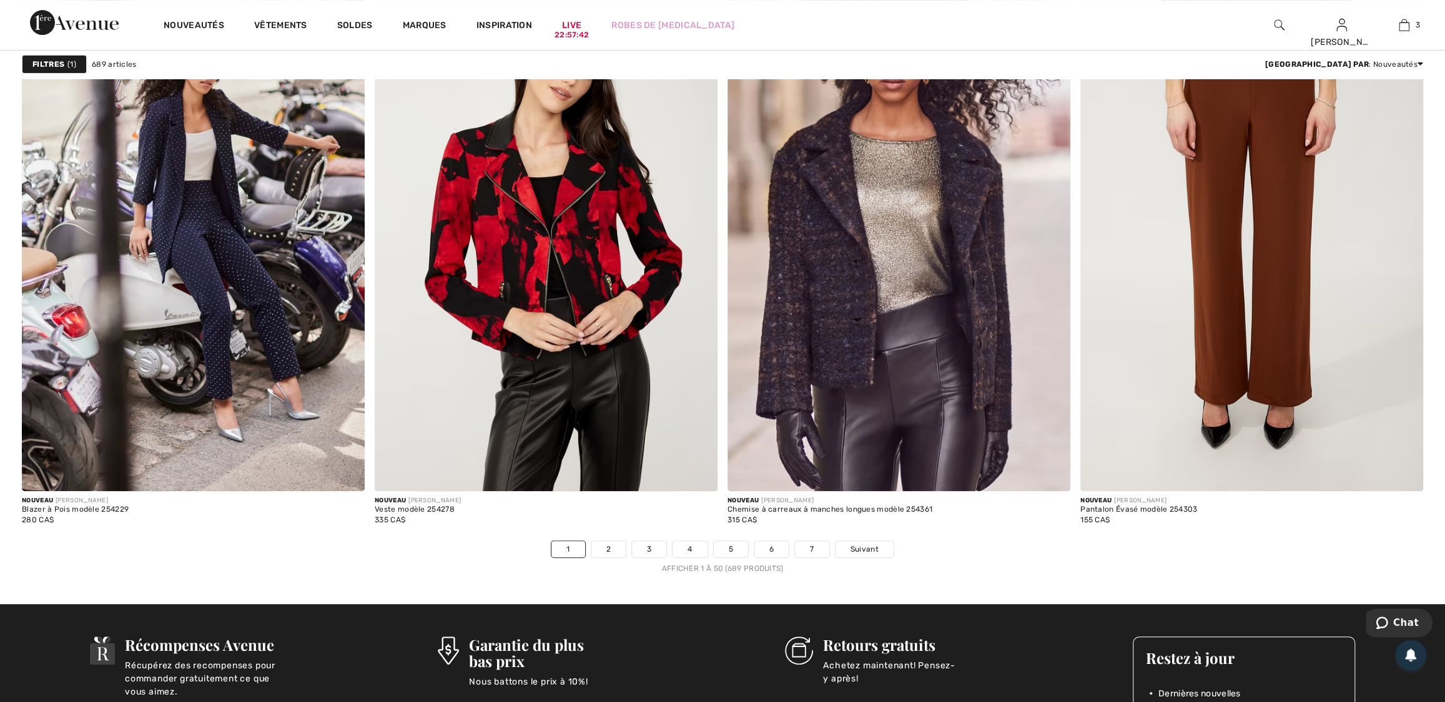
scroll to position [8470, 0]
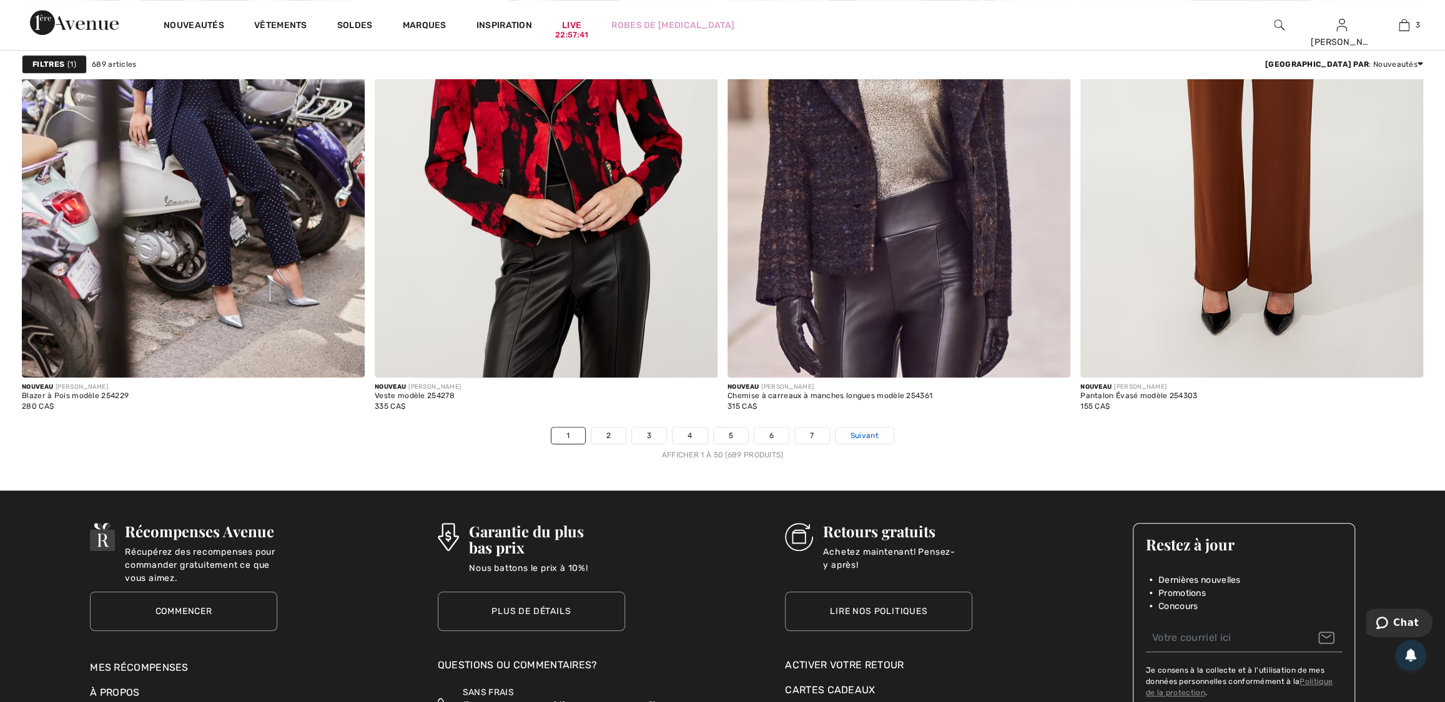
click at [863, 437] on span "Suivant" at bounding box center [864, 435] width 28 height 11
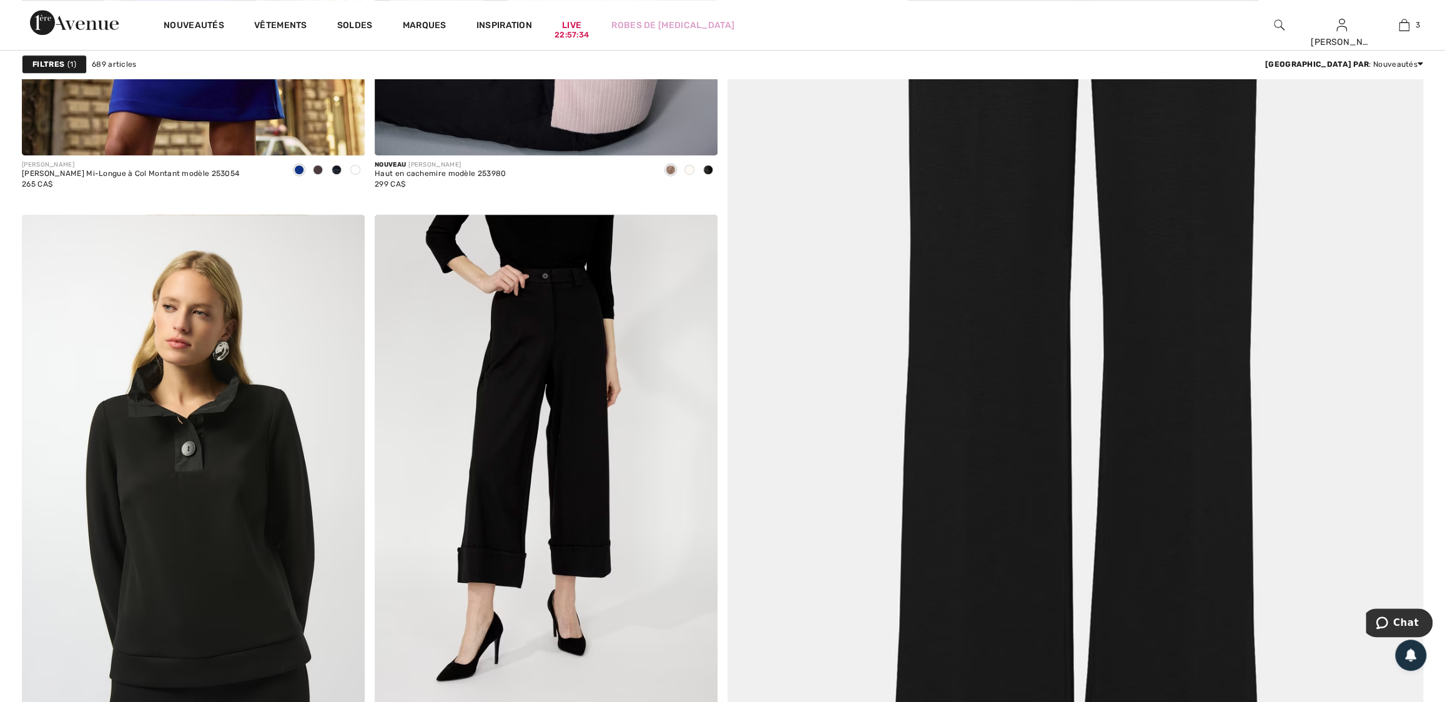
scroll to position [692, 0]
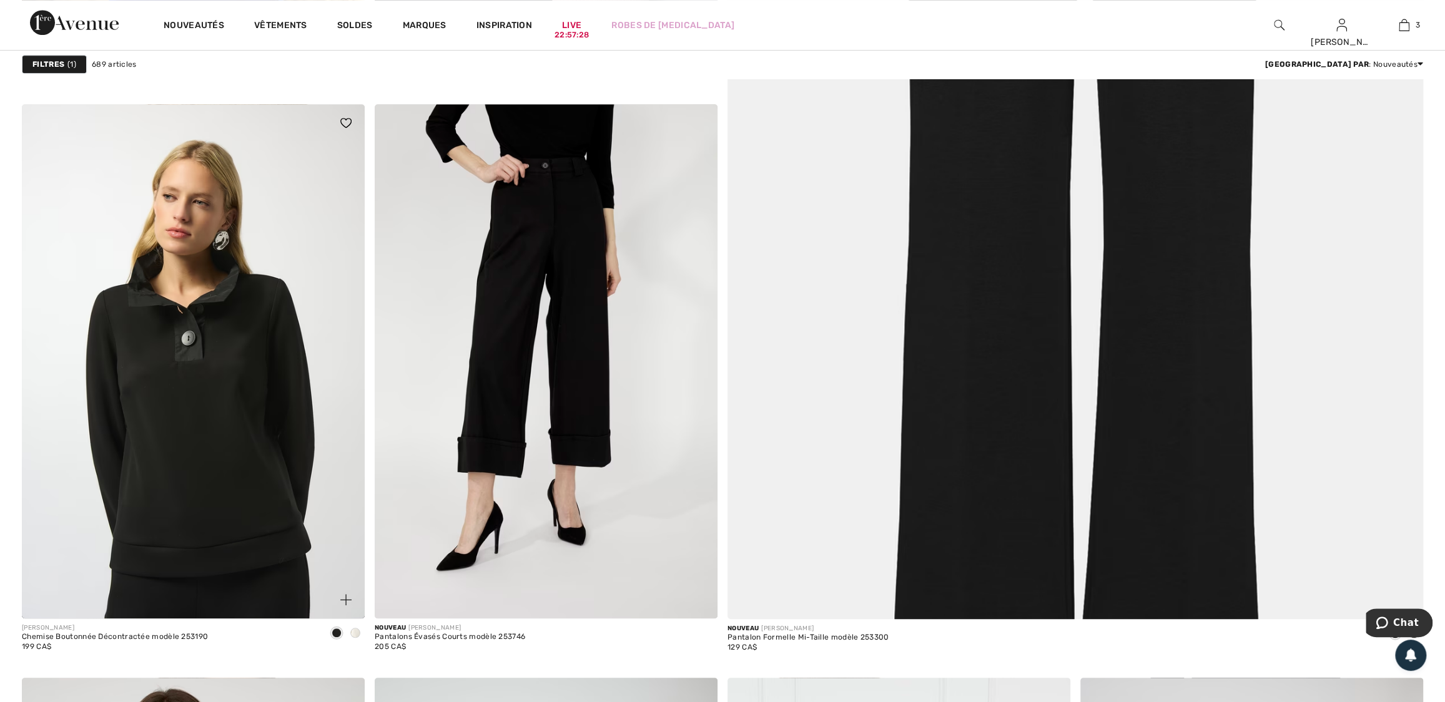
click at [356, 630] on span at bounding box center [355, 633] width 10 height 10
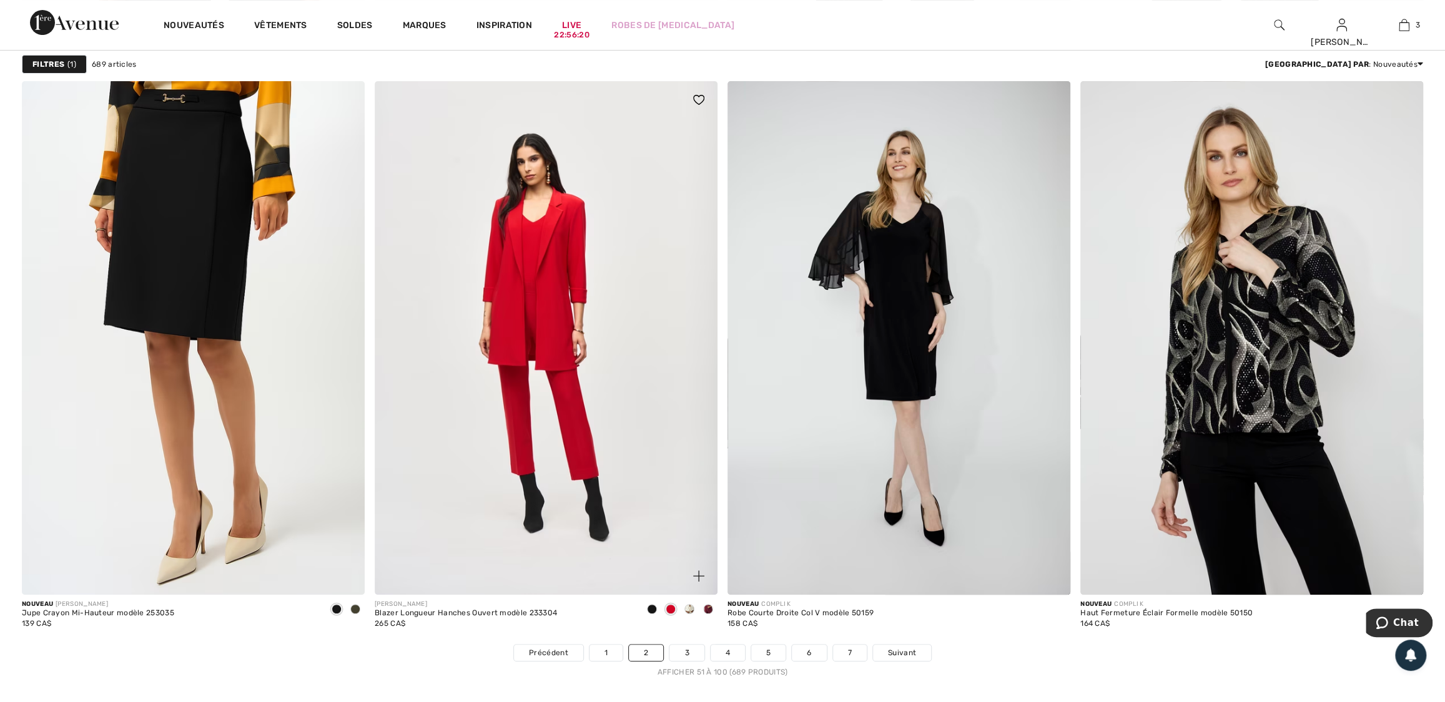
scroll to position [8347, 0]
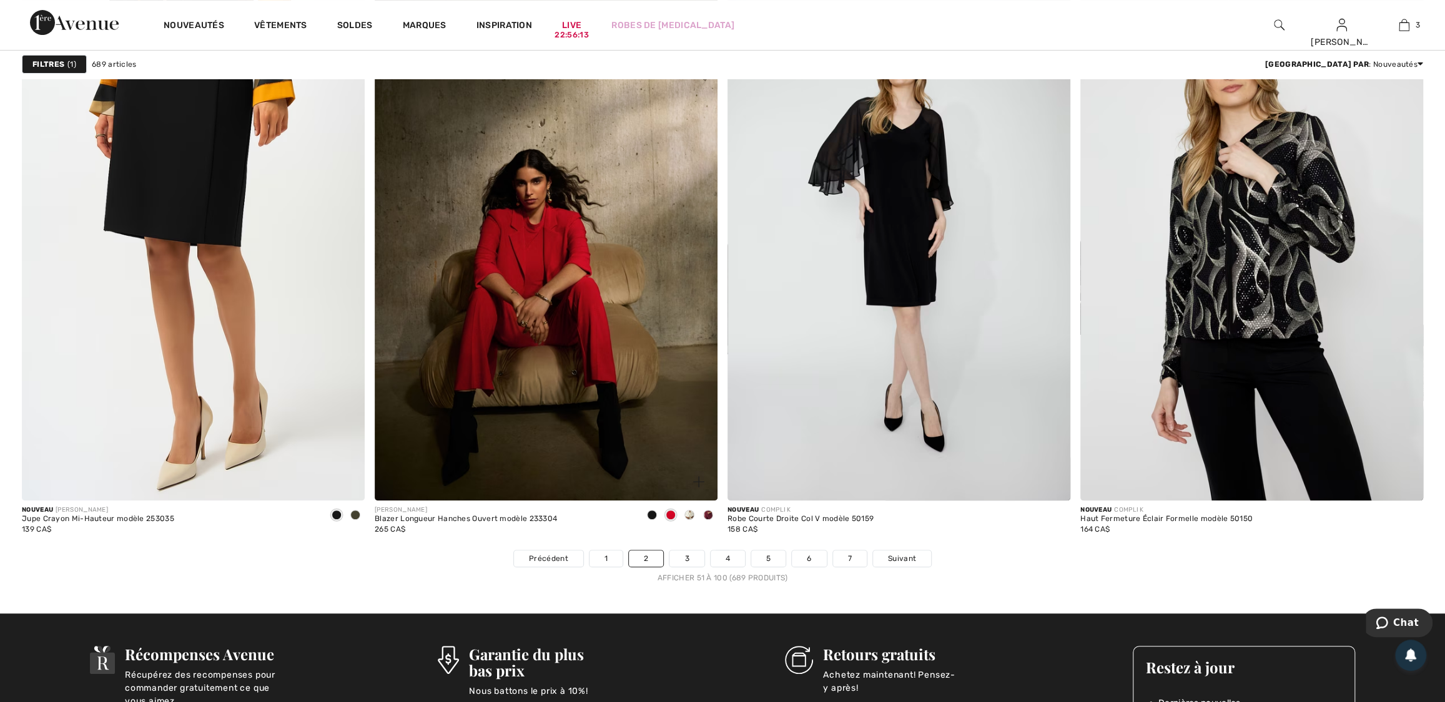
click at [689, 512] on span at bounding box center [689, 515] width 10 height 10
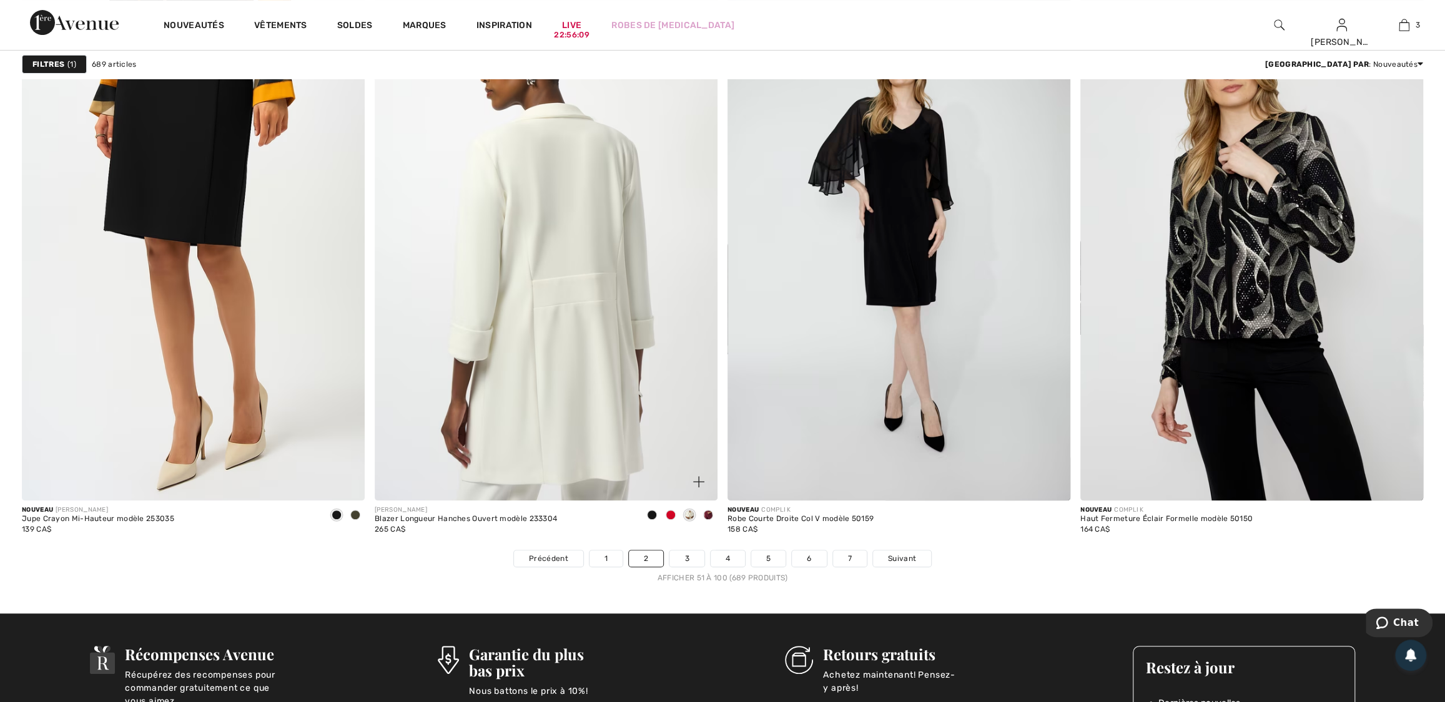
scroll to position [8366, 0]
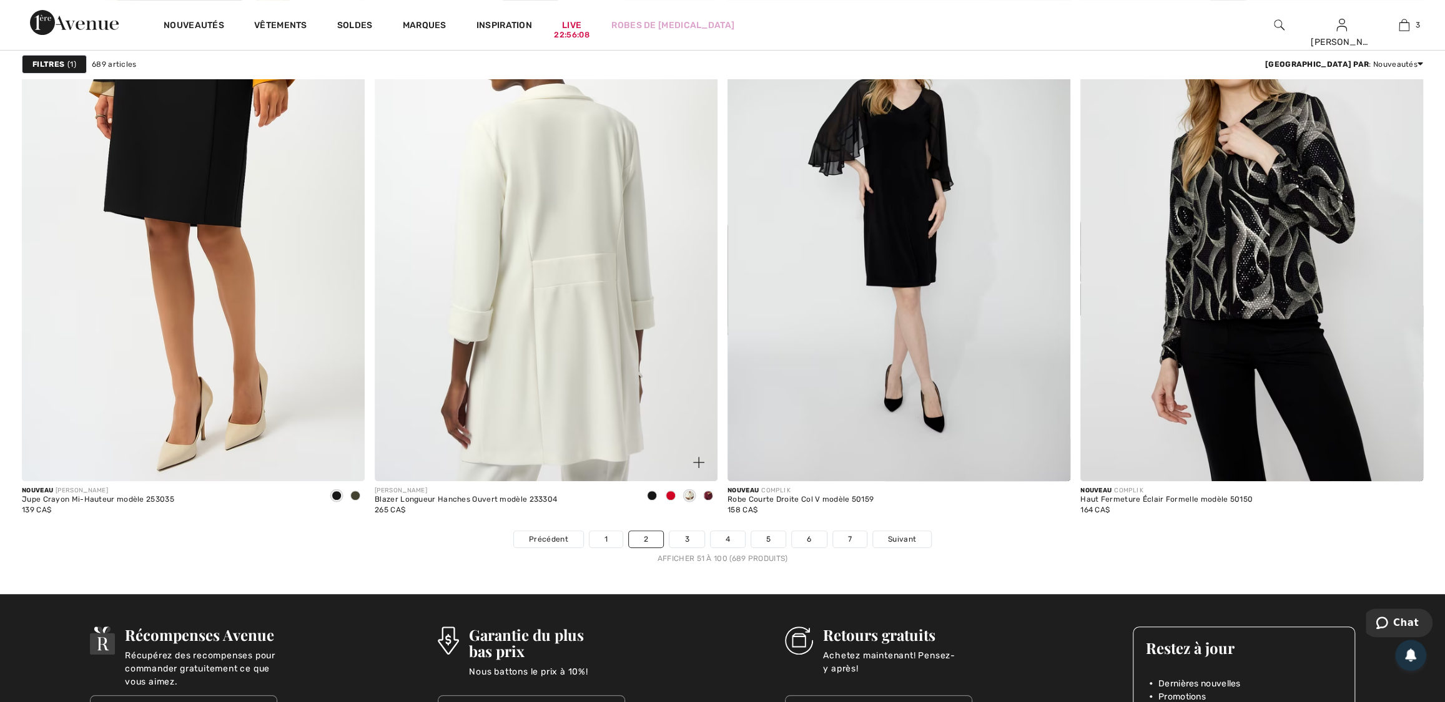
click at [601, 363] on img at bounding box center [546, 225] width 343 height 514
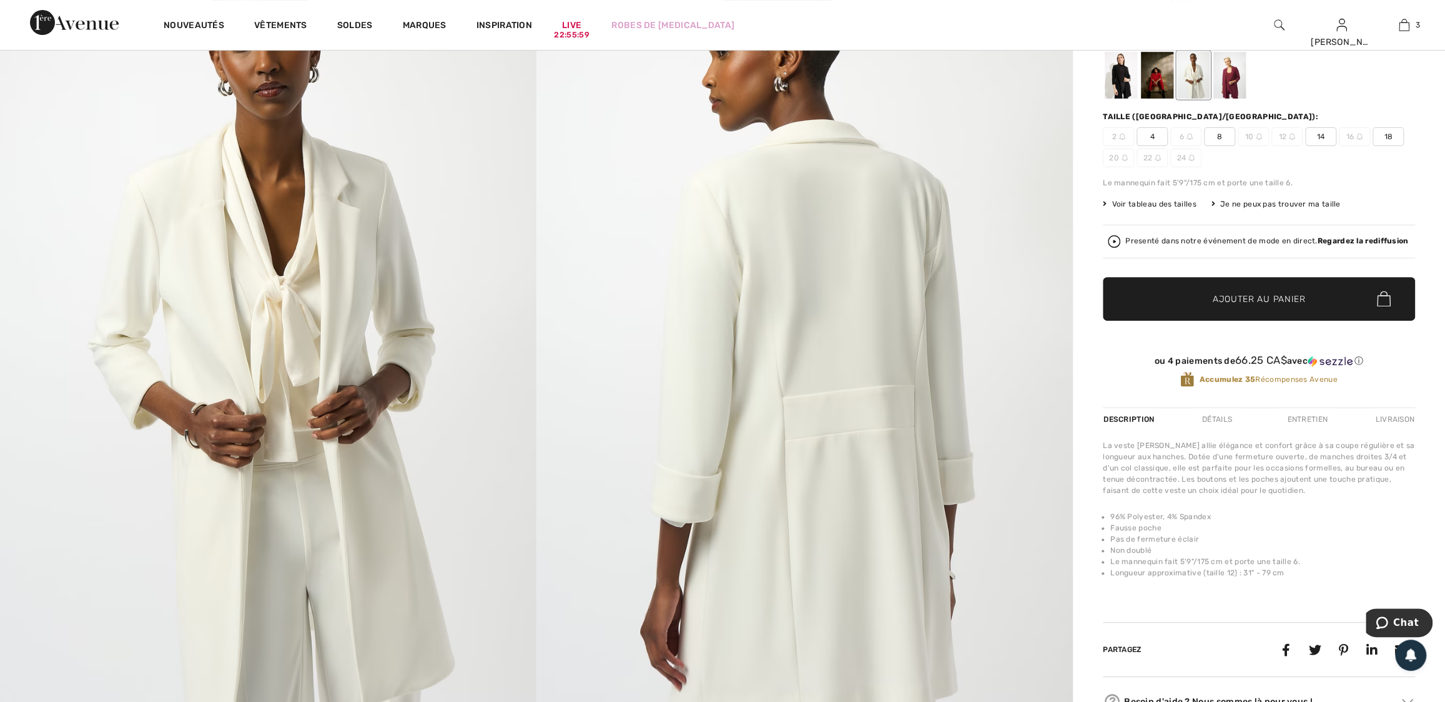
scroll to position [56, 0]
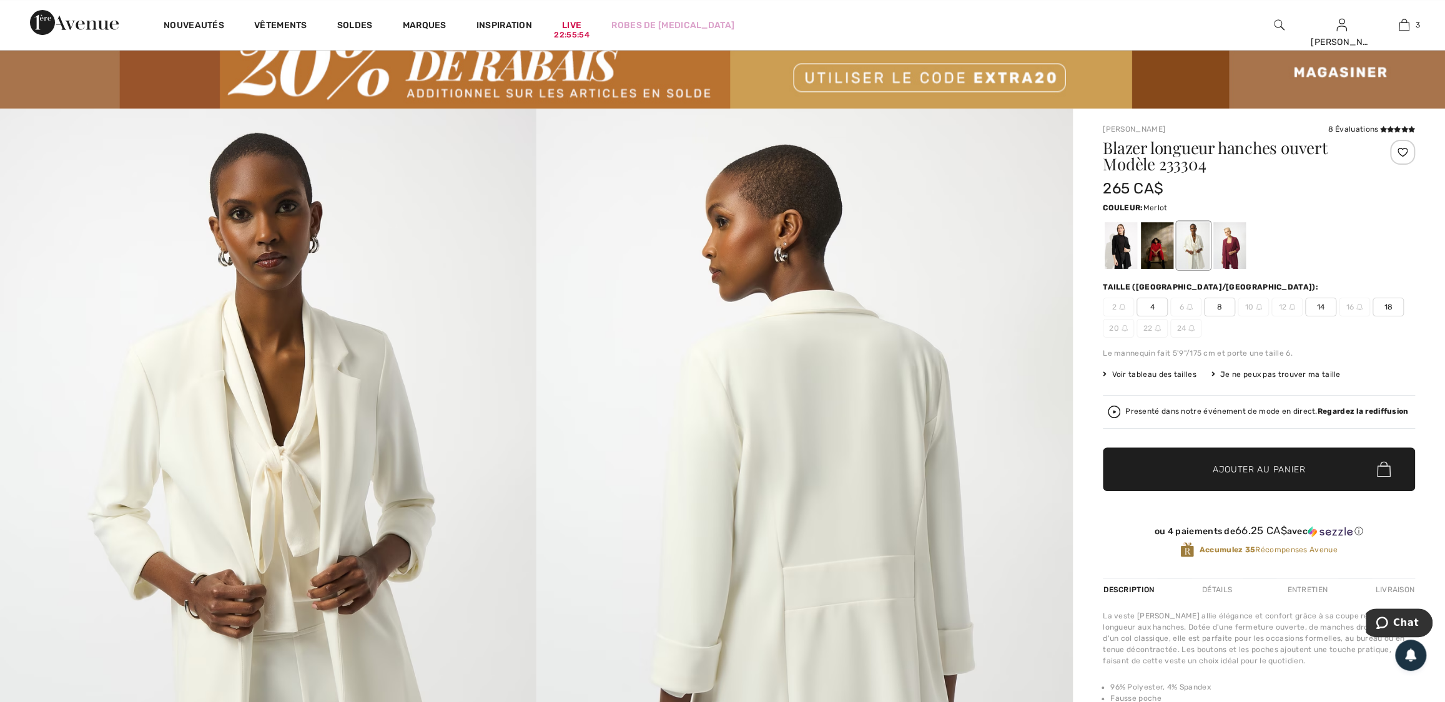
click at [1227, 250] on div at bounding box center [1229, 245] width 32 height 47
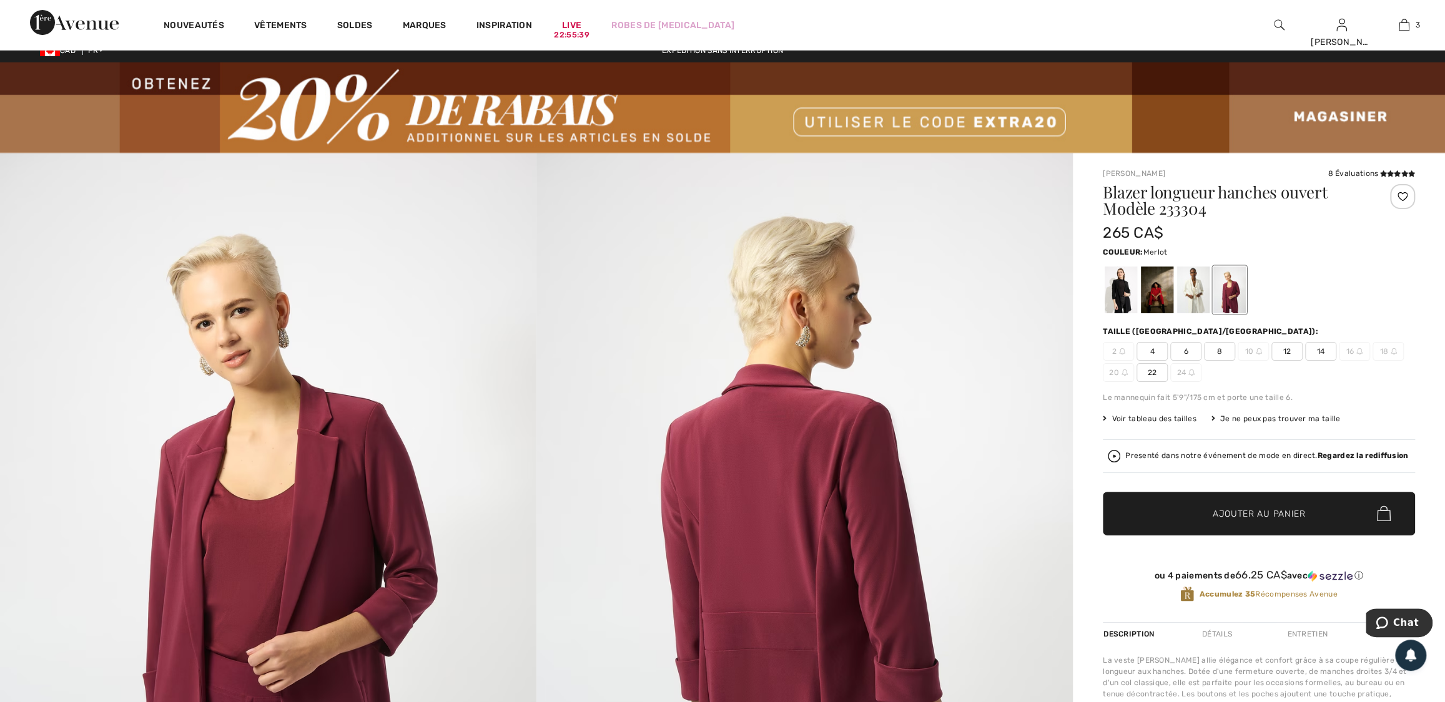
scroll to position [0, 0]
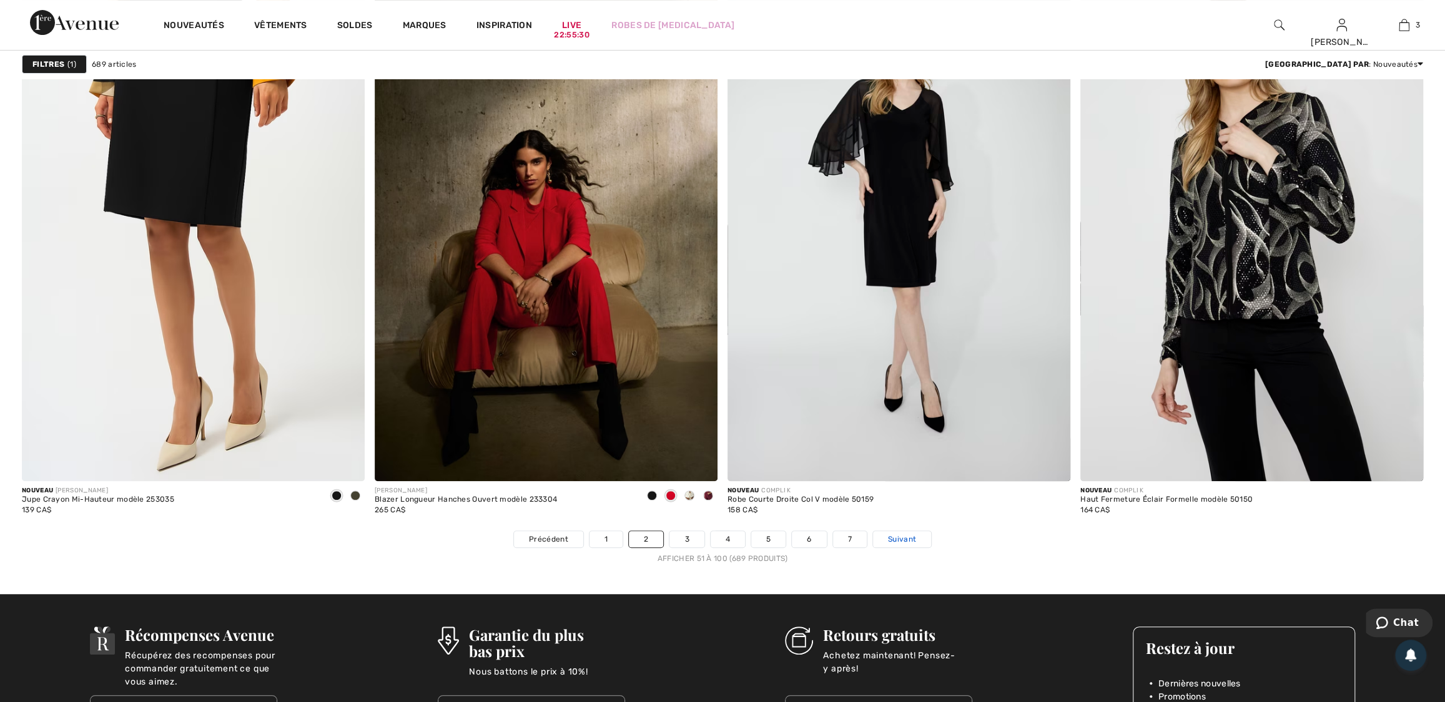
click at [895, 540] on span "Suivant" at bounding box center [902, 539] width 28 height 11
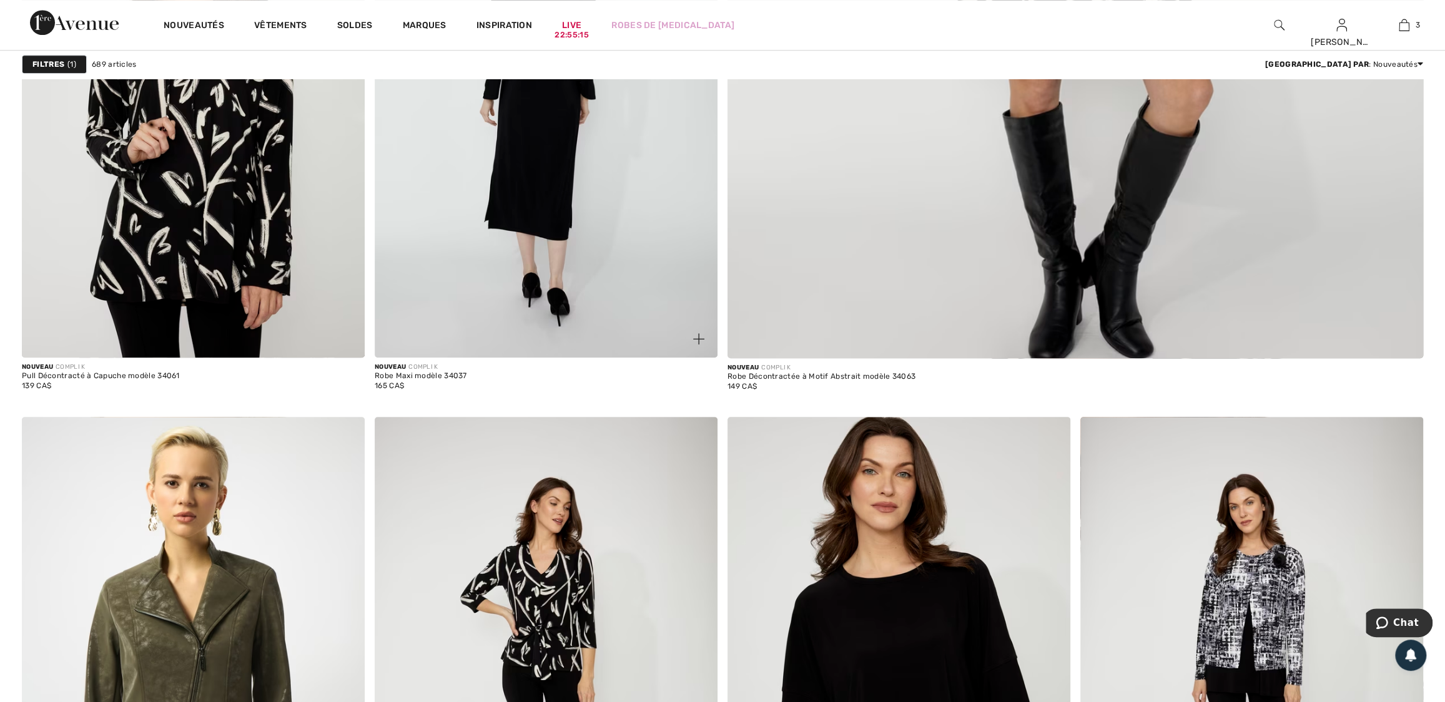
scroll to position [821, 0]
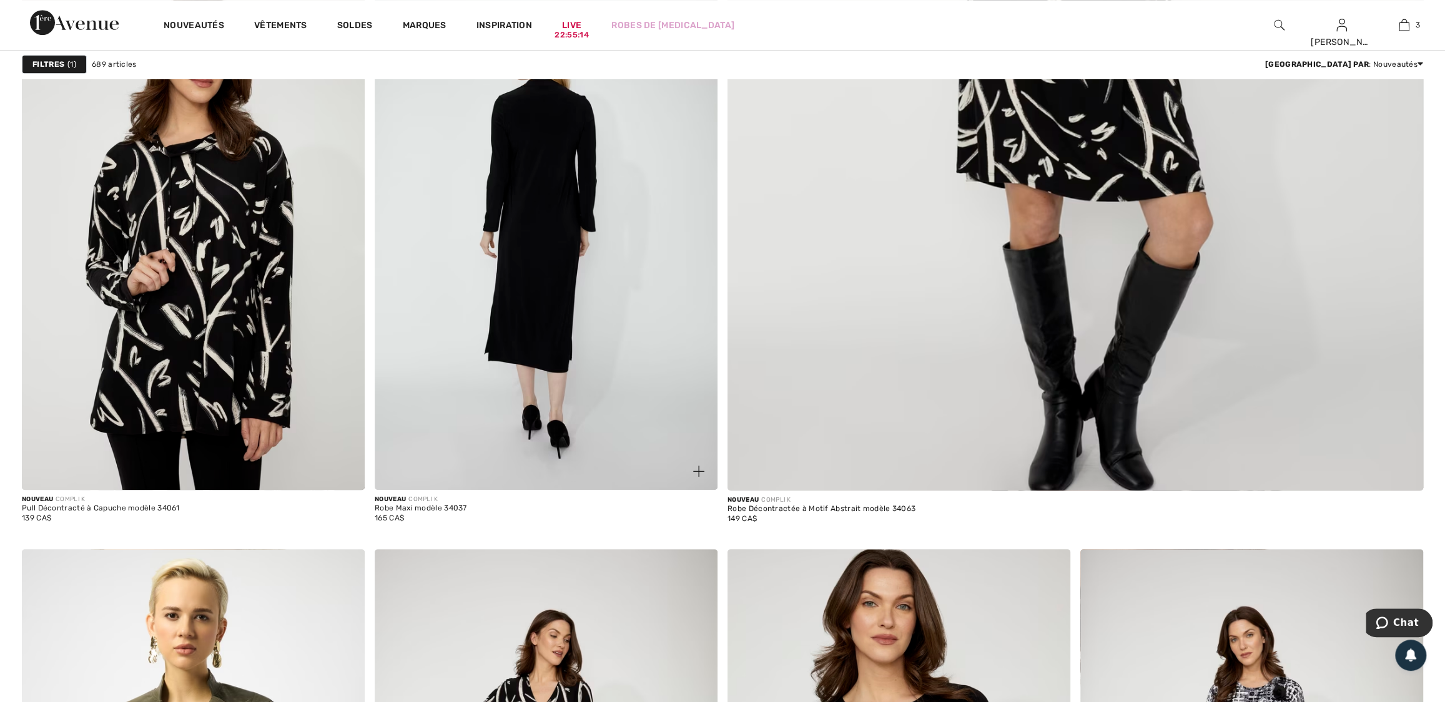
click at [524, 295] on img at bounding box center [546, 233] width 343 height 514
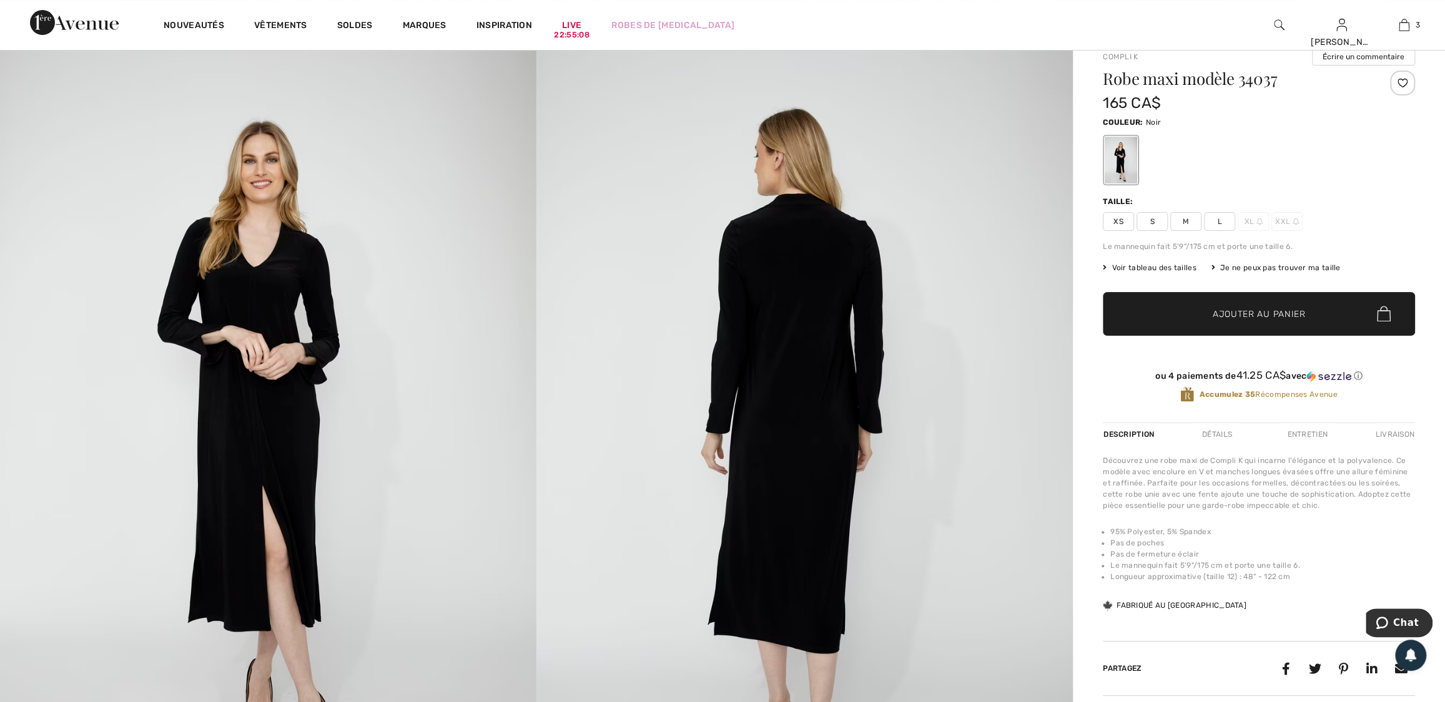
scroll to position [189, 0]
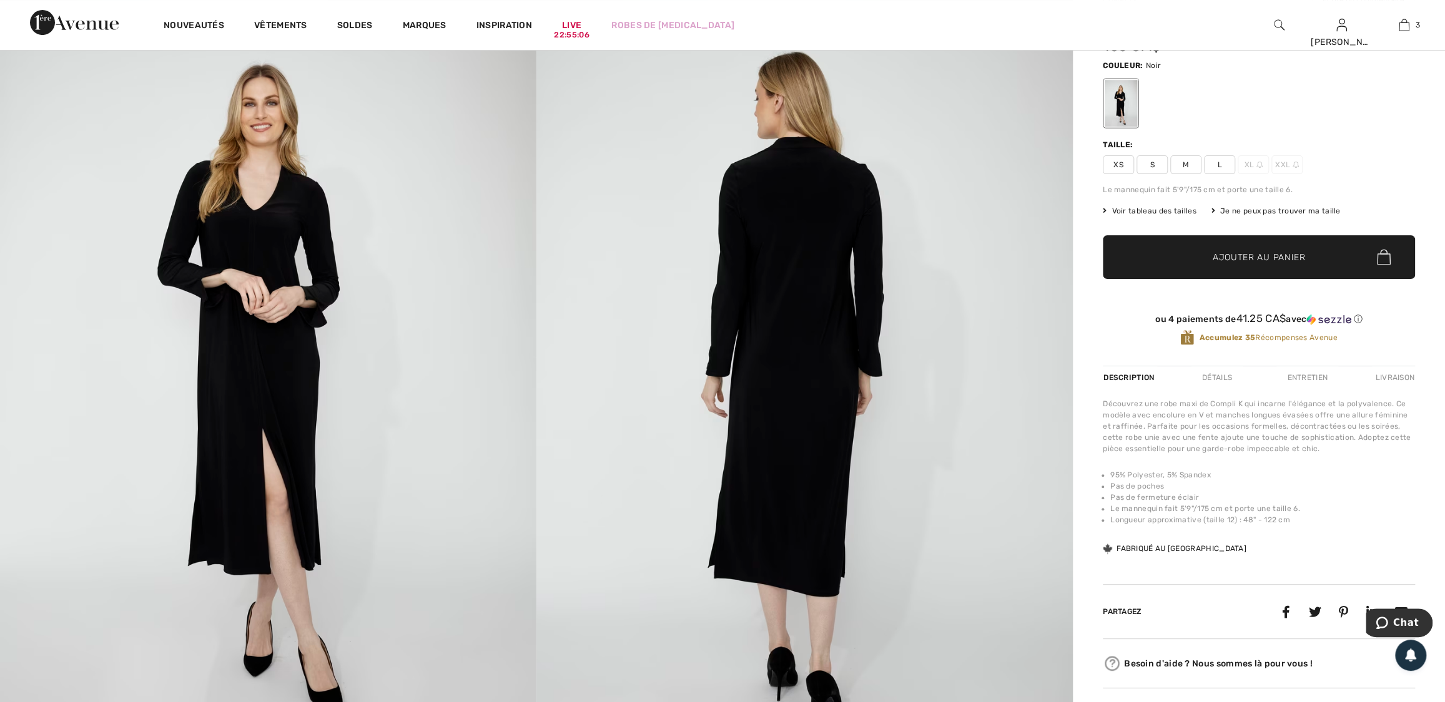
click at [1251, 214] on div "Je ne peux pas trouver ma taille" at bounding box center [1275, 210] width 129 height 11
click at [1251, 210] on div "Je ne peux pas trouver ma taille" at bounding box center [1275, 210] width 129 height 11
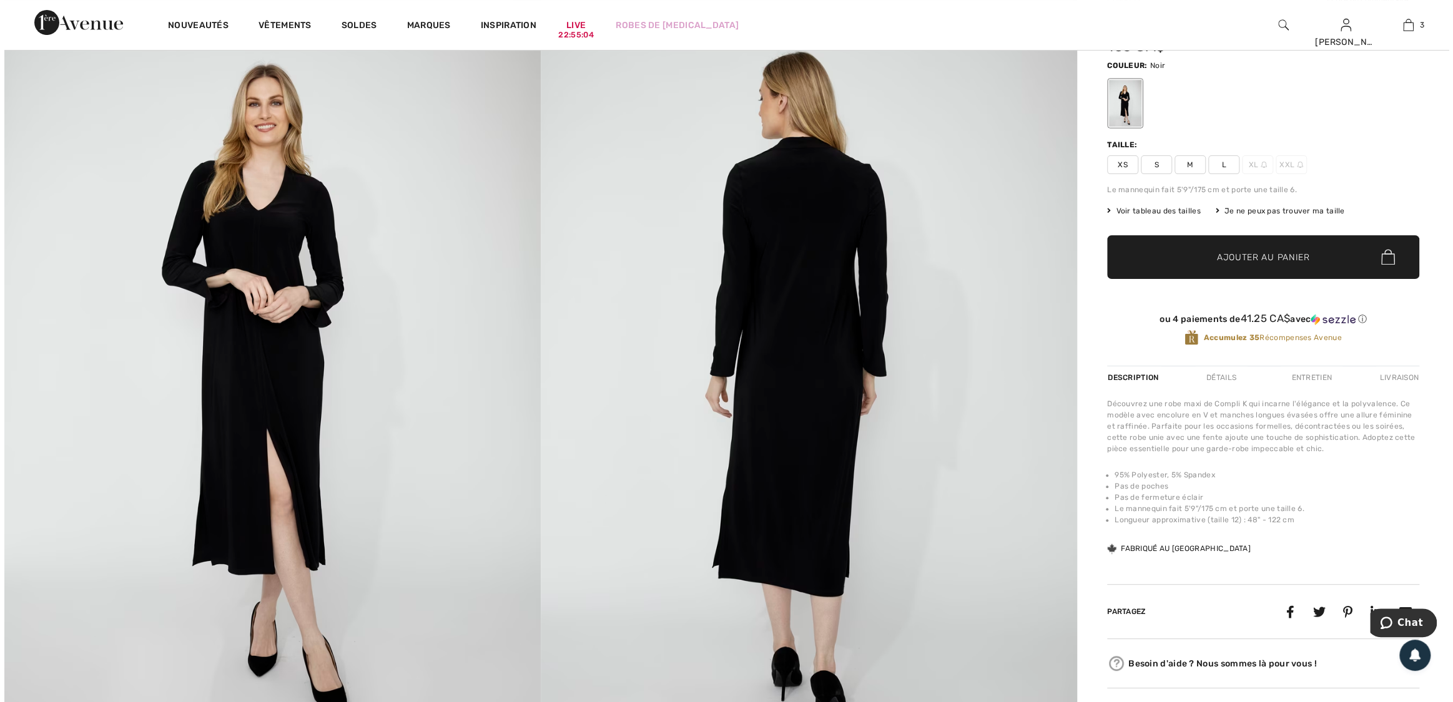
scroll to position [189, 0]
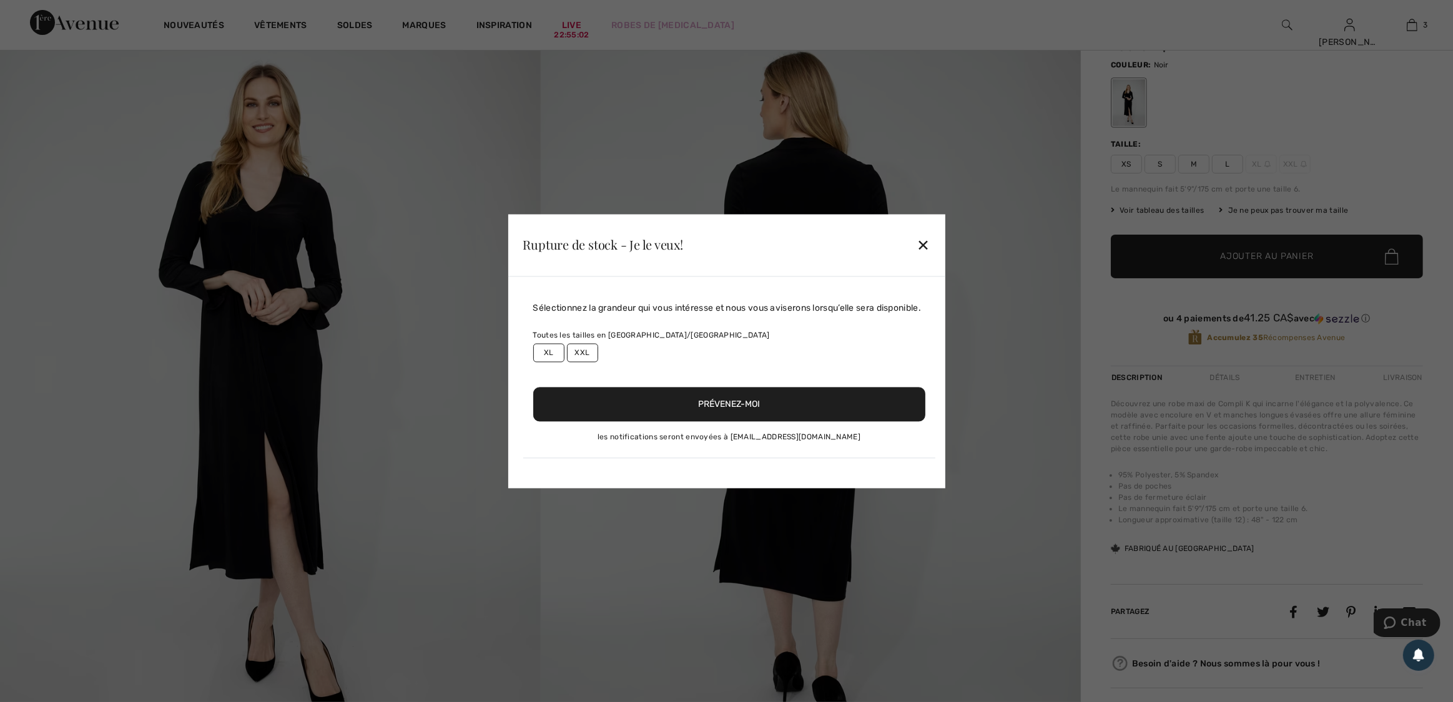
click at [567, 348] on label "XXL" at bounding box center [582, 352] width 31 height 19
click at [774, 396] on button "Prévenez-moi" at bounding box center [729, 404] width 392 height 34
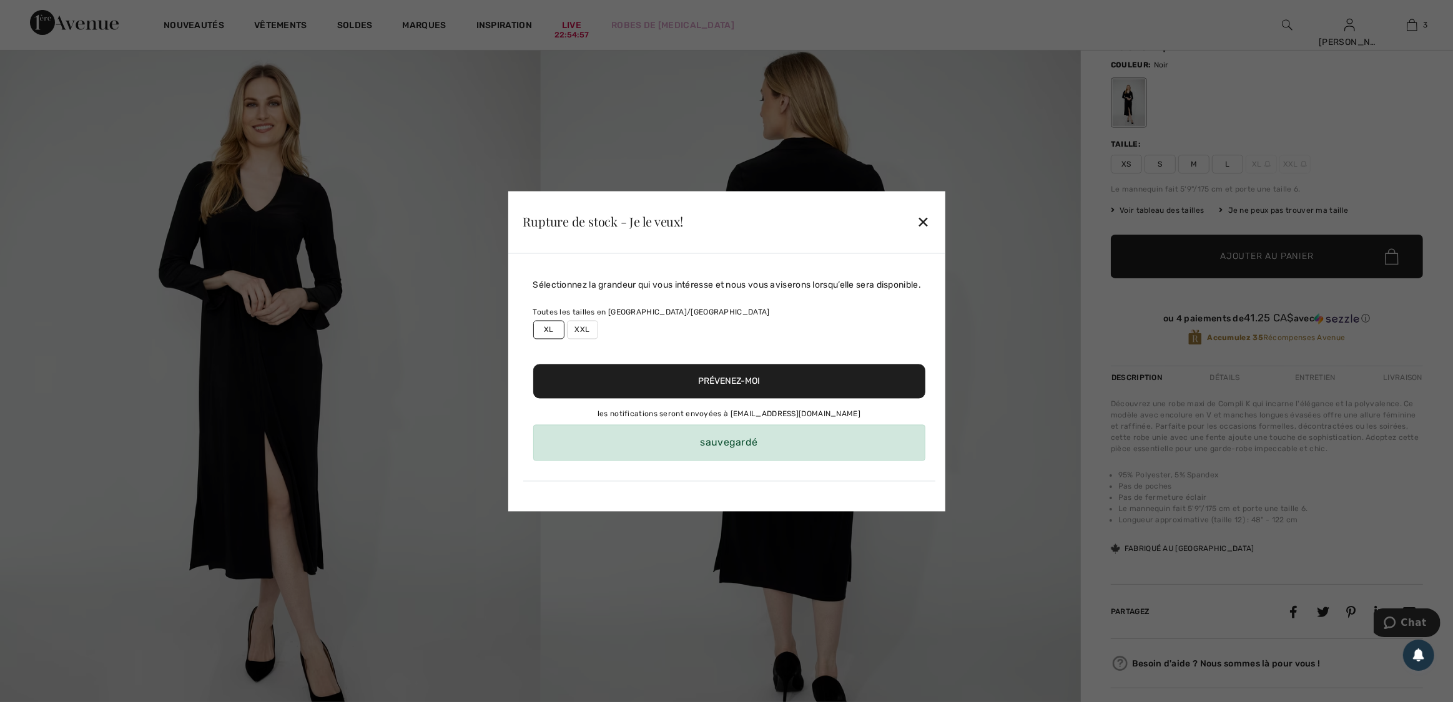
click at [534, 333] on label "XL" at bounding box center [548, 329] width 31 height 19
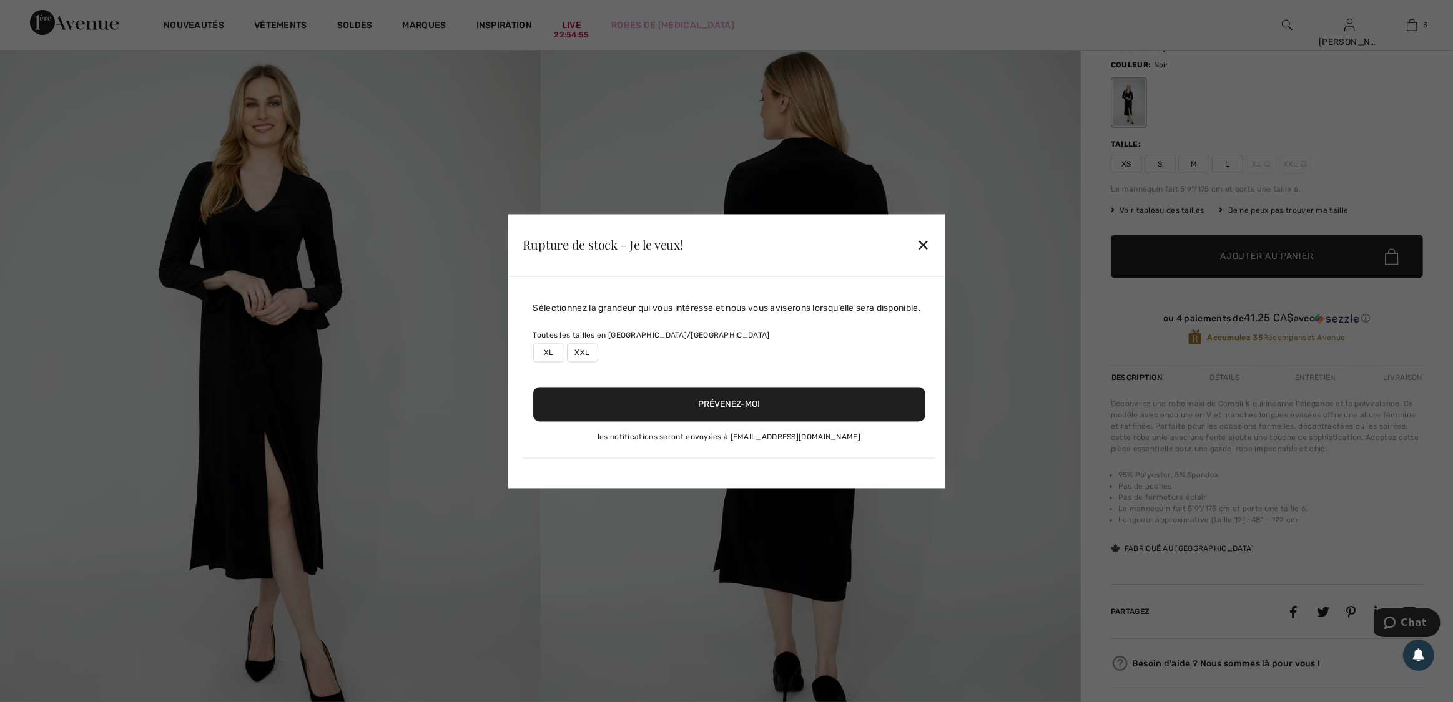
click at [547, 350] on label "XL" at bounding box center [548, 352] width 31 height 19
click at [717, 395] on button "Prévenez-moi" at bounding box center [729, 404] width 392 height 34
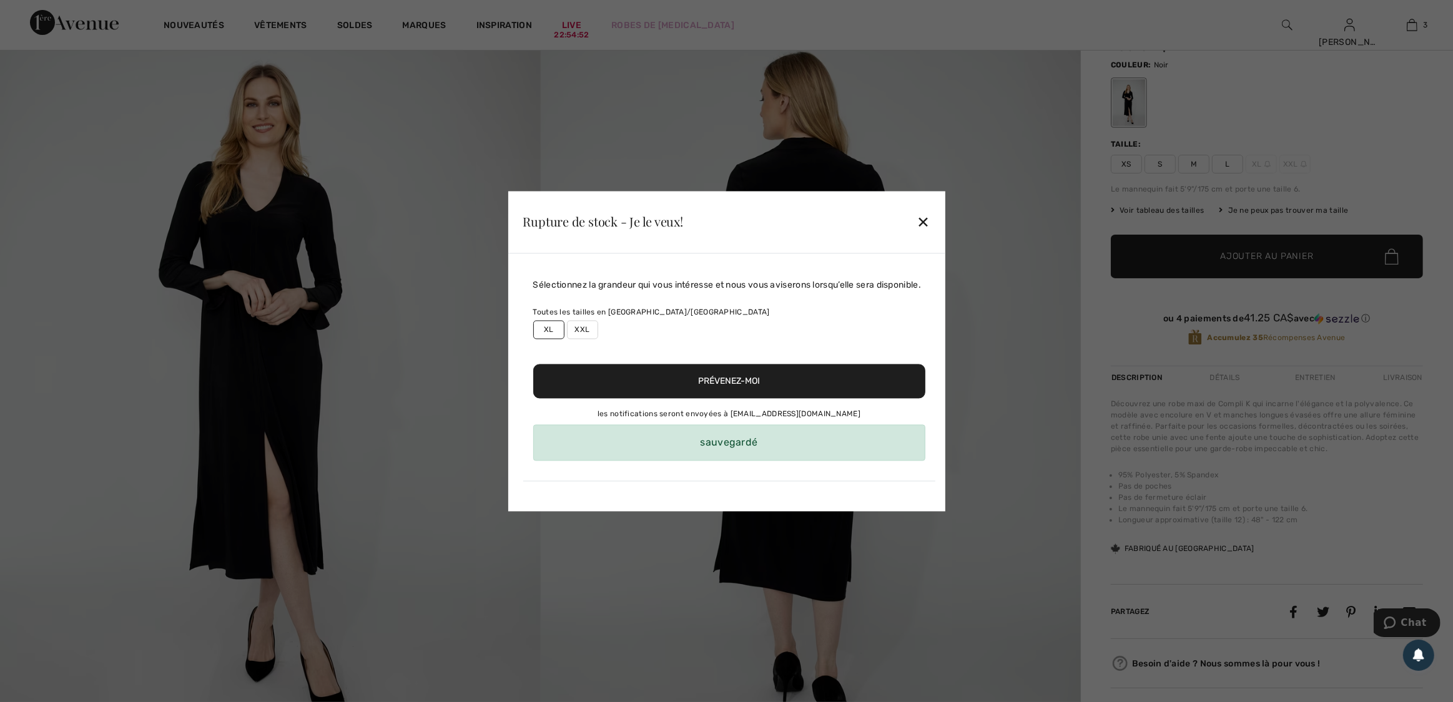
click at [922, 227] on div "✕" at bounding box center [923, 222] width 13 height 26
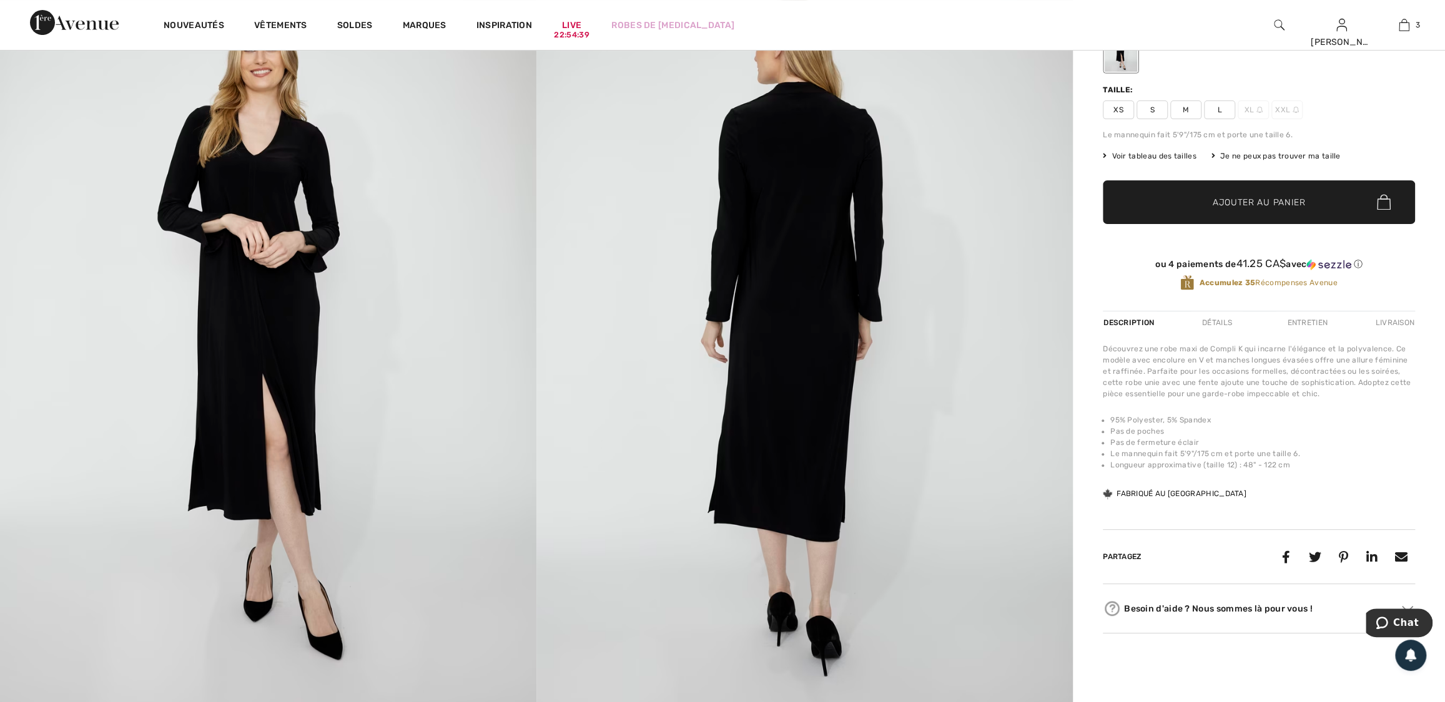
scroll to position [0, 0]
